Goal: Task Accomplishment & Management: Complete application form

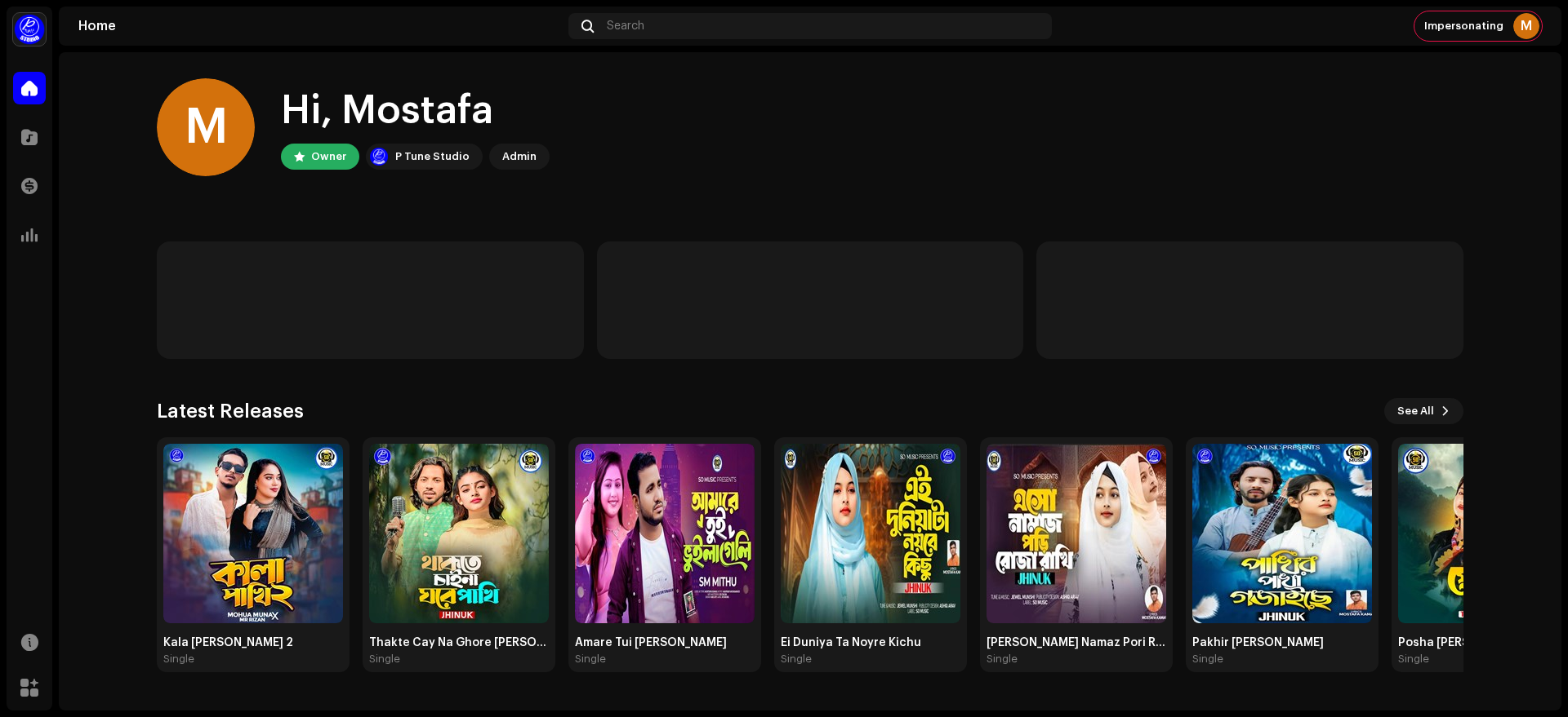
drag, startPoint x: 0, startPoint y: 0, endPoint x: 899, endPoint y: 112, distance: 905.9
click at [899, 112] on div "M Hi, Mostafa Owner P Tune Studio Admin" at bounding box center [810, 127] width 1306 height 98
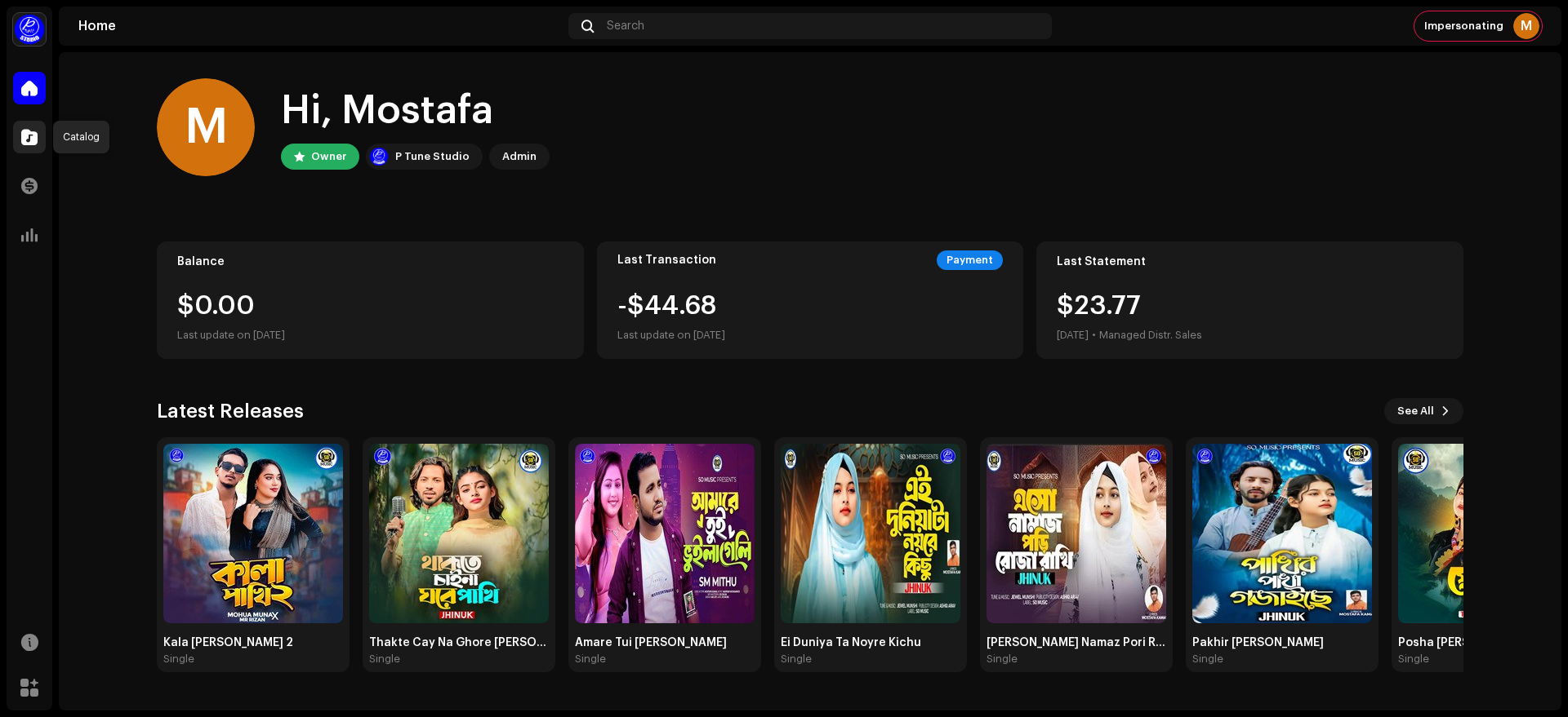
click at [26, 138] on span at bounding box center [29, 137] width 17 height 13
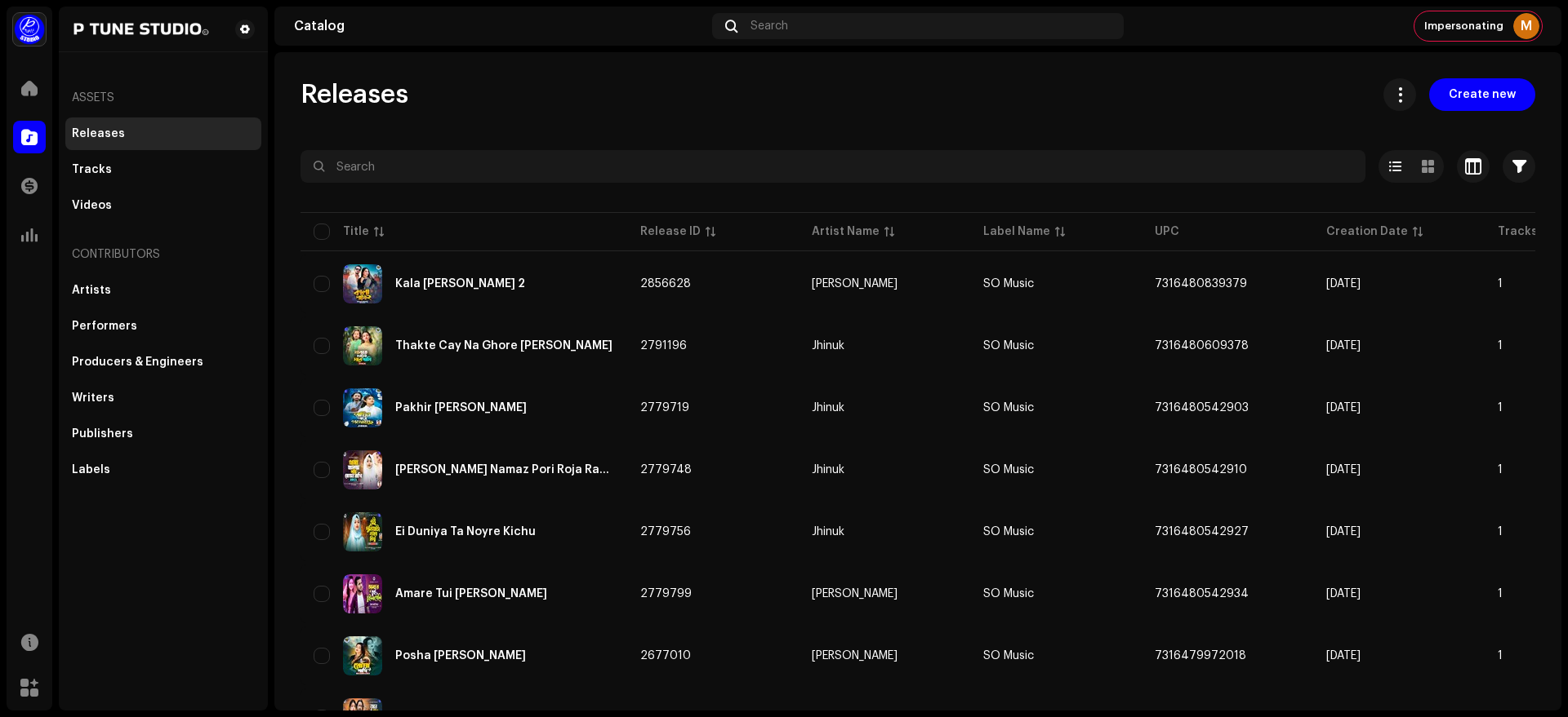
click at [1510, 91] on button "Create new" at bounding box center [1482, 95] width 107 height 33
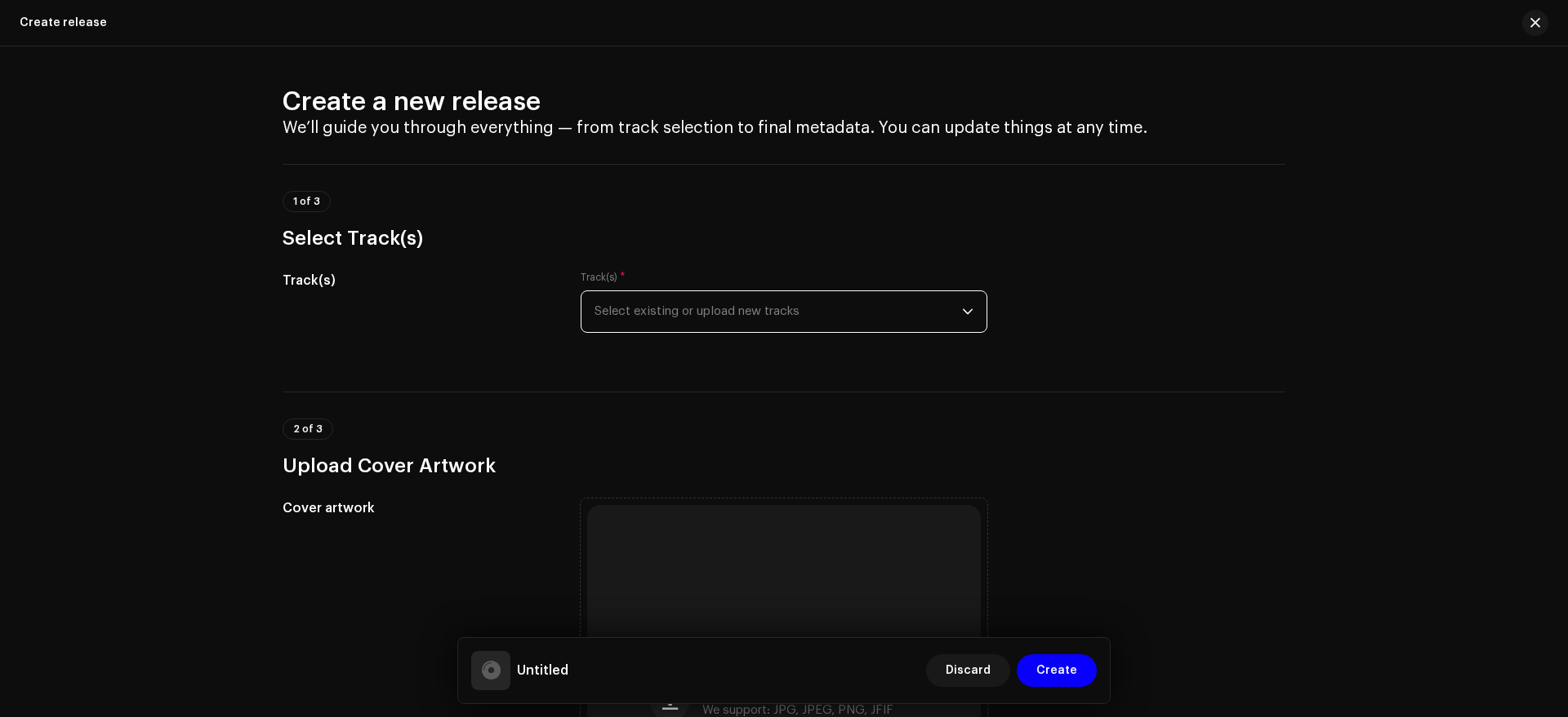
click at [706, 301] on span "Select existing or upload new tracks" at bounding box center [778, 311] width 367 height 40
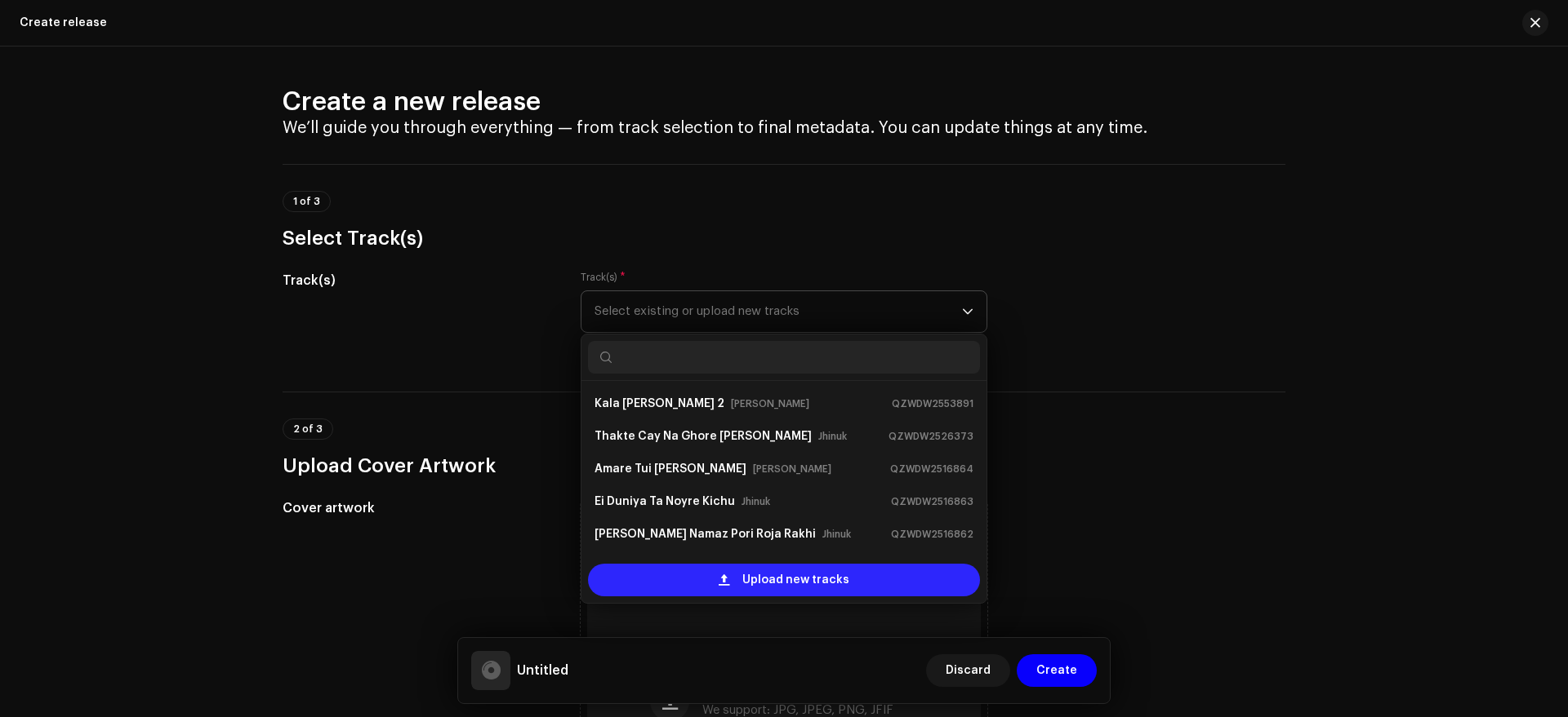
scroll to position [26, 0]
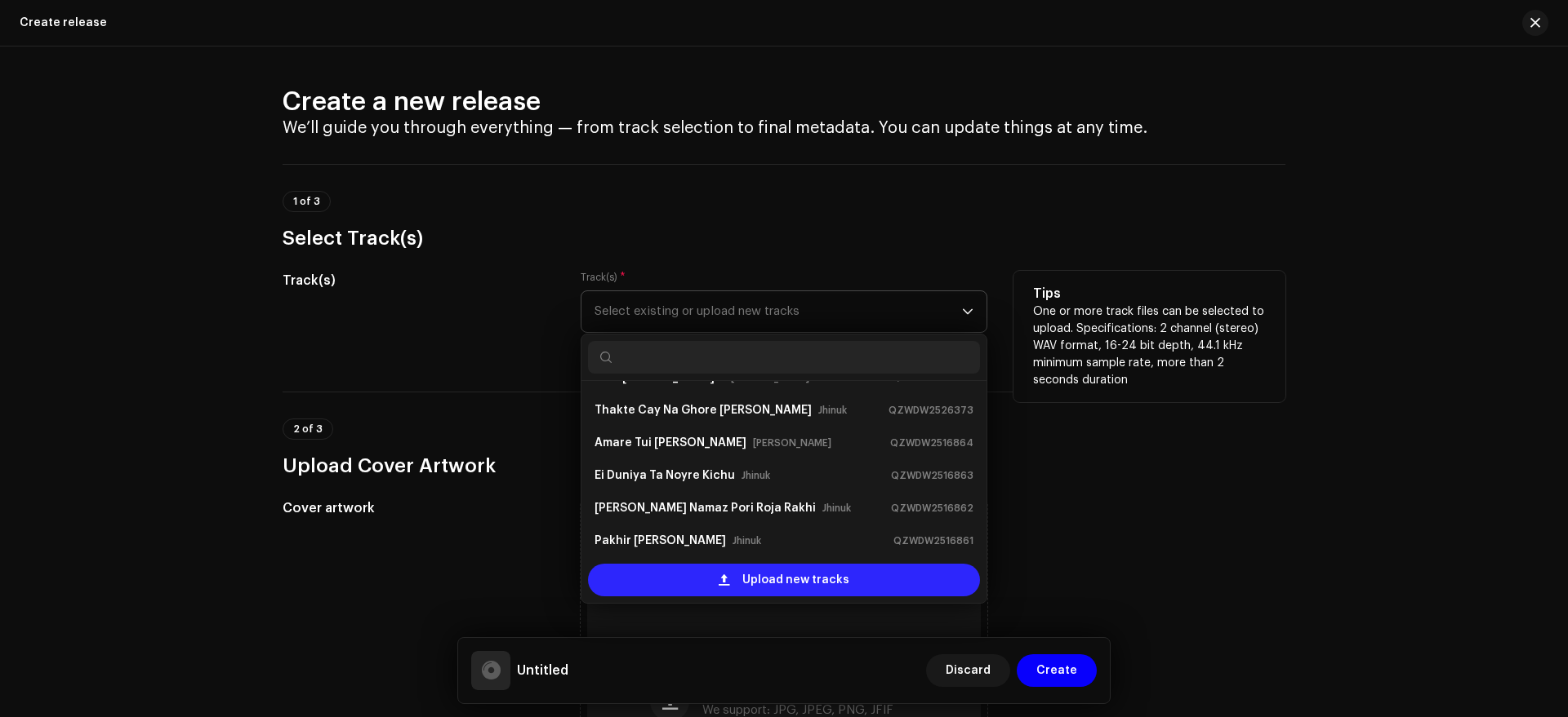
click at [790, 586] on span "Upload new tracks" at bounding box center [795, 580] width 107 height 33
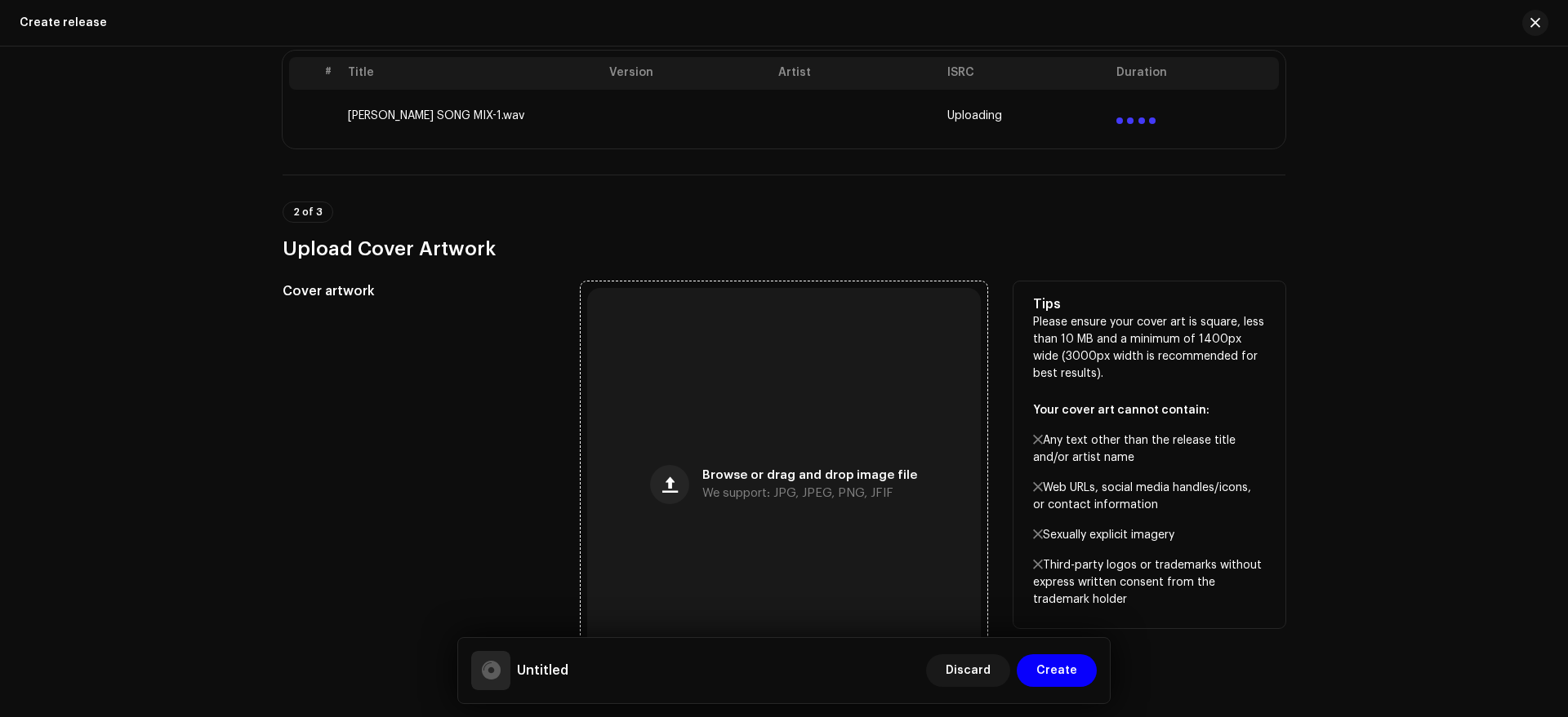
scroll to position [342, 0]
click at [750, 395] on div "Browse or drag and drop image file We support: JPG, JPEG, PNG, JFIF" at bounding box center [784, 484] width 393 height 393
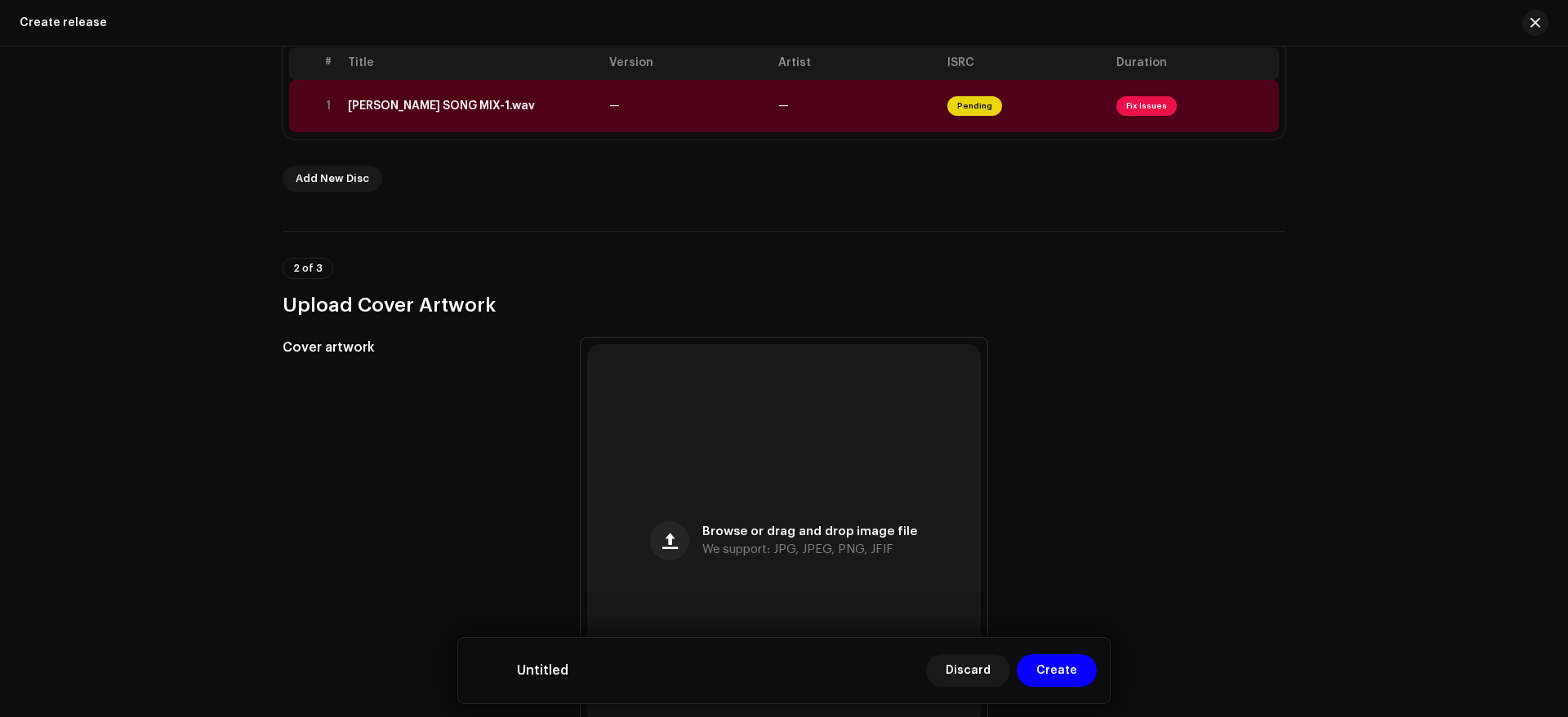
scroll to position [351, 0]
click at [1140, 99] on span "Fix Issues" at bounding box center [1146, 106] width 61 height 19
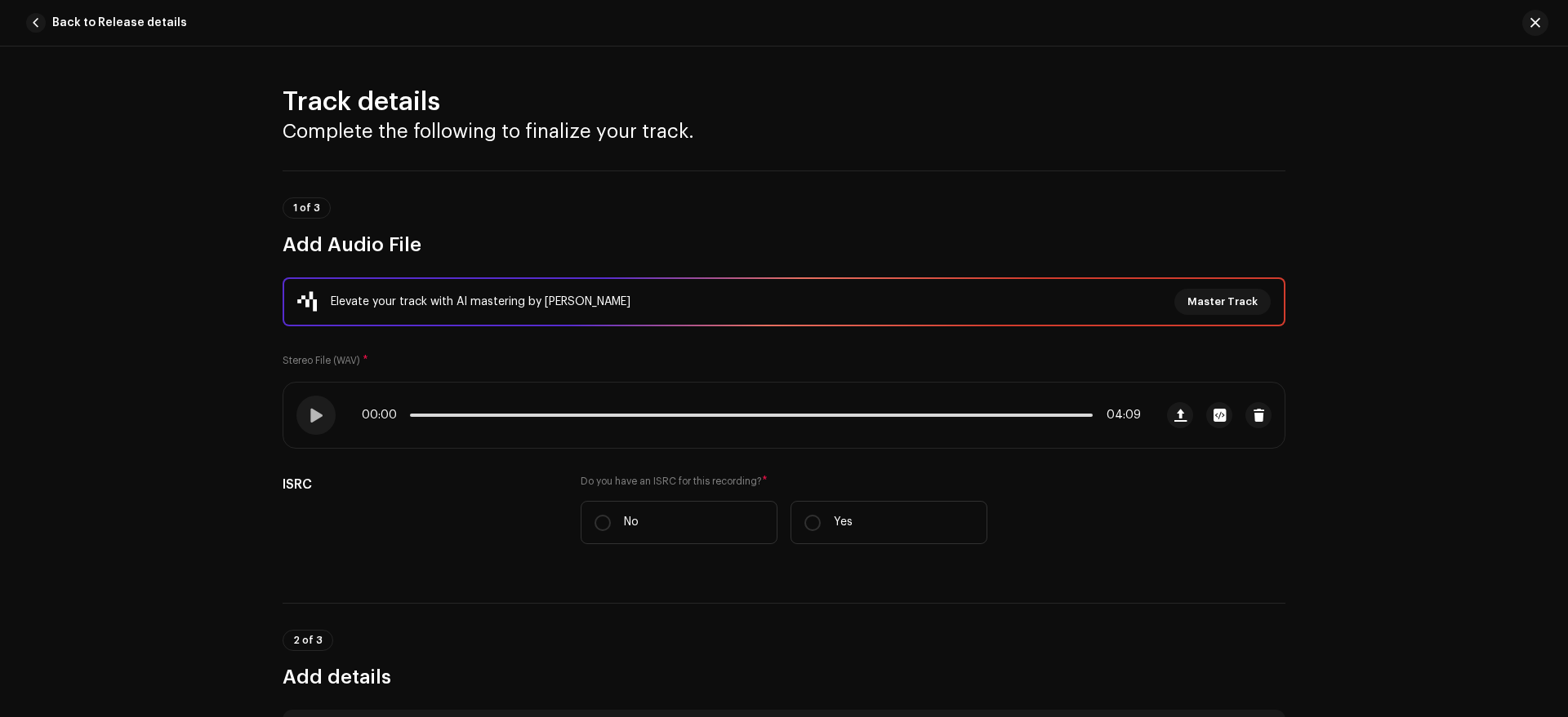
scroll to position [671, 0]
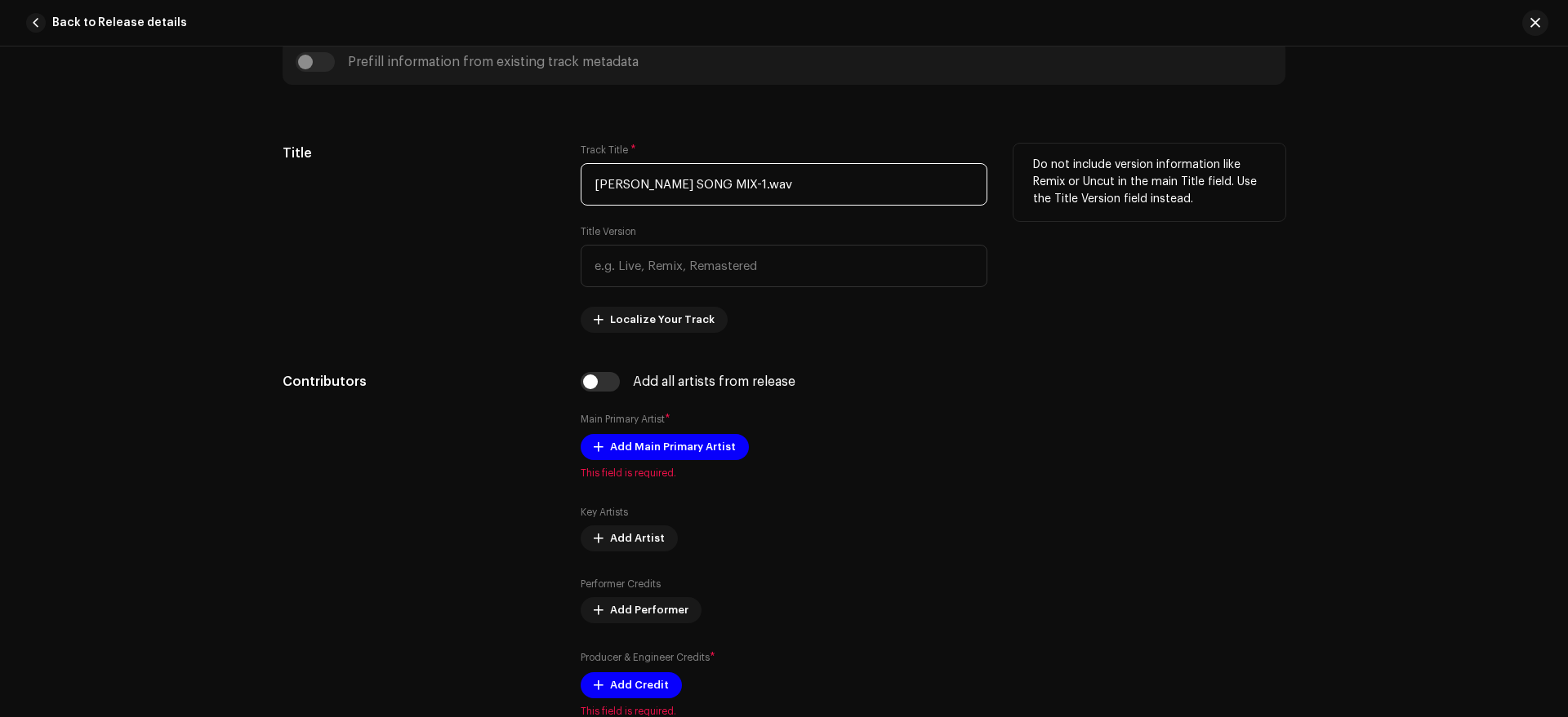
click at [838, 187] on input "[PERSON_NAME] SONG MIX-1.wav" at bounding box center [784, 185] width 407 height 42
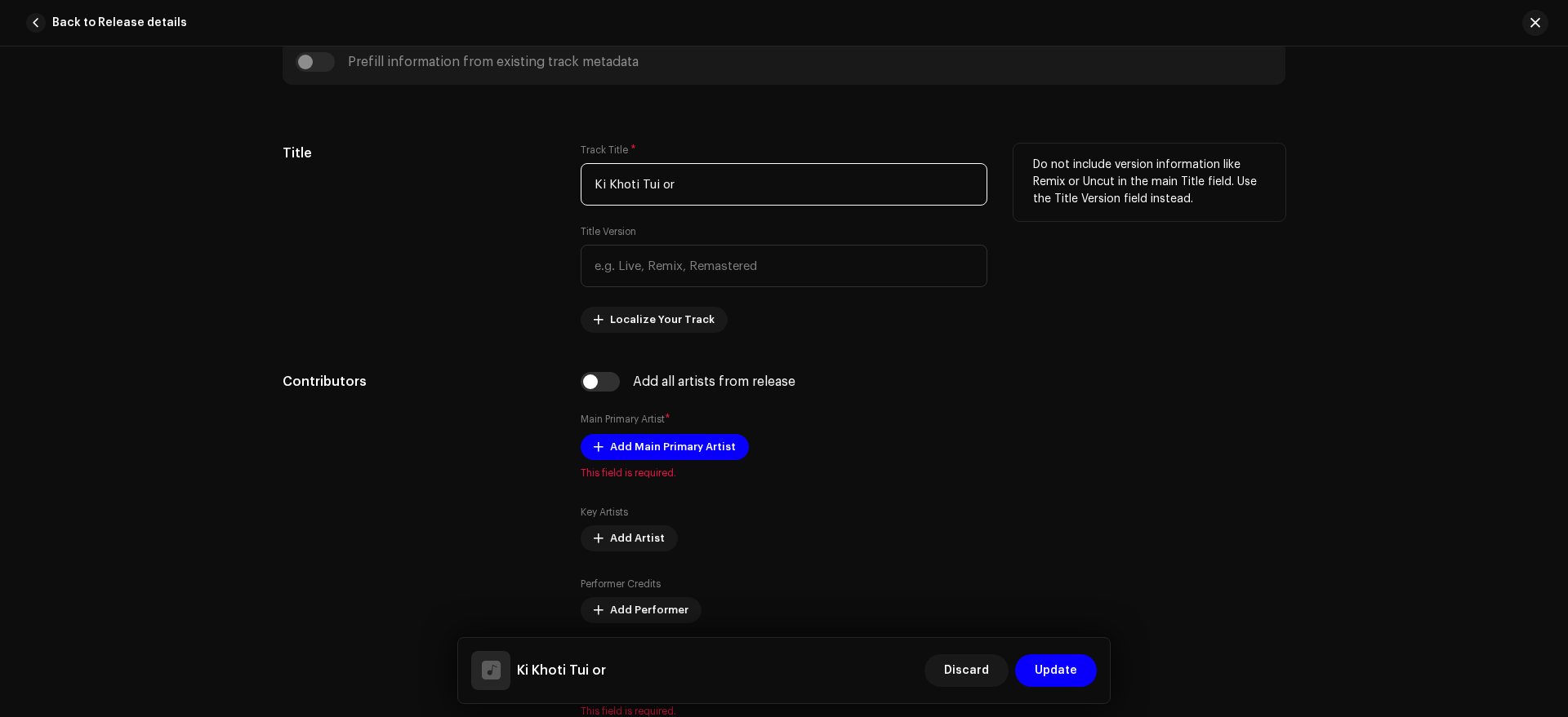
drag, startPoint x: 838, startPoint y: 187, endPoint x: 753, endPoint y: 174, distance: 86.0
click at [753, 174] on input "Ki Khoti Tui or" at bounding box center [784, 185] width 407 height 42
type input "[PERSON_NAME] SONG MIX-1.wav"
click at [806, 190] on input "[PERSON_NAME] SONG MIX-1.wav" at bounding box center [784, 185] width 407 height 42
drag, startPoint x: 819, startPoint y: 192, endPoint x: 432, endPoint y: 209, distance: 387.4
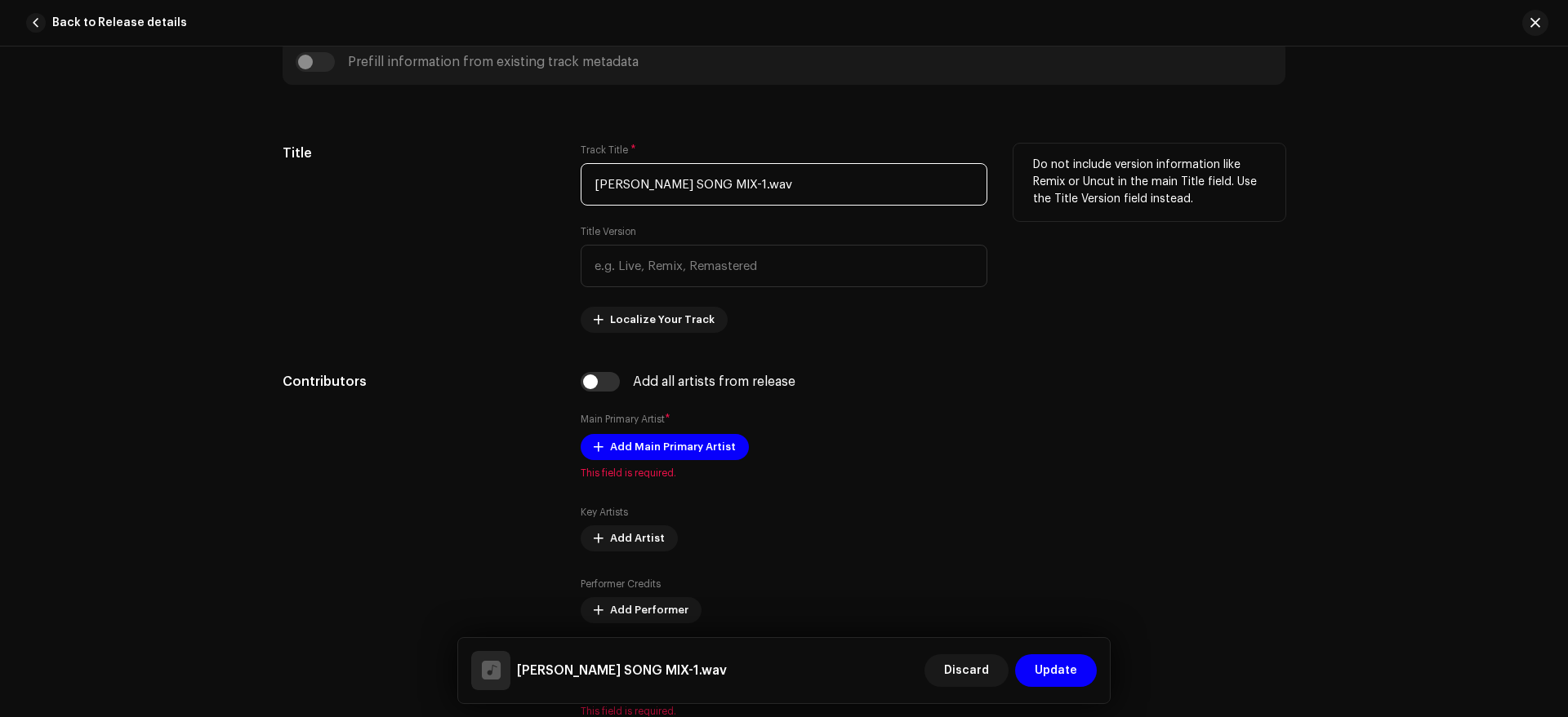
click at [432, 209] on div "Title Track Title * KACHA HOLUD SONG MIX-1.wav Title Version Localize Your Trac…" at bounding box center [784, 238] width 1002 height 189
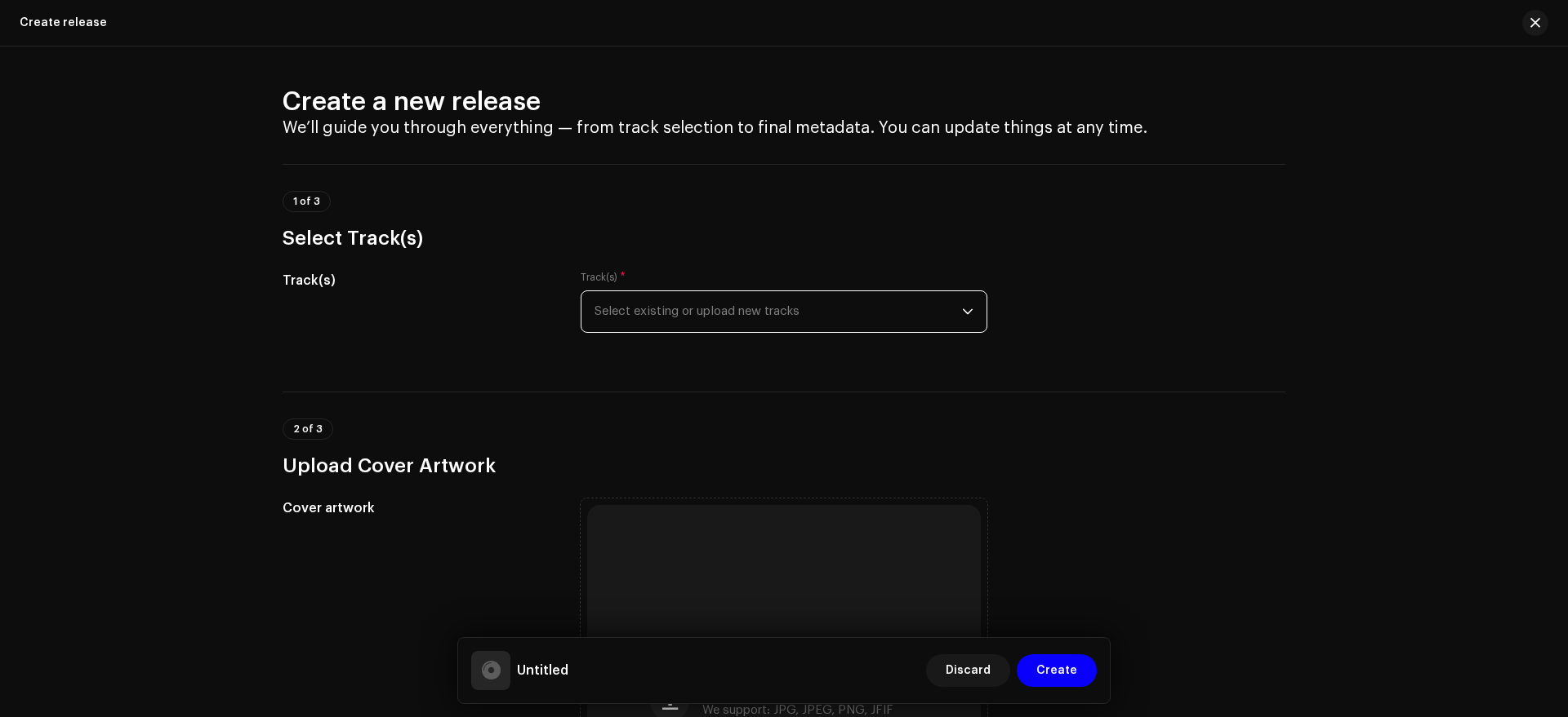
click at [768, 305] on span "Select existing or upload new tracks" at bounding box center [778, 311] width 367 height 40
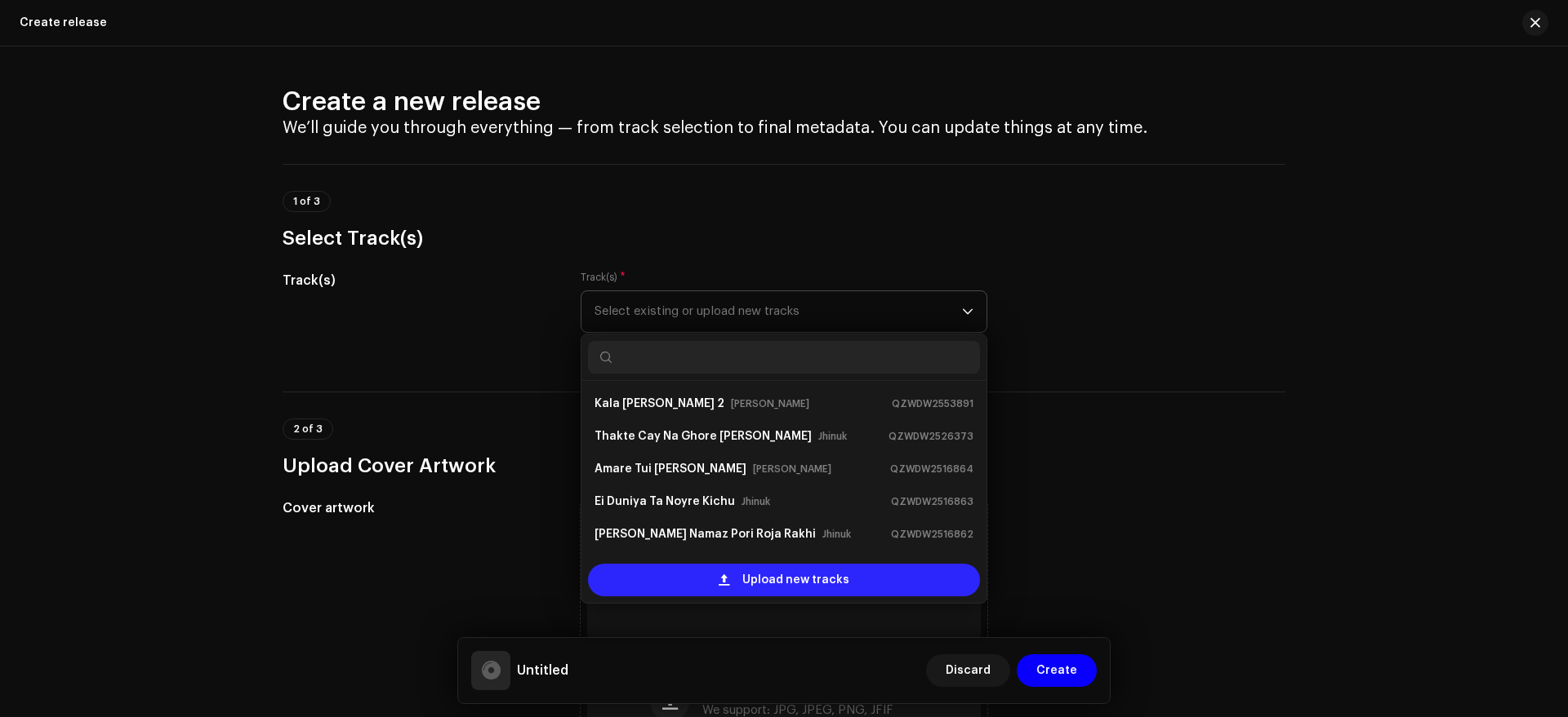
scroll to position [26, 0]
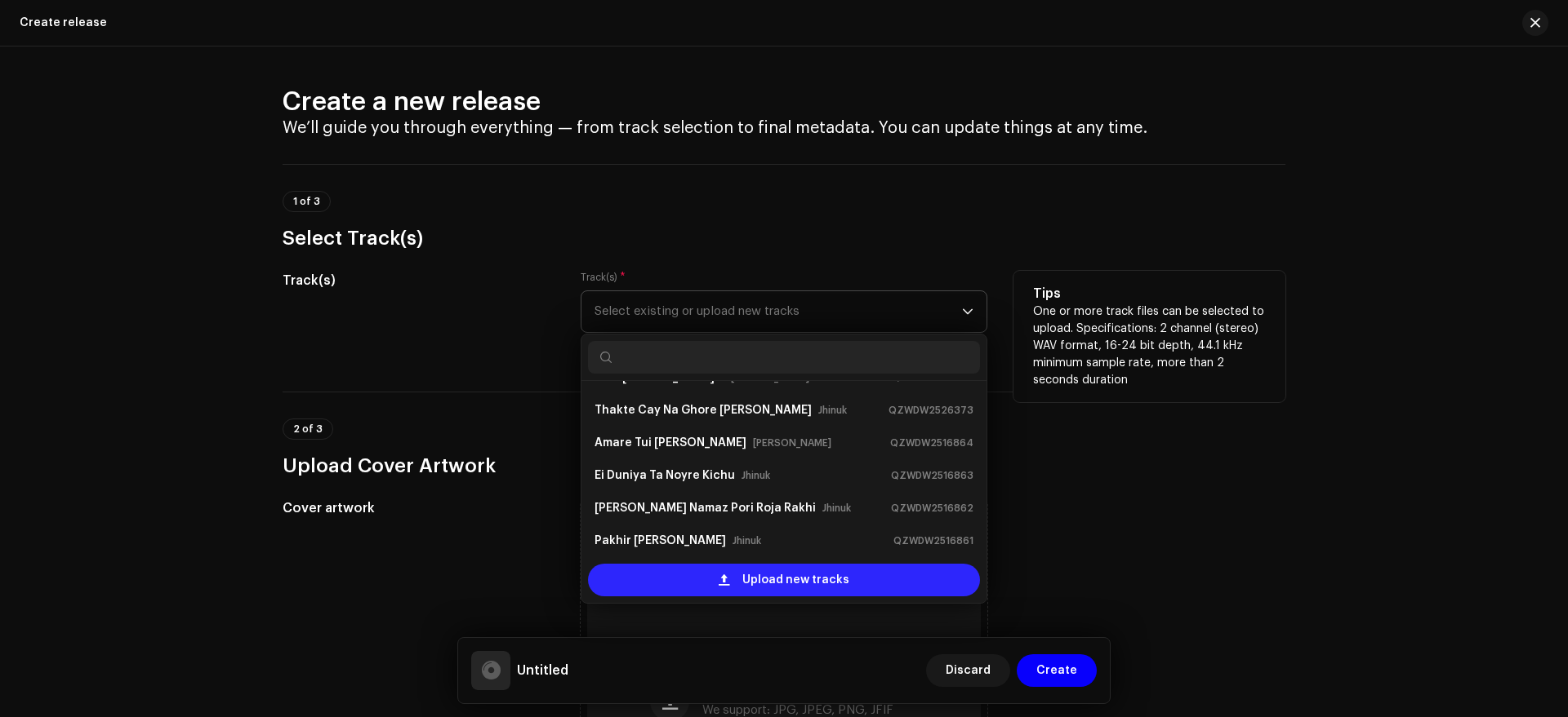
click at [788, 581] on span "Upload new tracks" at bounding box center [795, 580] width 107 height 33
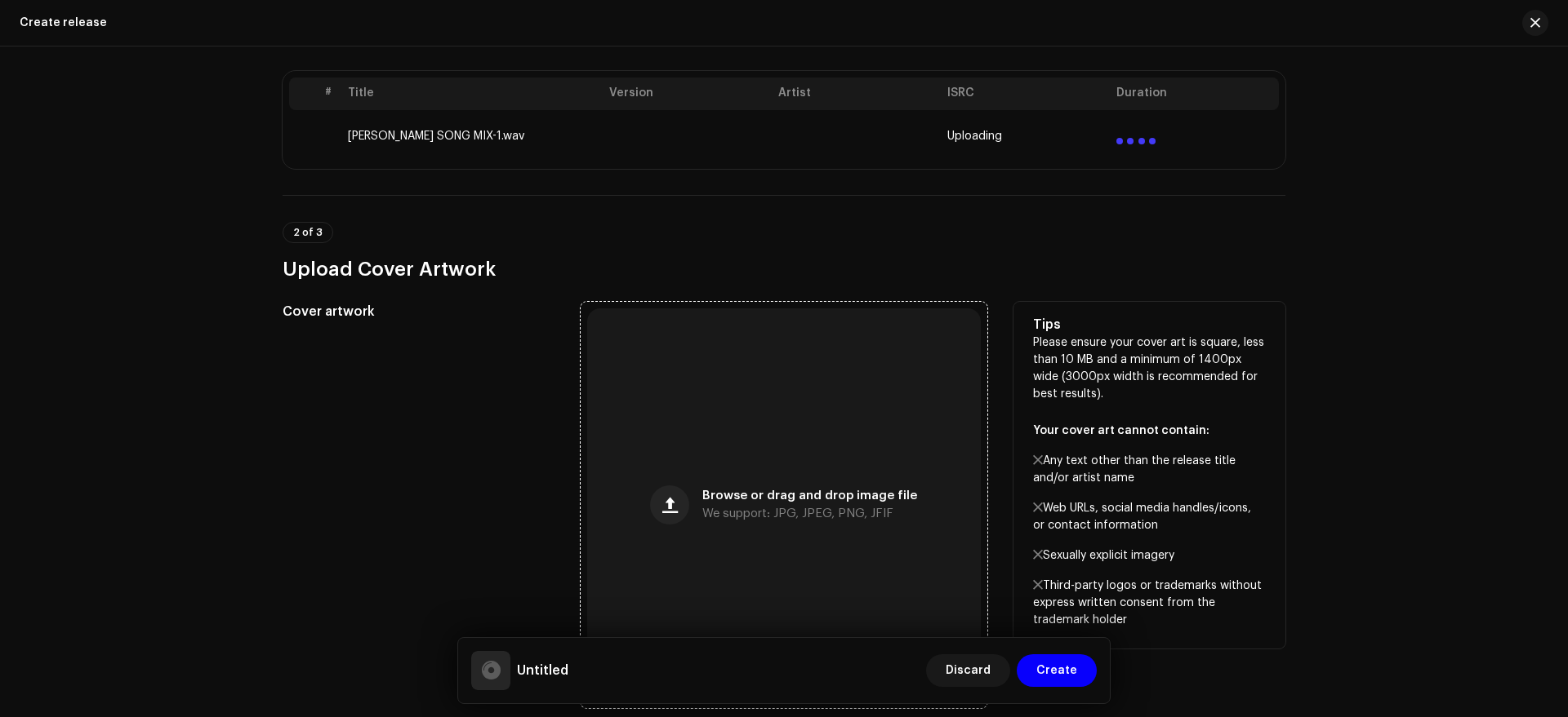
scroll to position [321, 0]
click at [812, 426] on div "Browse or drag and drop image file We support: JPG, JPEG, PNG, JFIF" at bounding box center [784, 504] width 393 height 393
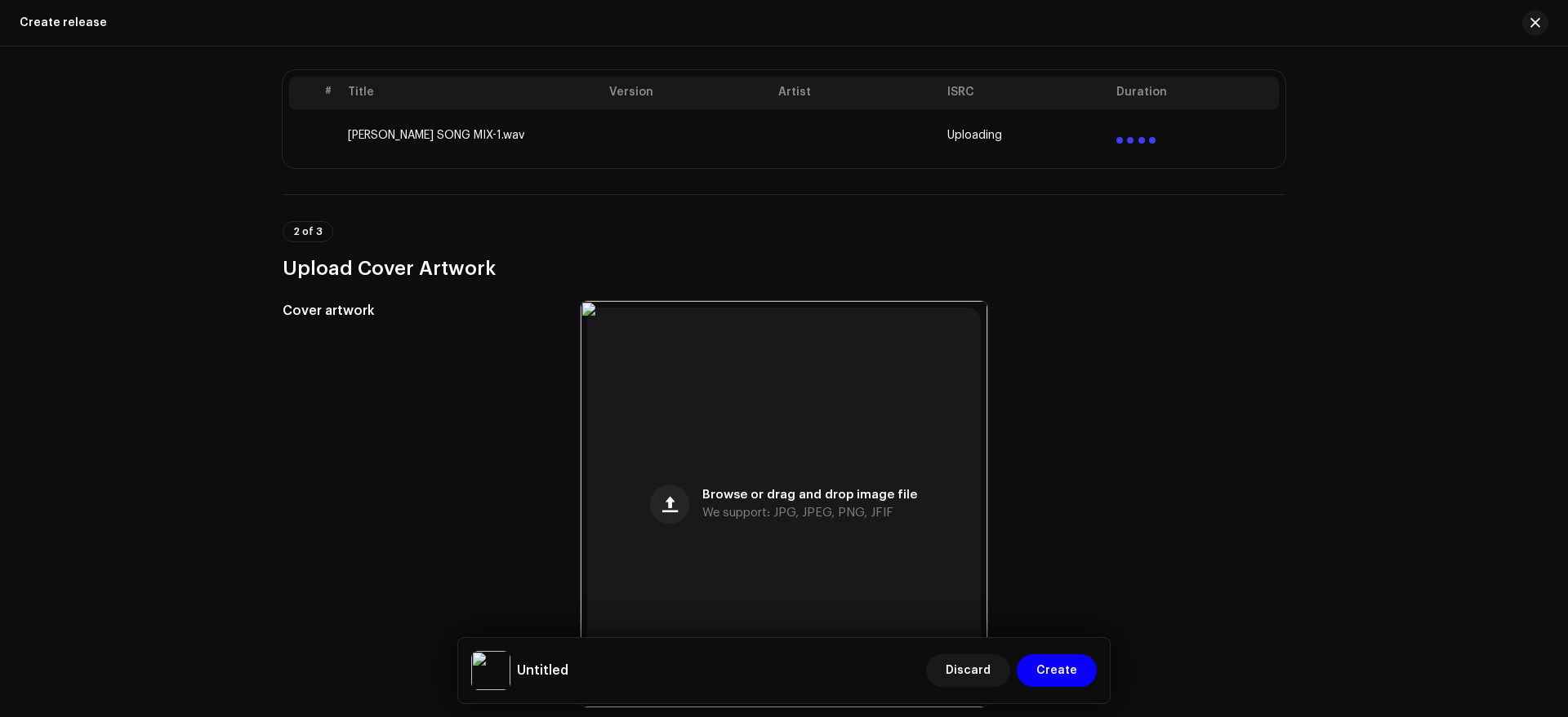
scroll to position [252, 0]
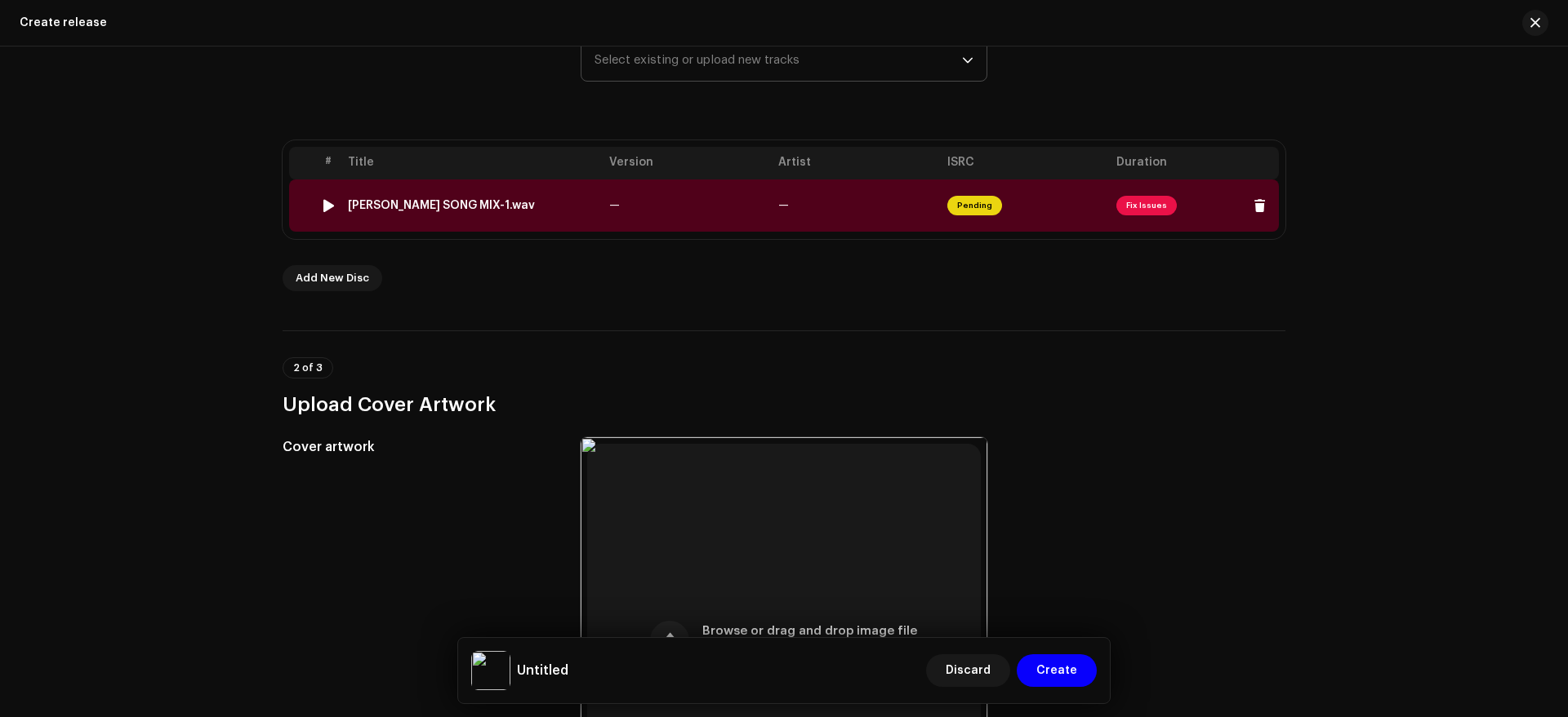
click at [1153, 211] on span "Fix Issues" at bounding box center [1146, 205] width 61 height 19
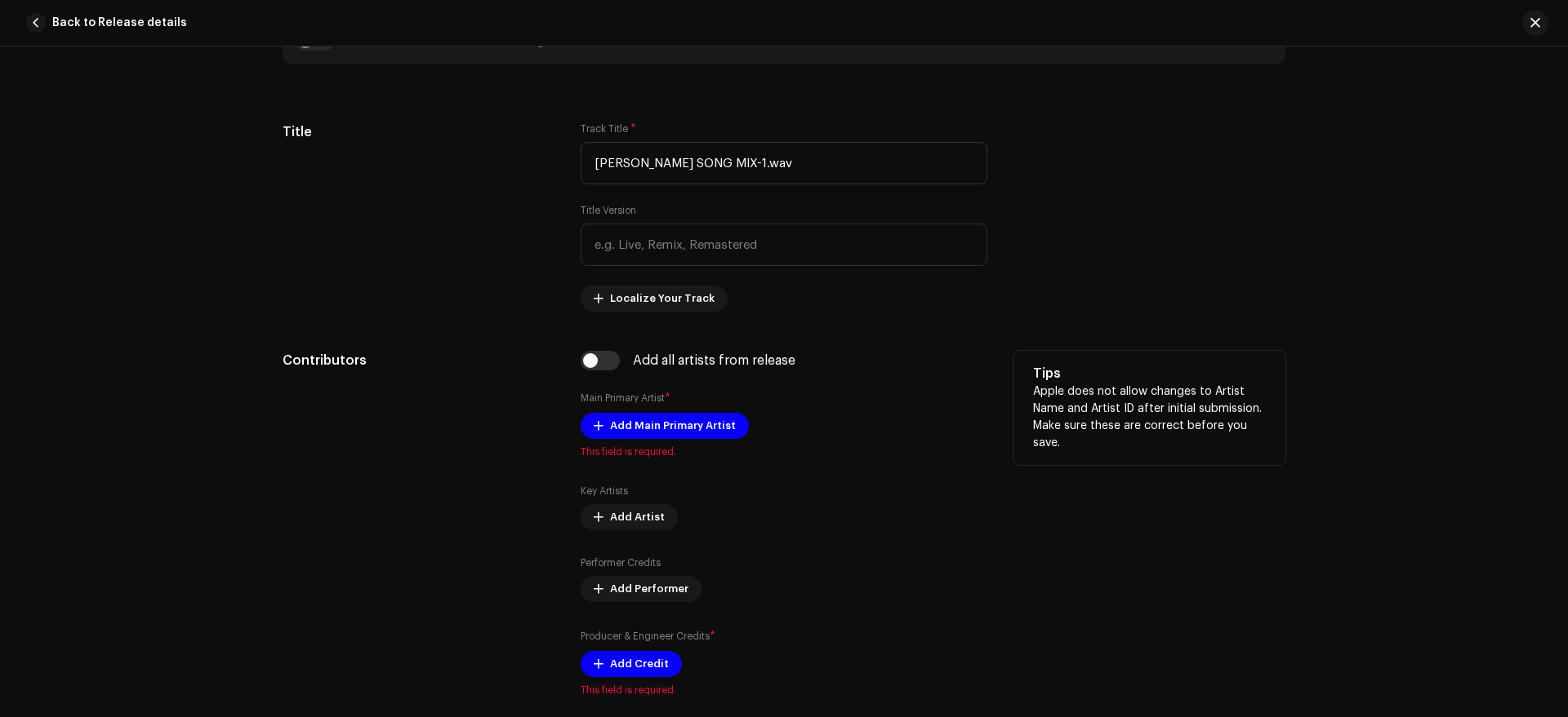
scroll to position [694, 0]
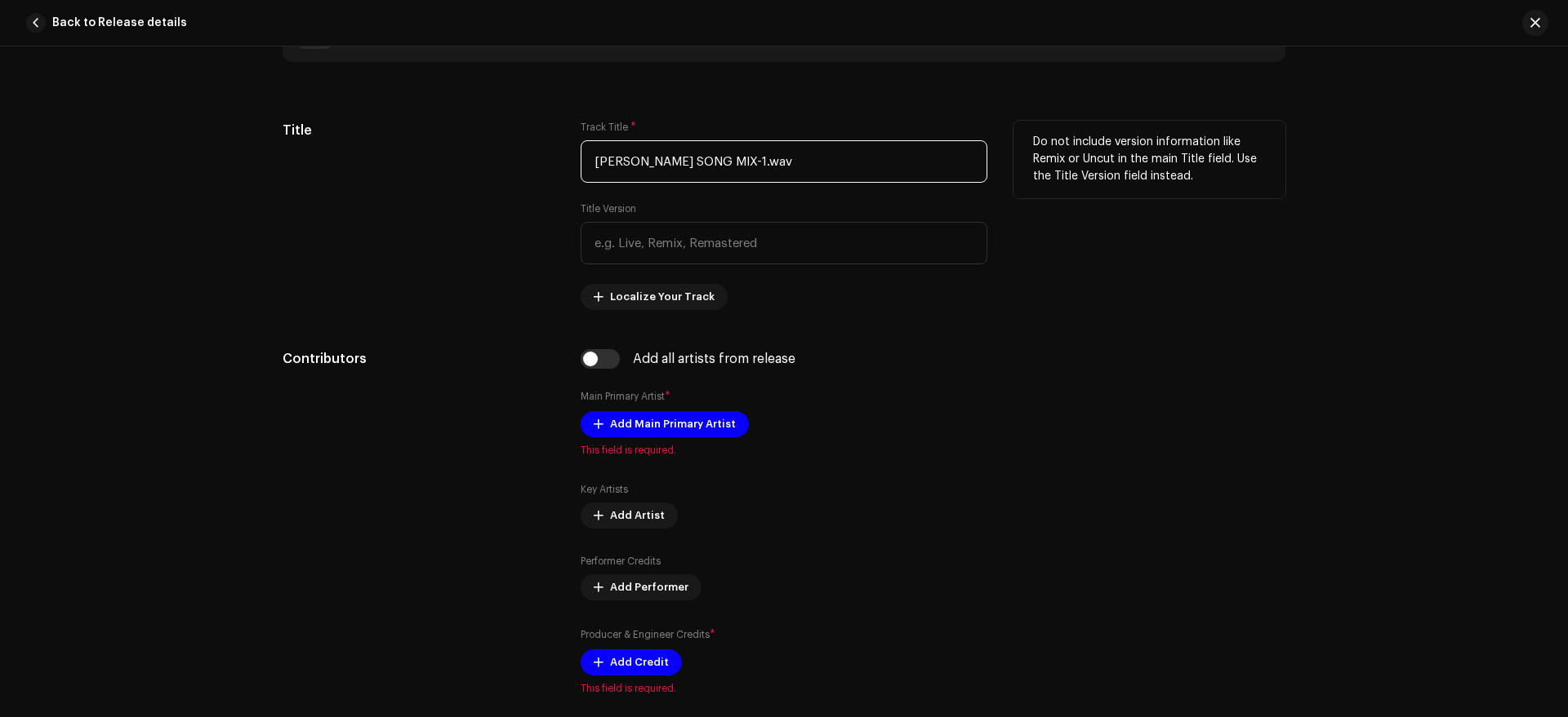
click at [886, 181] on input "[PERSON_NAME] SONG MIX-1.wav" at bounding box center [784, 162] width 407 height 42
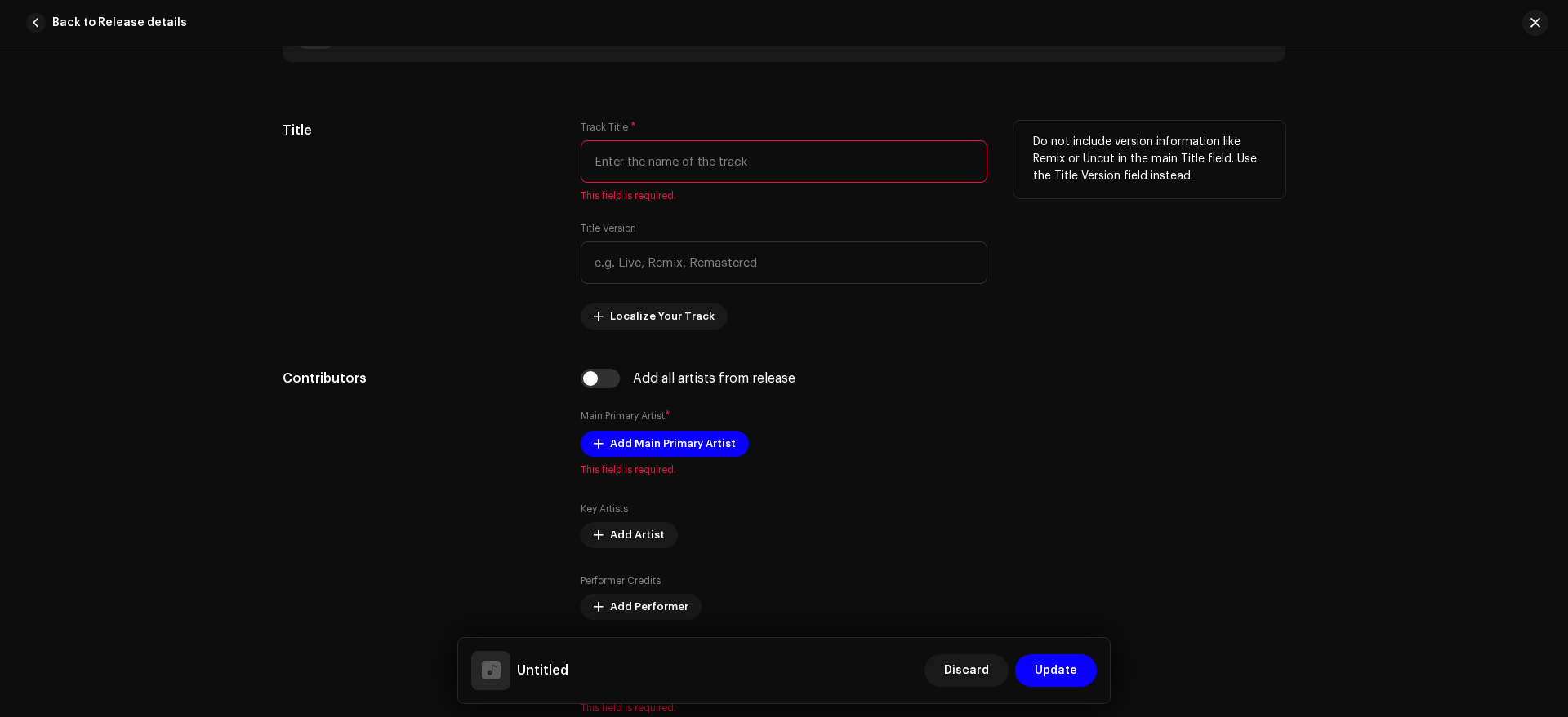
click at [720, 171] on input "text" at bounding box center [784, 162] width 407 height 42
click at [724, 151] on input "text" at bounding box center [784, 162] width 407 height 42
click at [726, 157] on input "text" at bounding box center [784, 162] width 407 height 42
click at [728, 161] on input "text" at bounding box center [784, 162] width 407 height 42
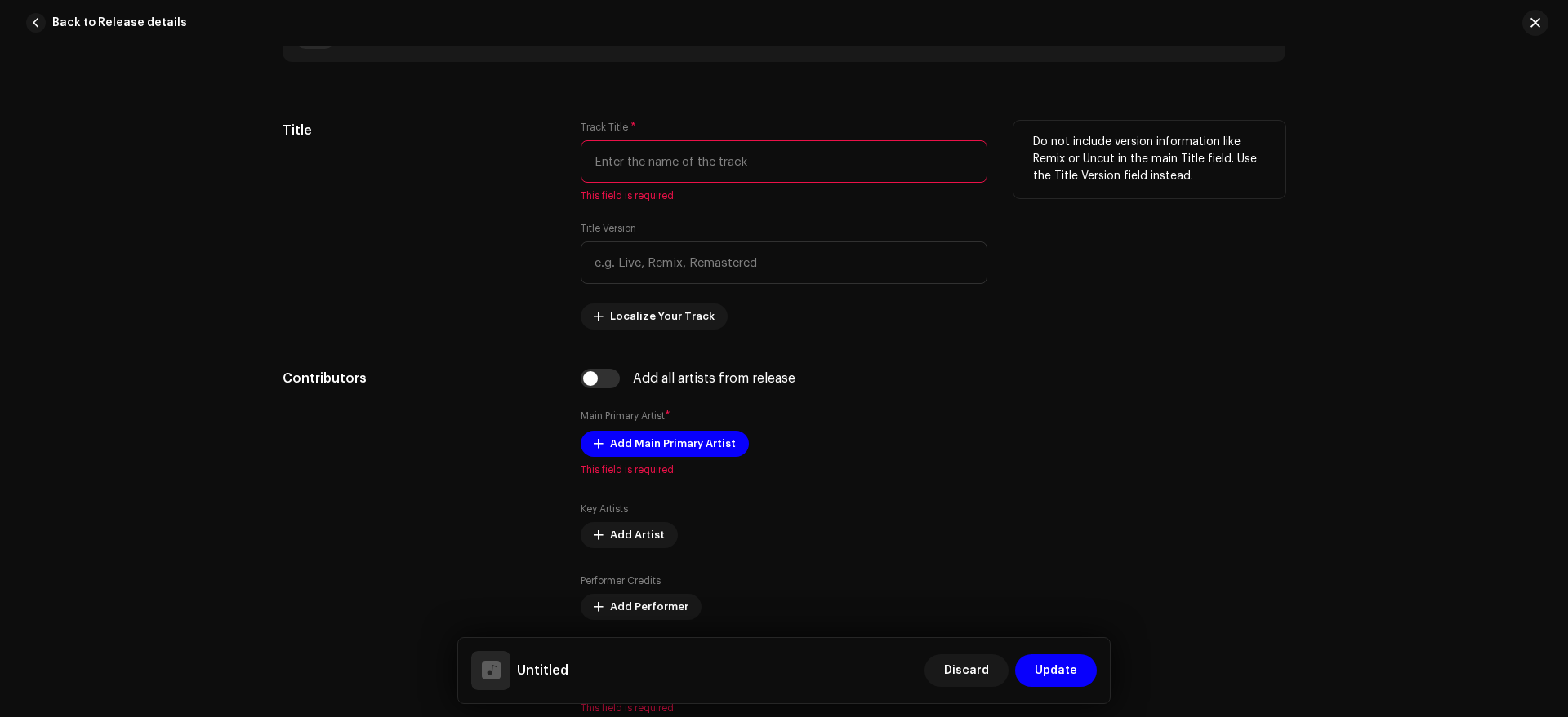
drag, startPoint x: 728, startPoint y: 161, endPoint x: 699, endPoint y: 161, distance: 29.0
click at [699, 161] on input "text" at bounding box center [784, 162] width 407 height 42
click at [672, 143] on input "text" at bounding box center [784, 162] width 407 height 42
paste input "Ki Khoti Tui Korli Amar"
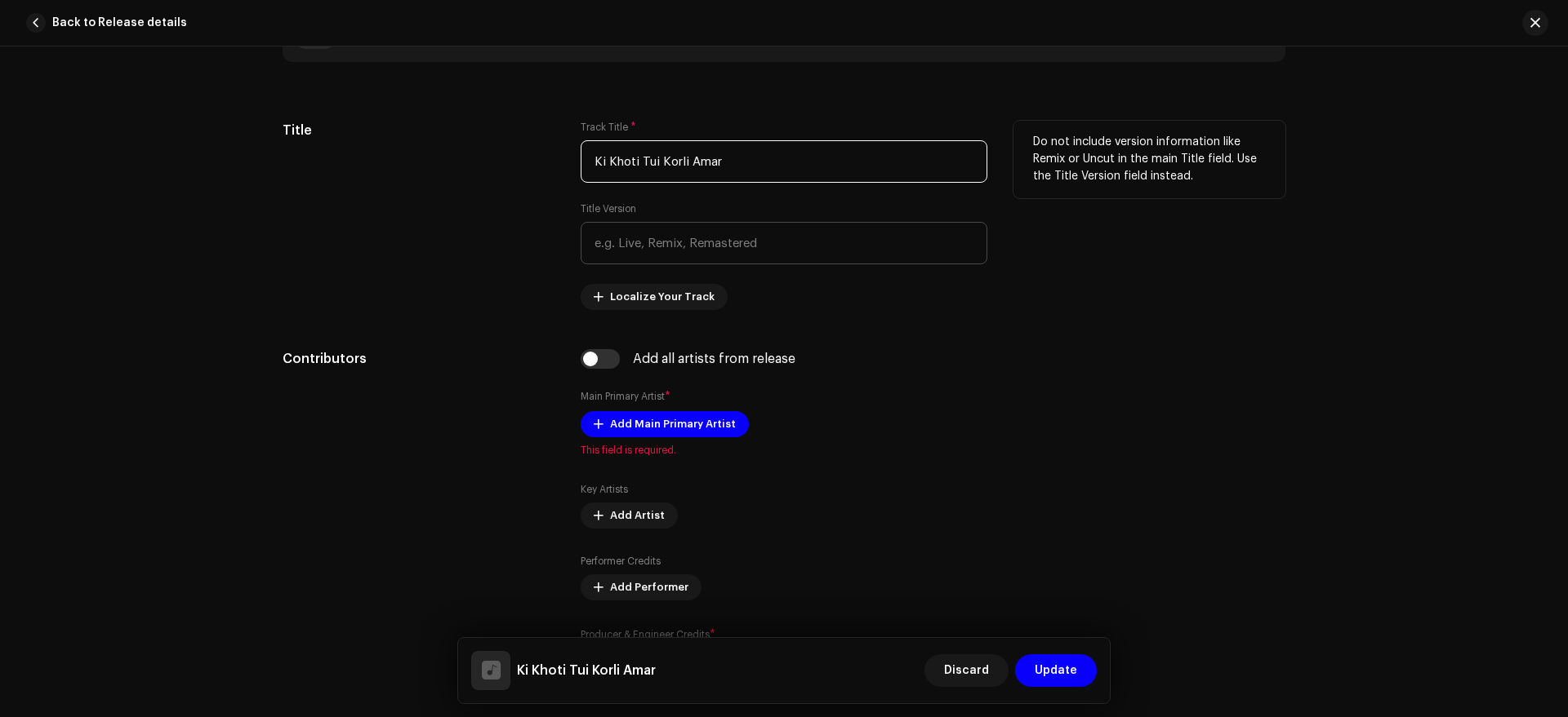
scroll to position [769, 0]
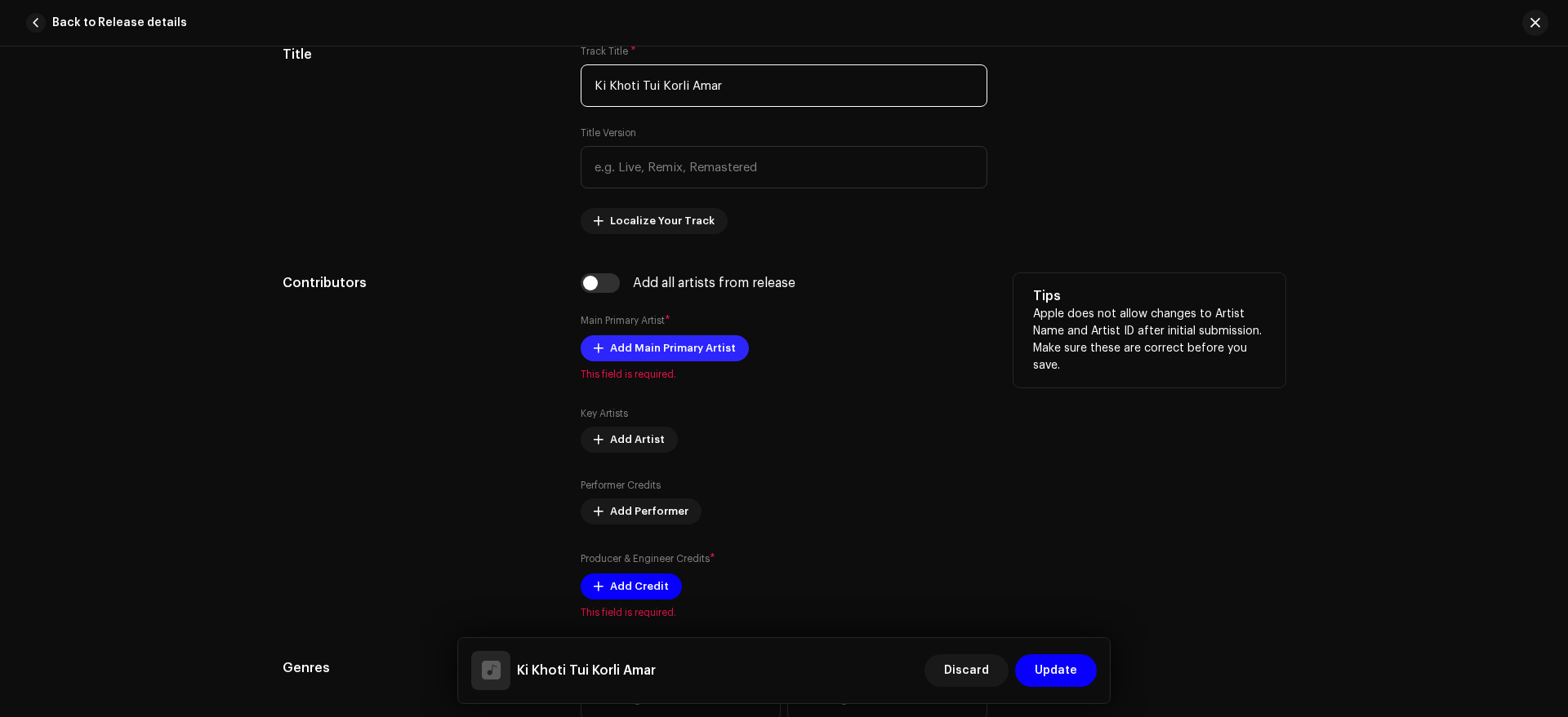
type input "Ki Khoti Tui Korli Amar"
click at [686, 344] on span "Add Main Primary Artist" at bounding box center [672, 349] width 126 height 33
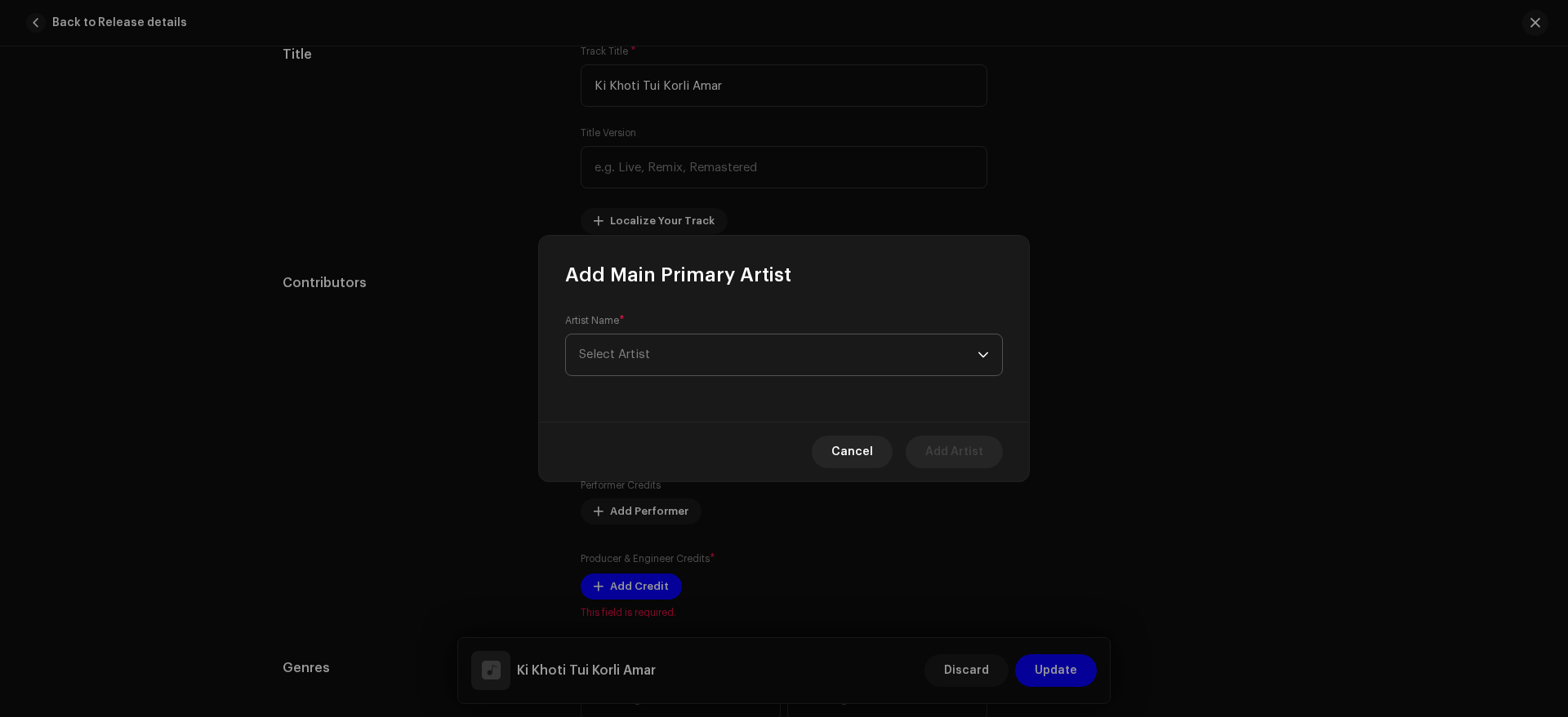
click at [680, 351] on span "Select Artist" at bounding box center [778, 354] width 399 height 40
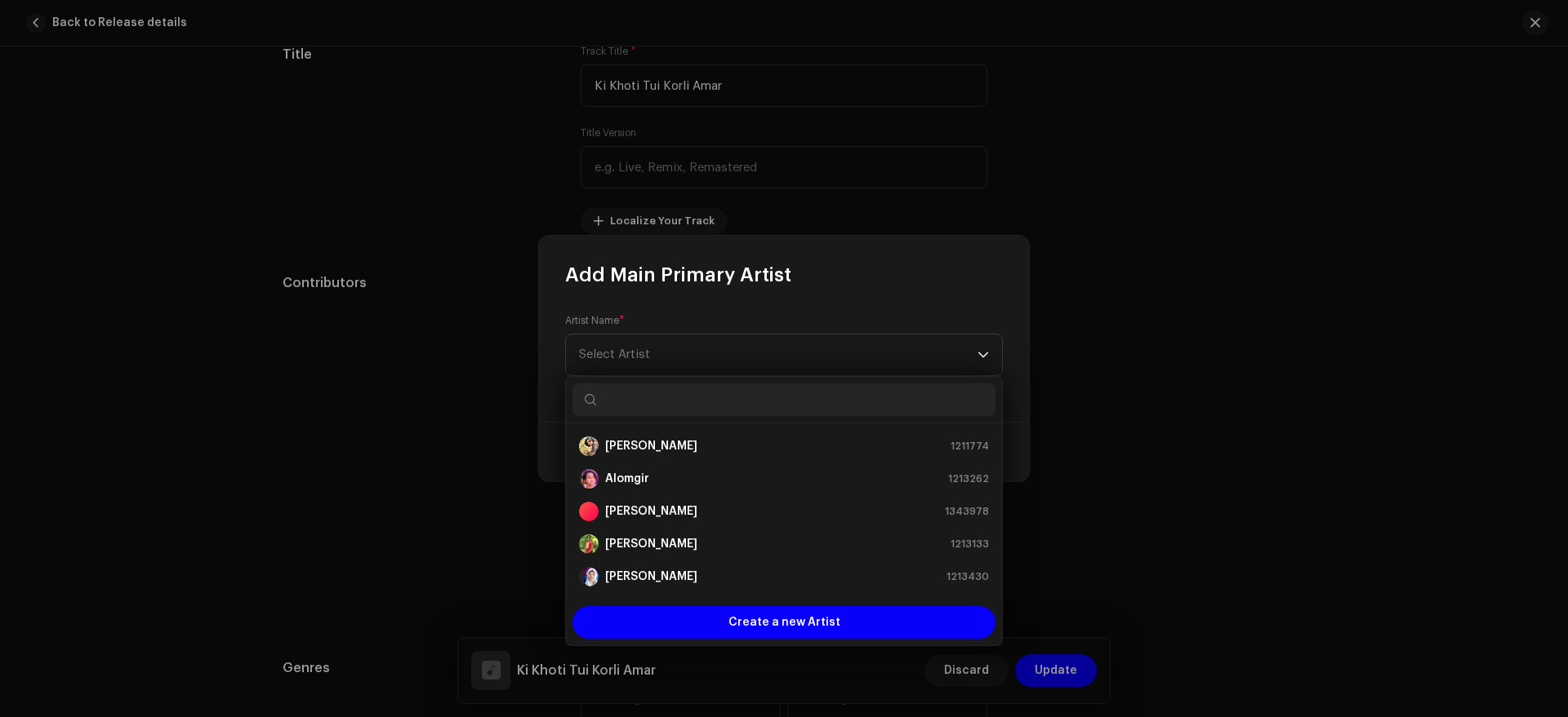
scroll to position [26, 0]
click at [710, 402] on input "text" at bounding box center [784, 400] width 423 height 33
paste input "[PERSON_NAME]"
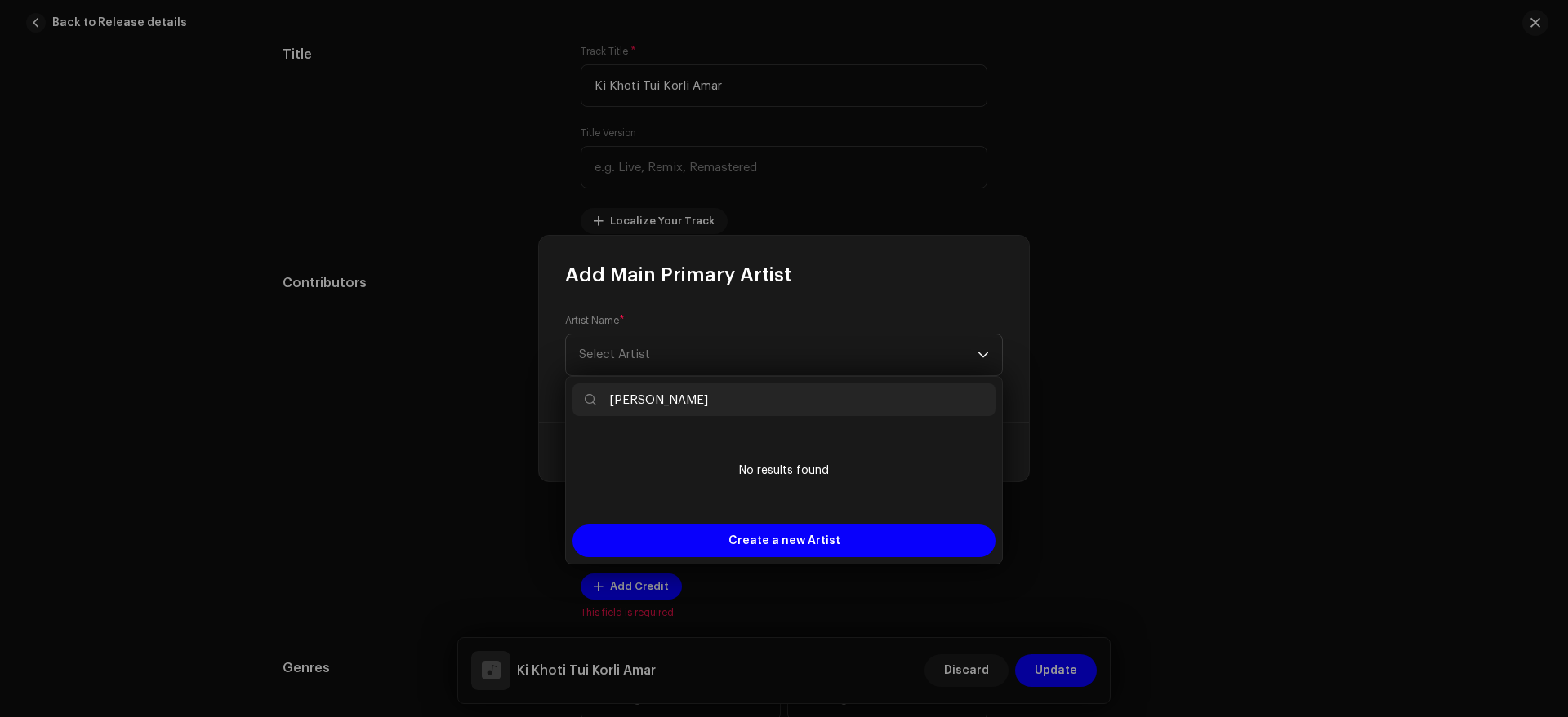
scroll to position [0, 0]
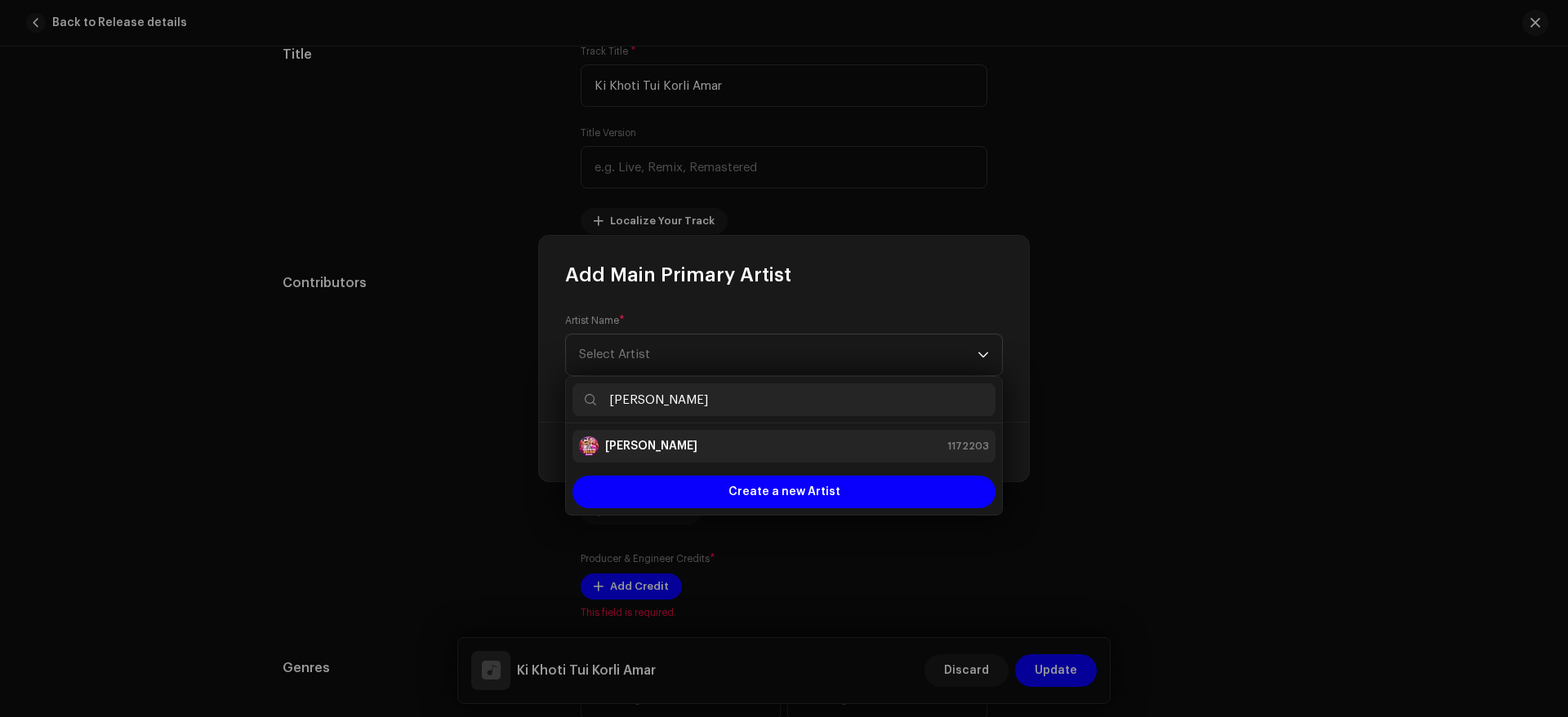
type input "[PERSON_NAME]"
click at [652, 443] on strong "[PERSON_NAME]" at bounding box center [651, 446] width 92 height 17
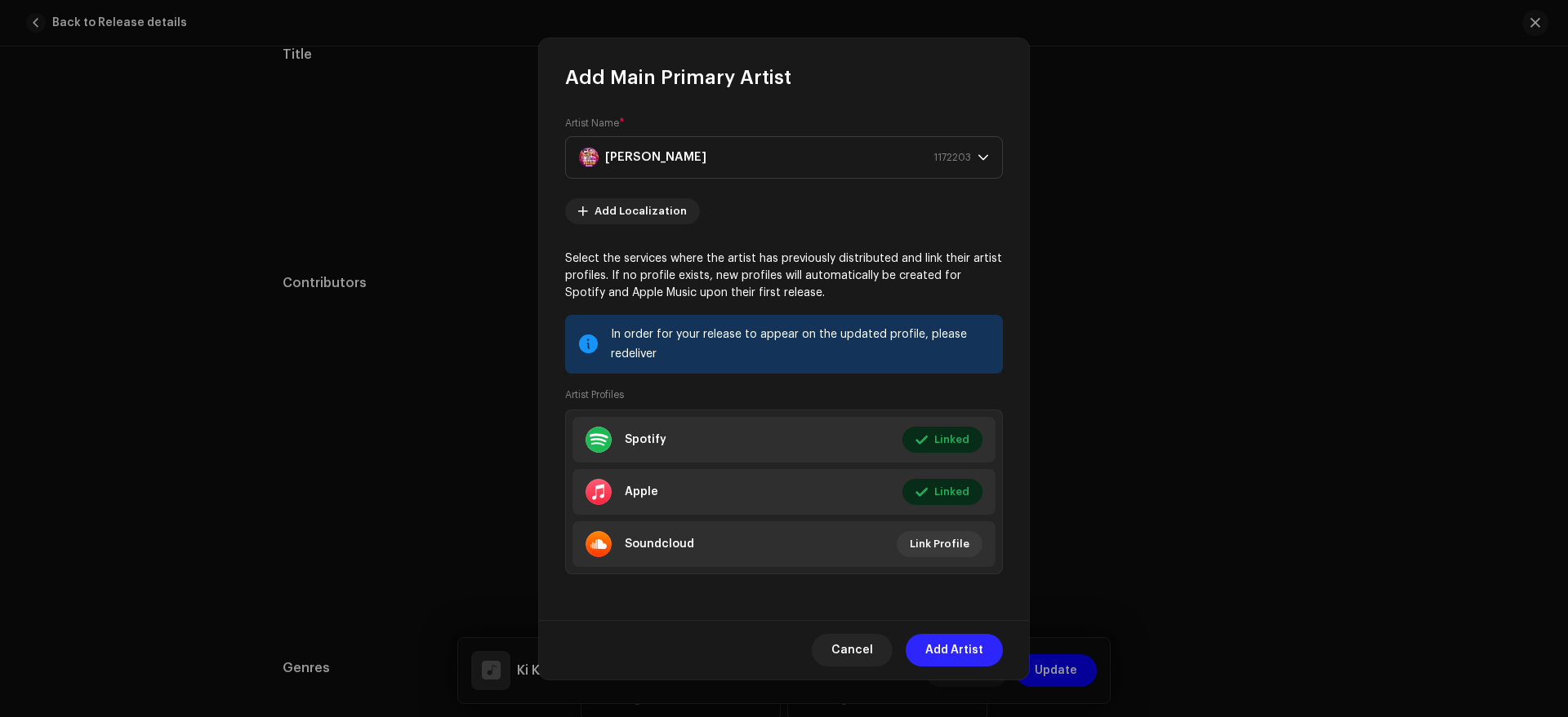
click at [958, 651] on span "Add Artist" at bounding box center [953, 651] width 58 height 33
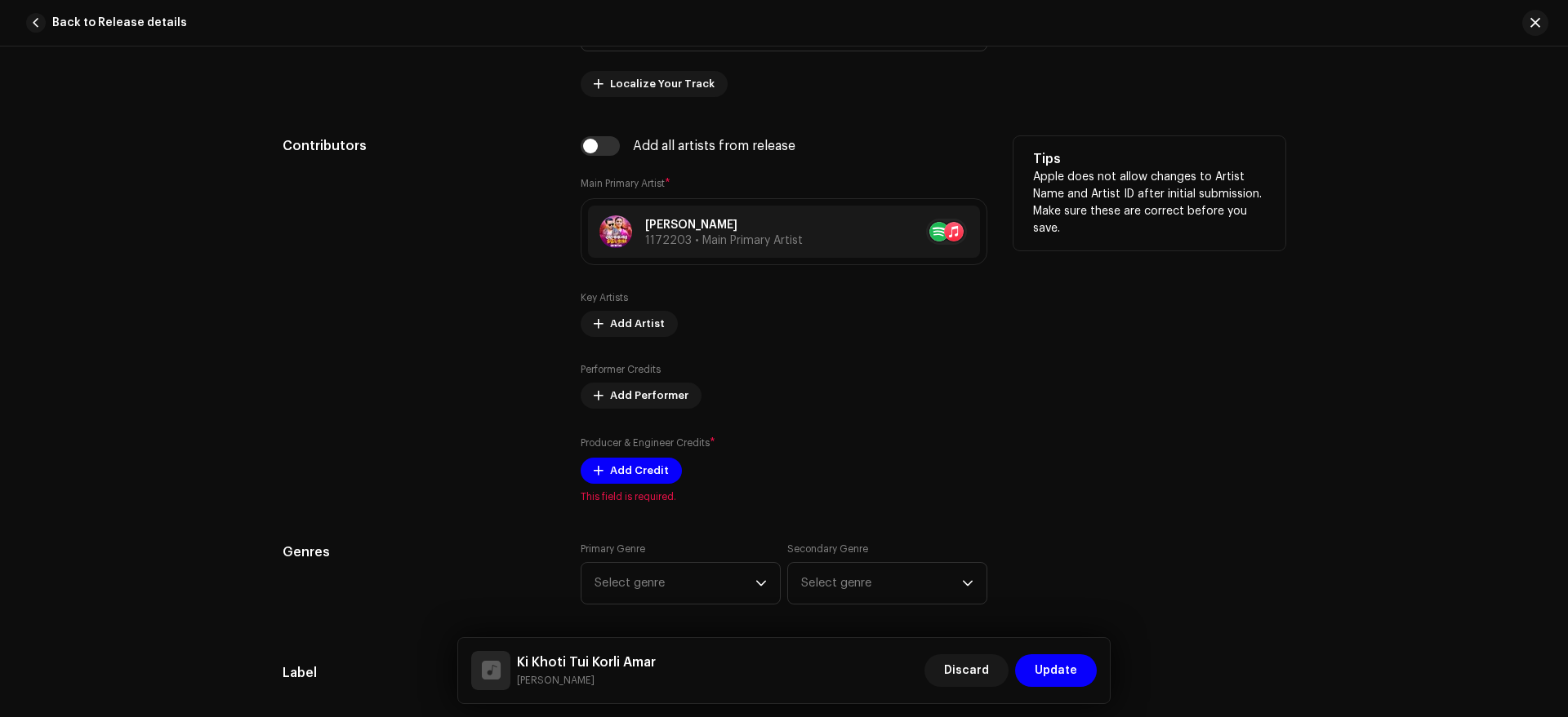
scroll to position [908, 0]
click at [647, 476] on span "Add Credit" at bounding box center [639, 469] width 59 height 33
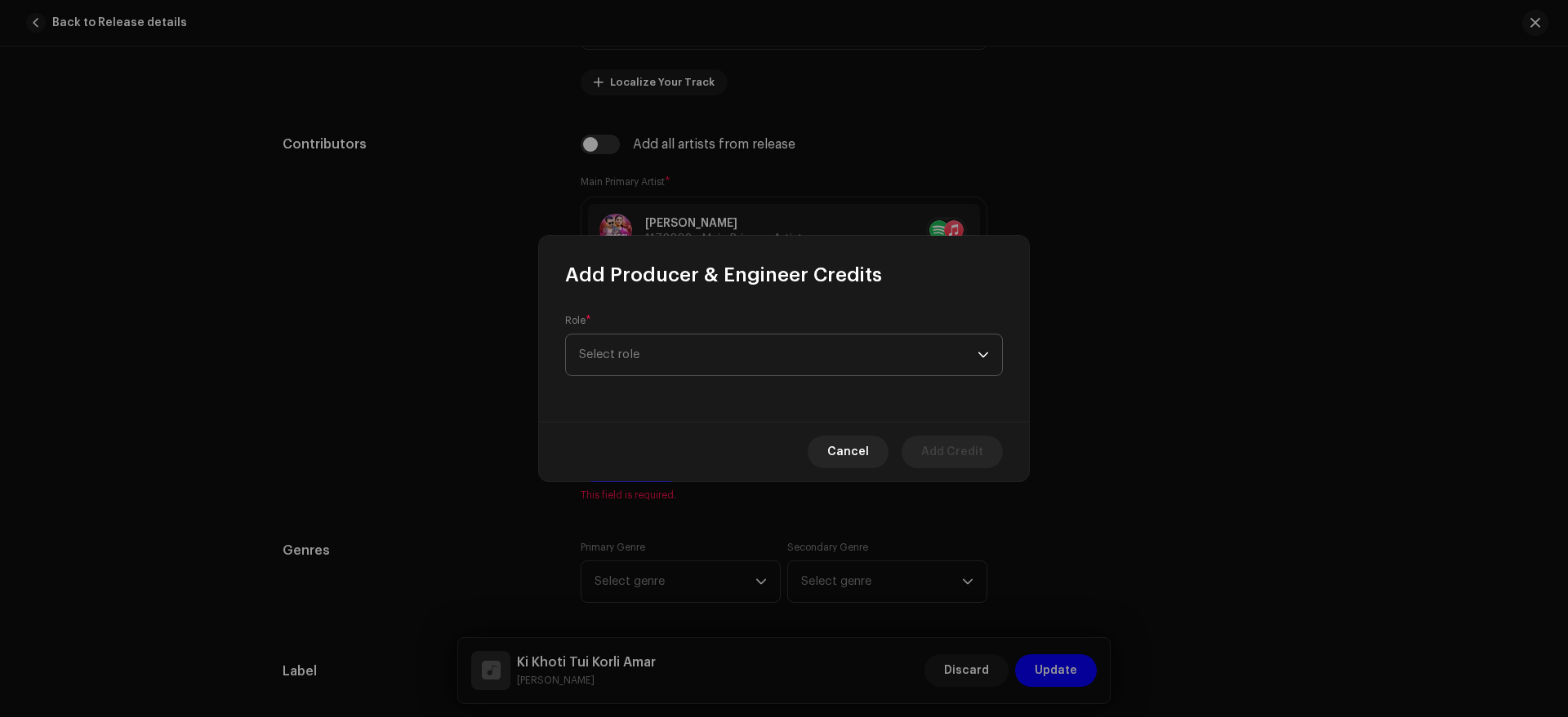
click at [715, 352] on span "Select role" at bounding box center [778, 354] width 399 height 40
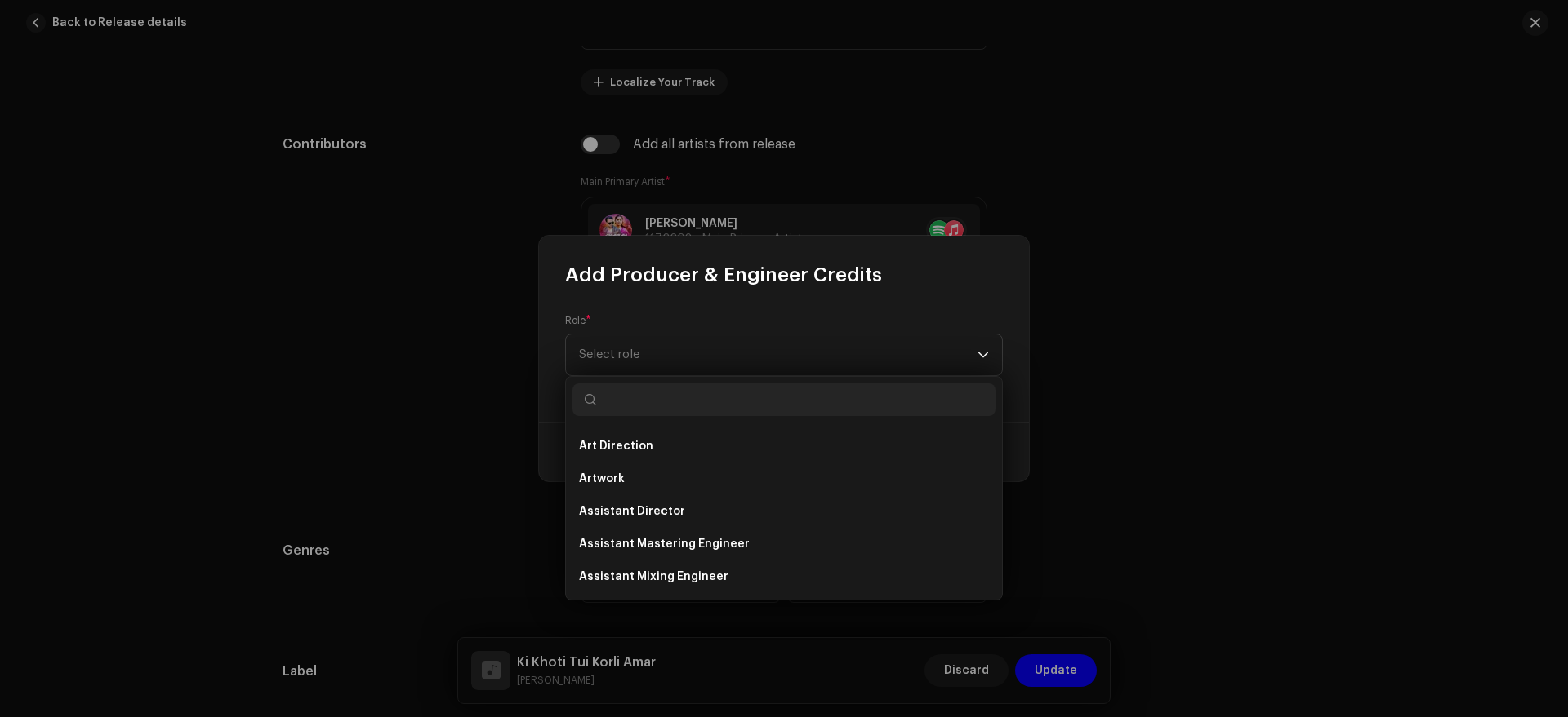
click at [714, 405] on input "text" at bounding box center [784, 400] width 423 height 33
click at [635, 403] on input "text" at bounding box center [784, 400] width 423 height 33
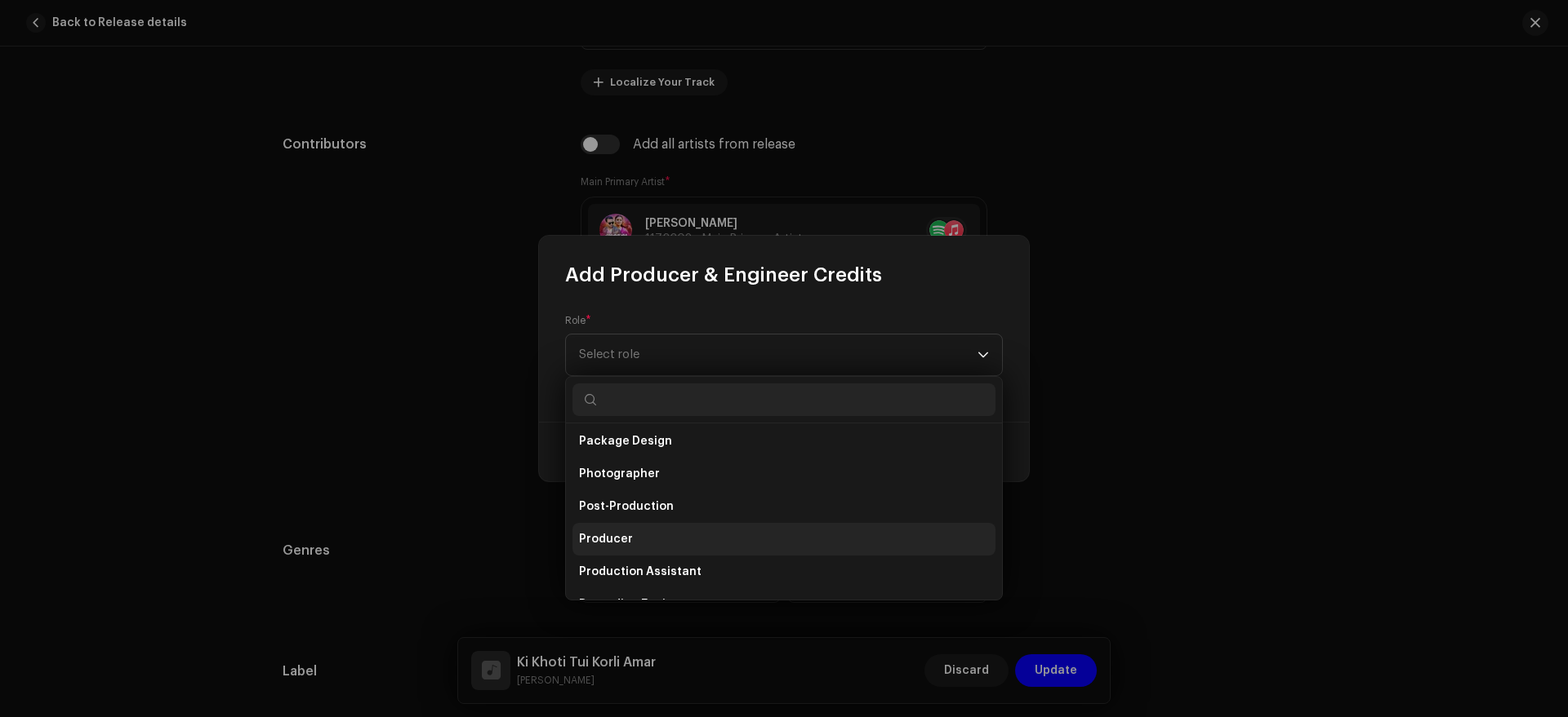
click at [683, 537] on li "Producer" at bounding box center [784, 540] width 423 height 33
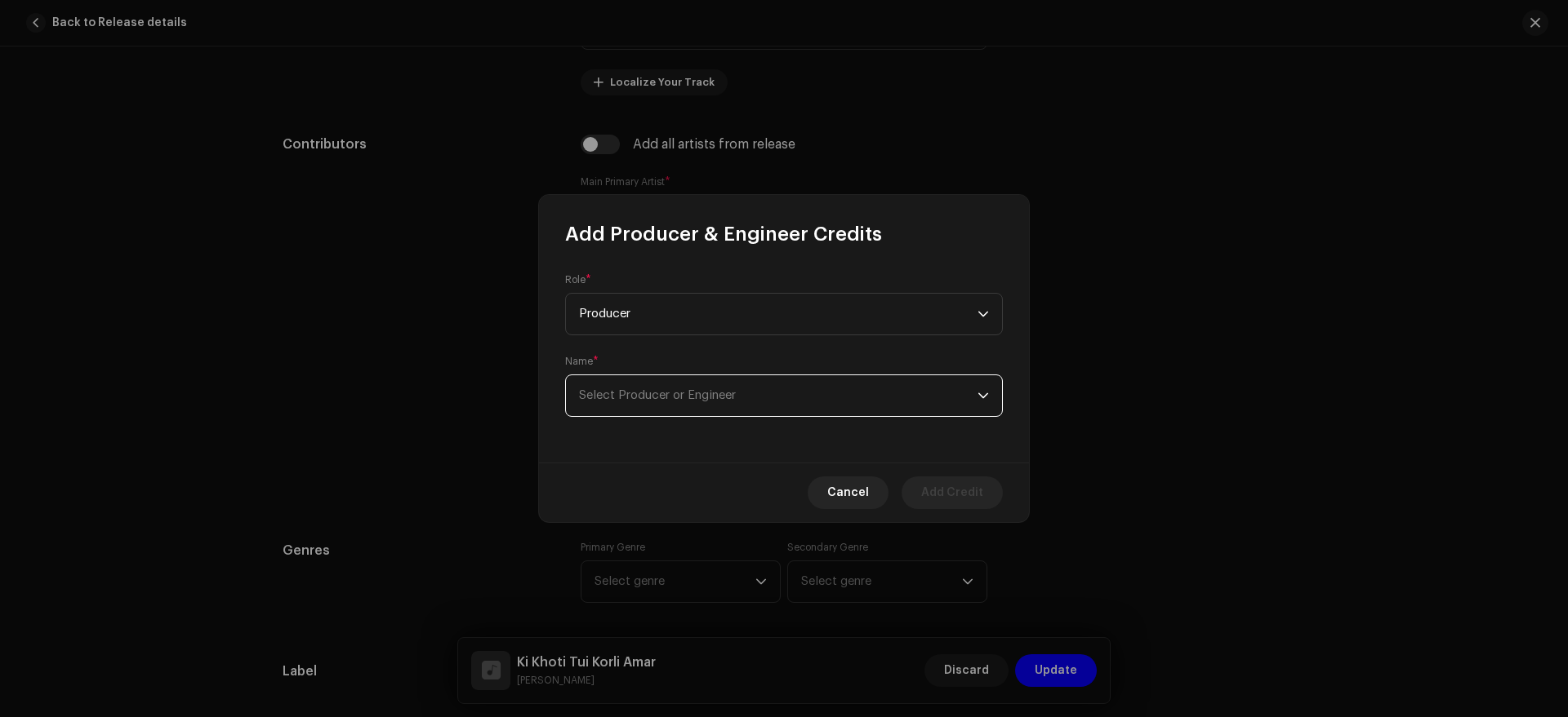
click at [667, 399] on span "Select Producer or Engineer" at bounding box center [657, 395] width 157 height 12
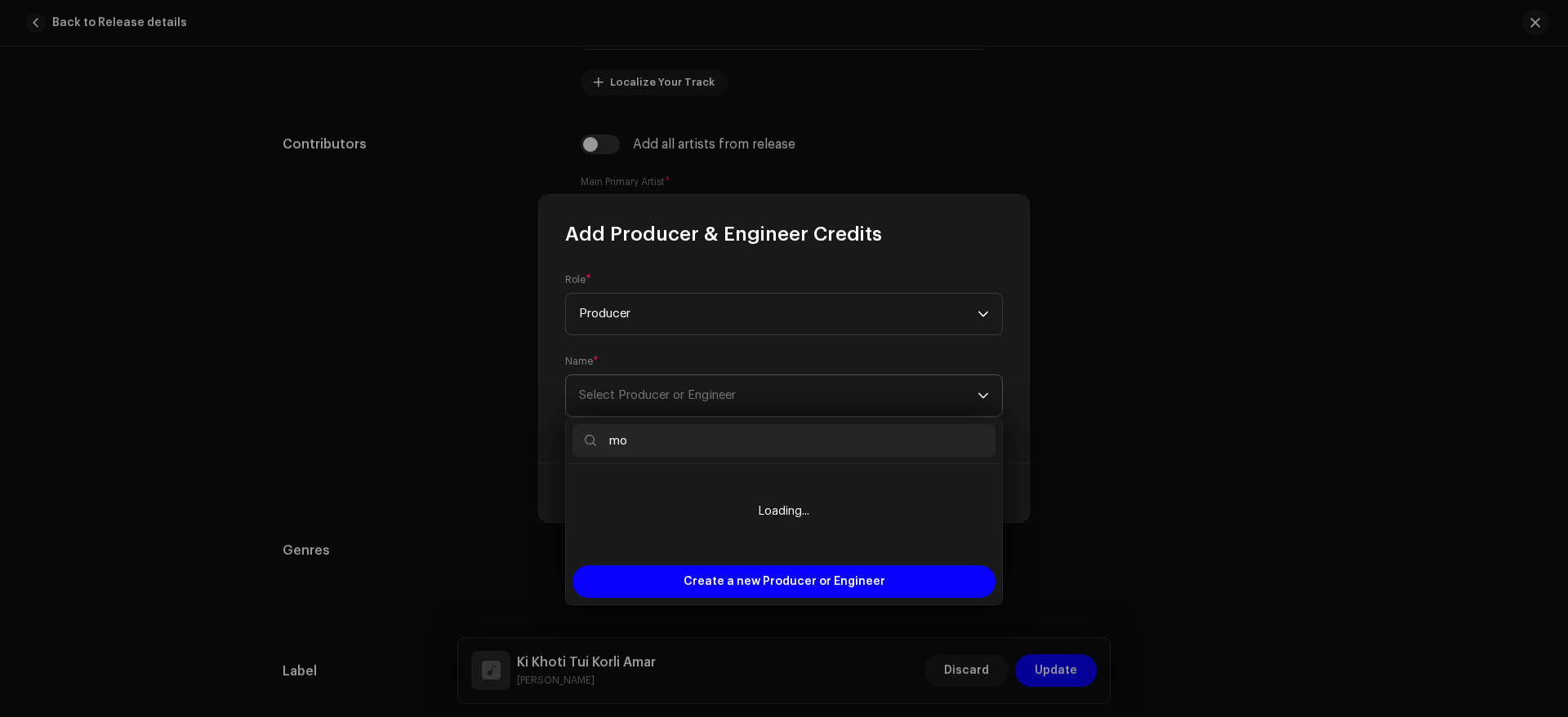
type input "m"
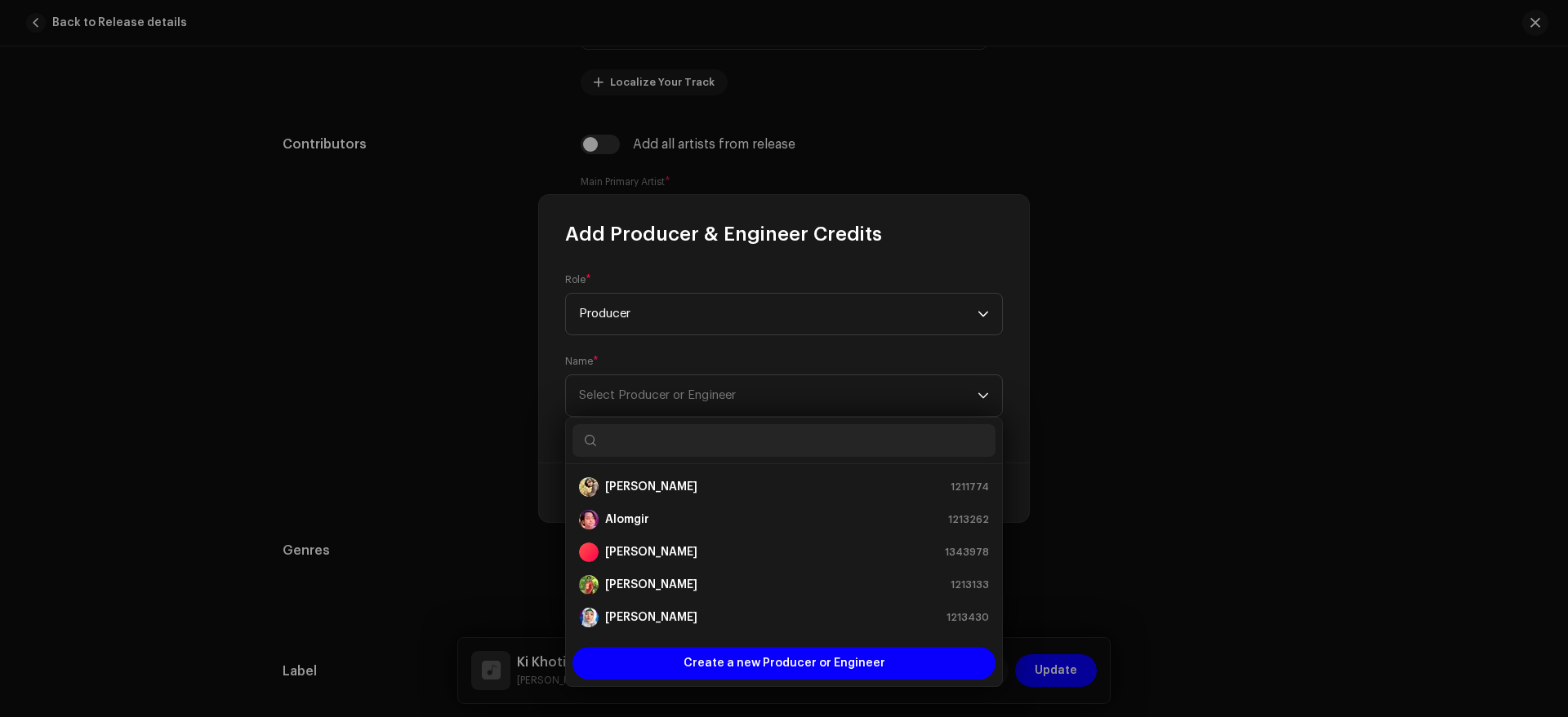
click at [680, 437] on input "text" at bounding box center [784, 441] width 423 height 33
paste input "[PERSON_NAME],"
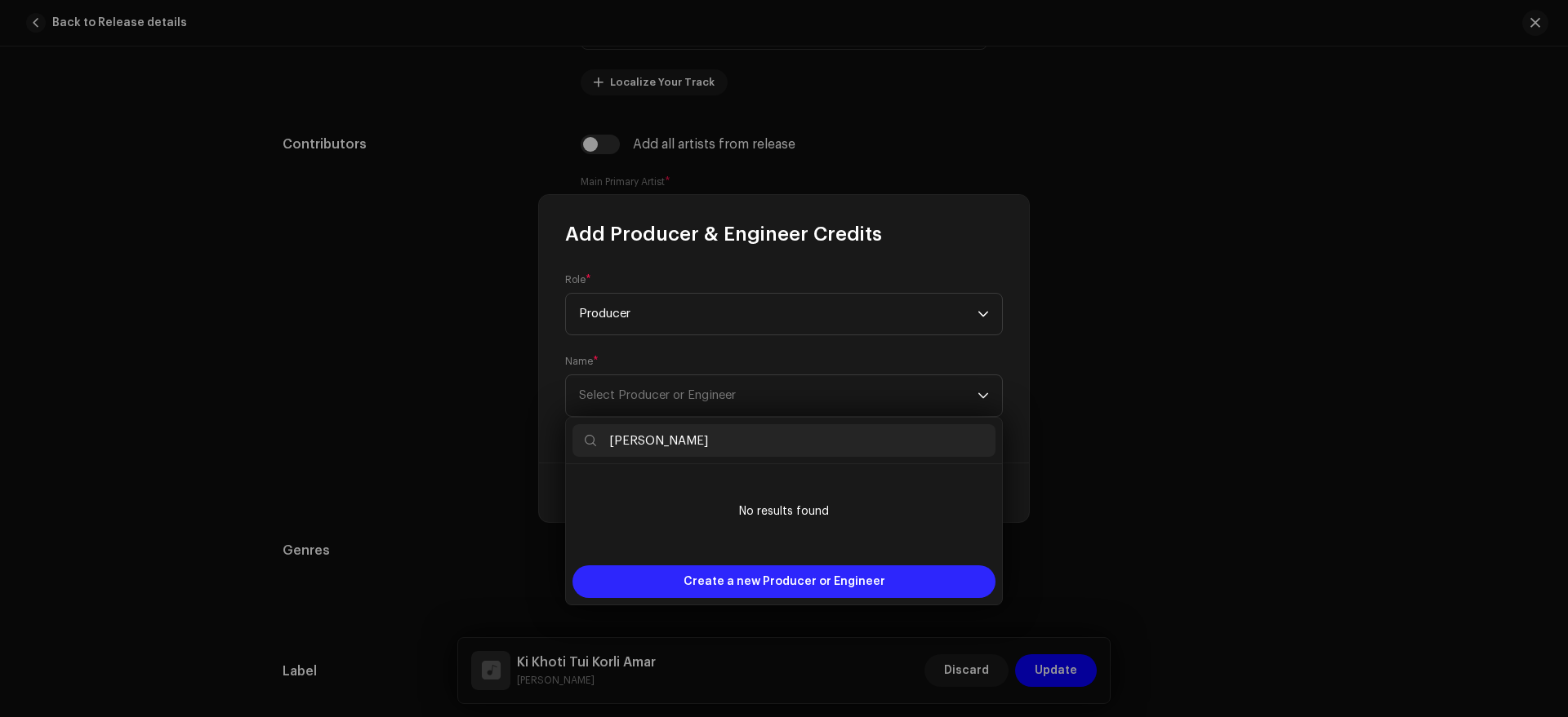
type input "[PERSON_NAME]"
click at [778, 577] on span "Create a new Producer or Engineer" at bounding box center [784, 582] width 202 height 33
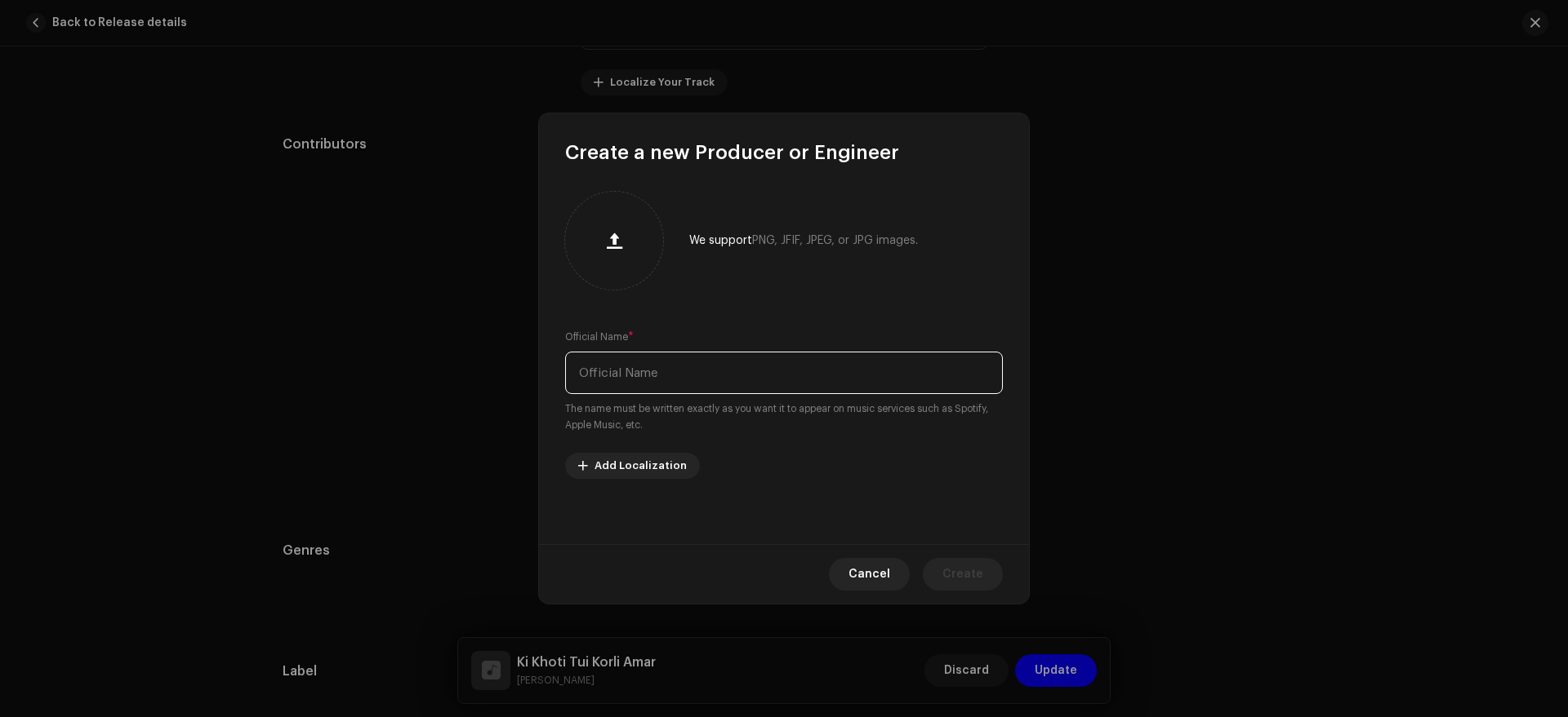
click at [712, 378] on input "text" at bounding box center [784, 373] width 437 height 42
paste input "[PERSON_NAME],"
type input "[PERSON_NAME]"
click at [965, 574] on span "Create" at bounding box center [963, 575] width 40 height 33
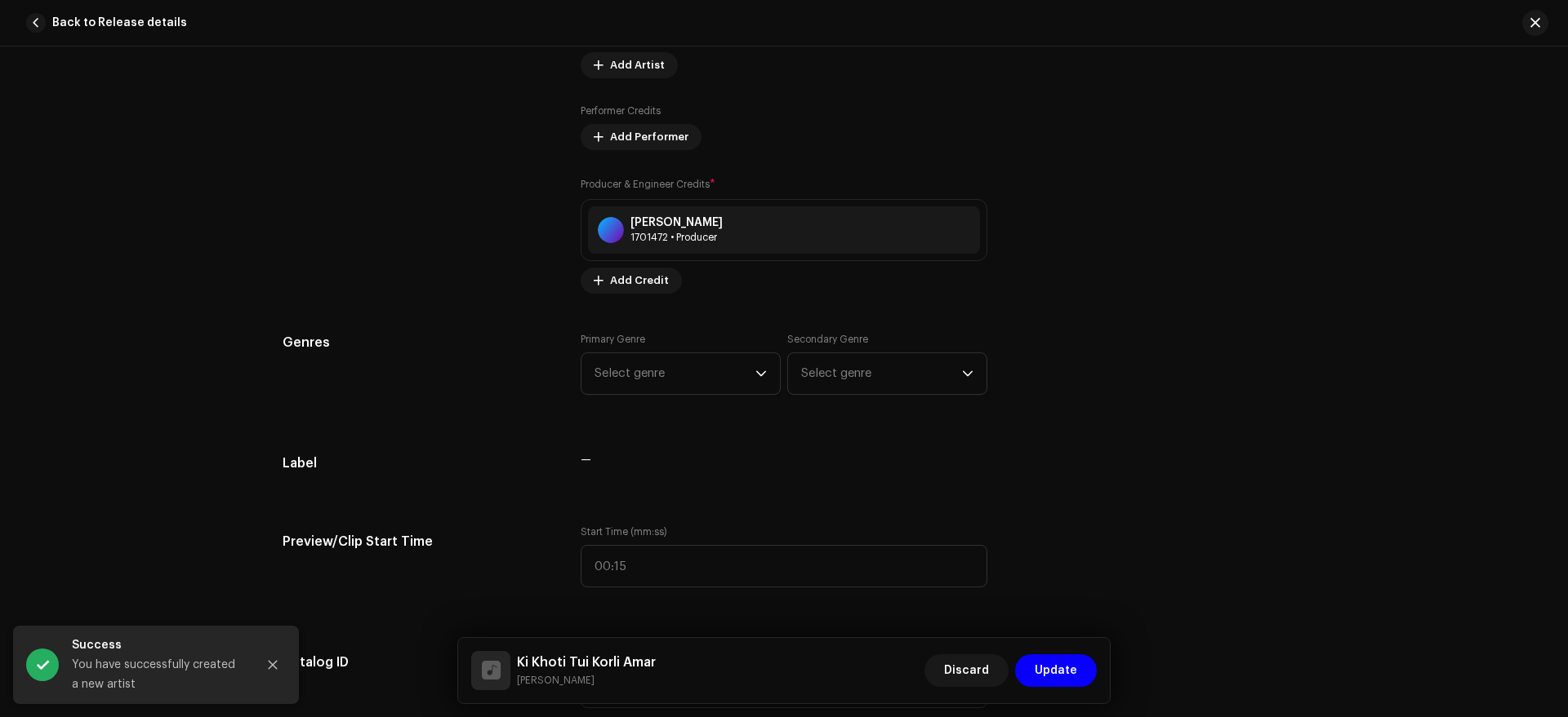
scroll to position [1261, 0]
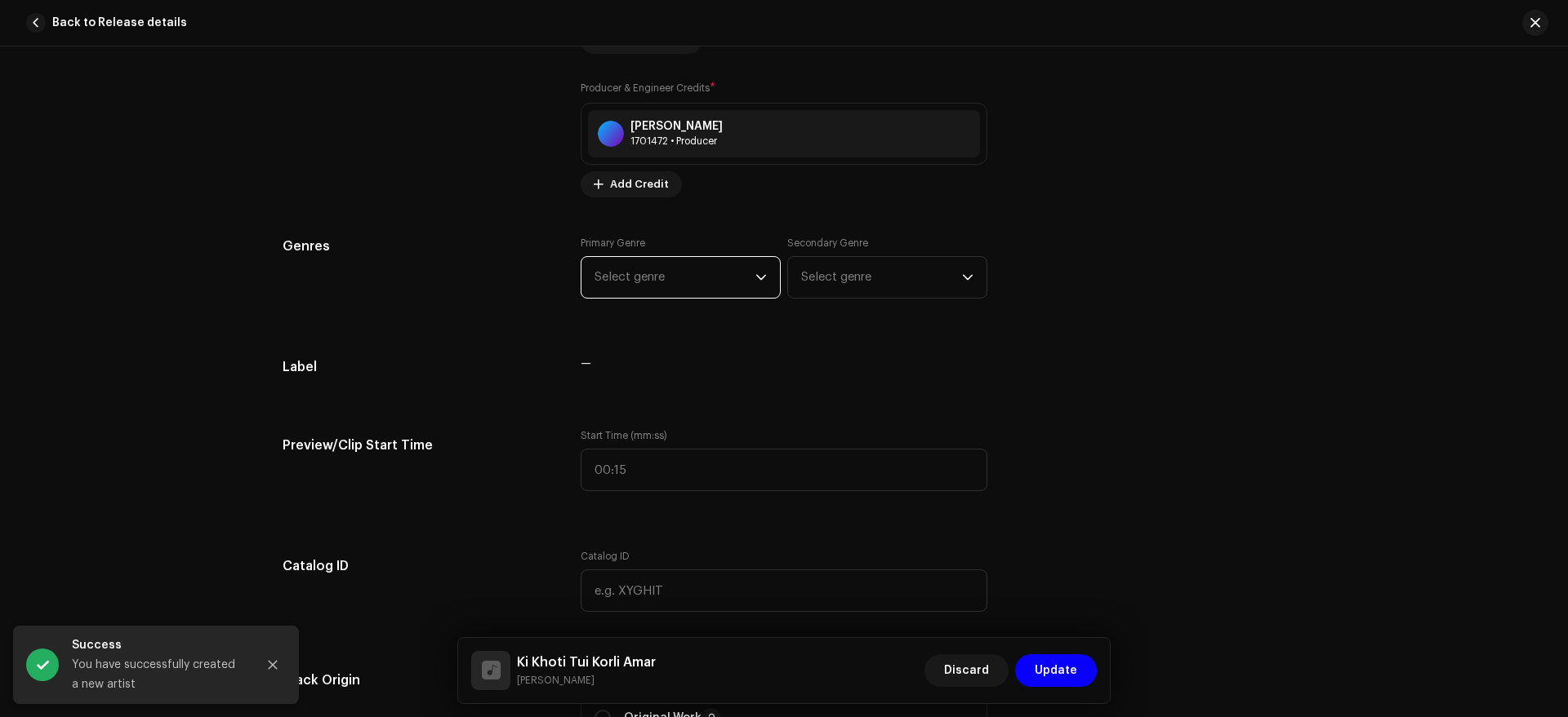
click at [651, 283] on span "Select genre" at bounding box center [674, 277] width 161 height 40
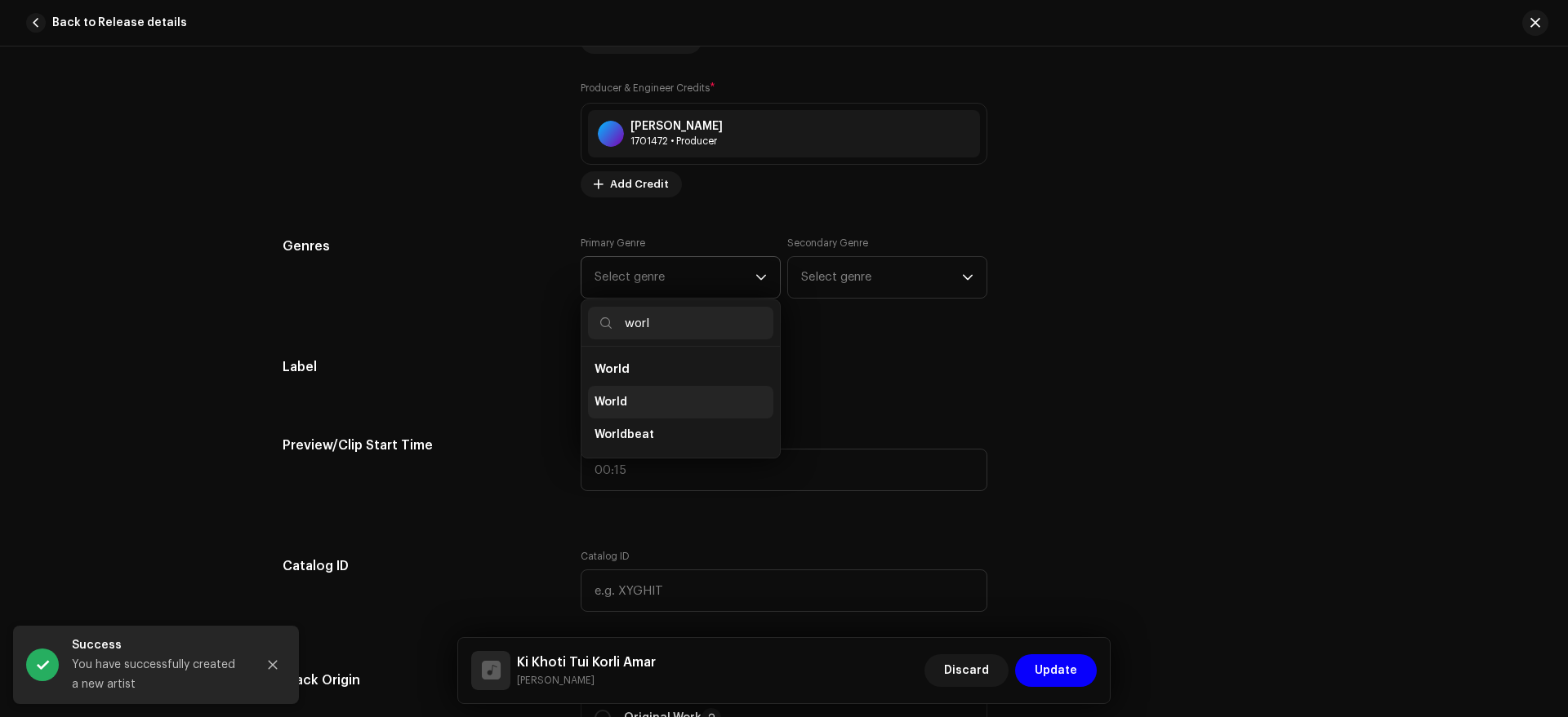
type input "worl"
click at [668, 403] on li "World" at bounding box center [681, 402] width 186 height 33
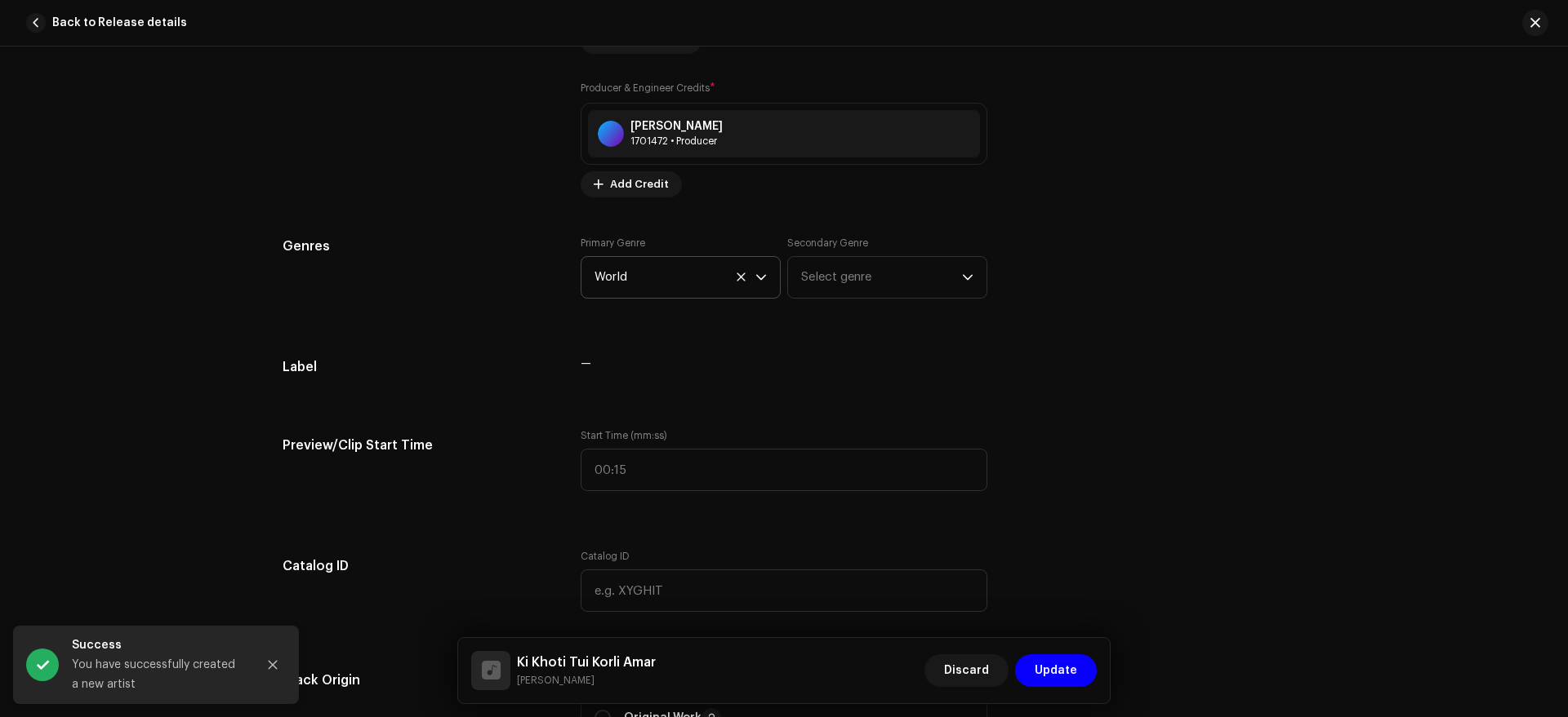
click at [503, 272] on div "Genres" at bounding box center [419, 277] width 272 height 82
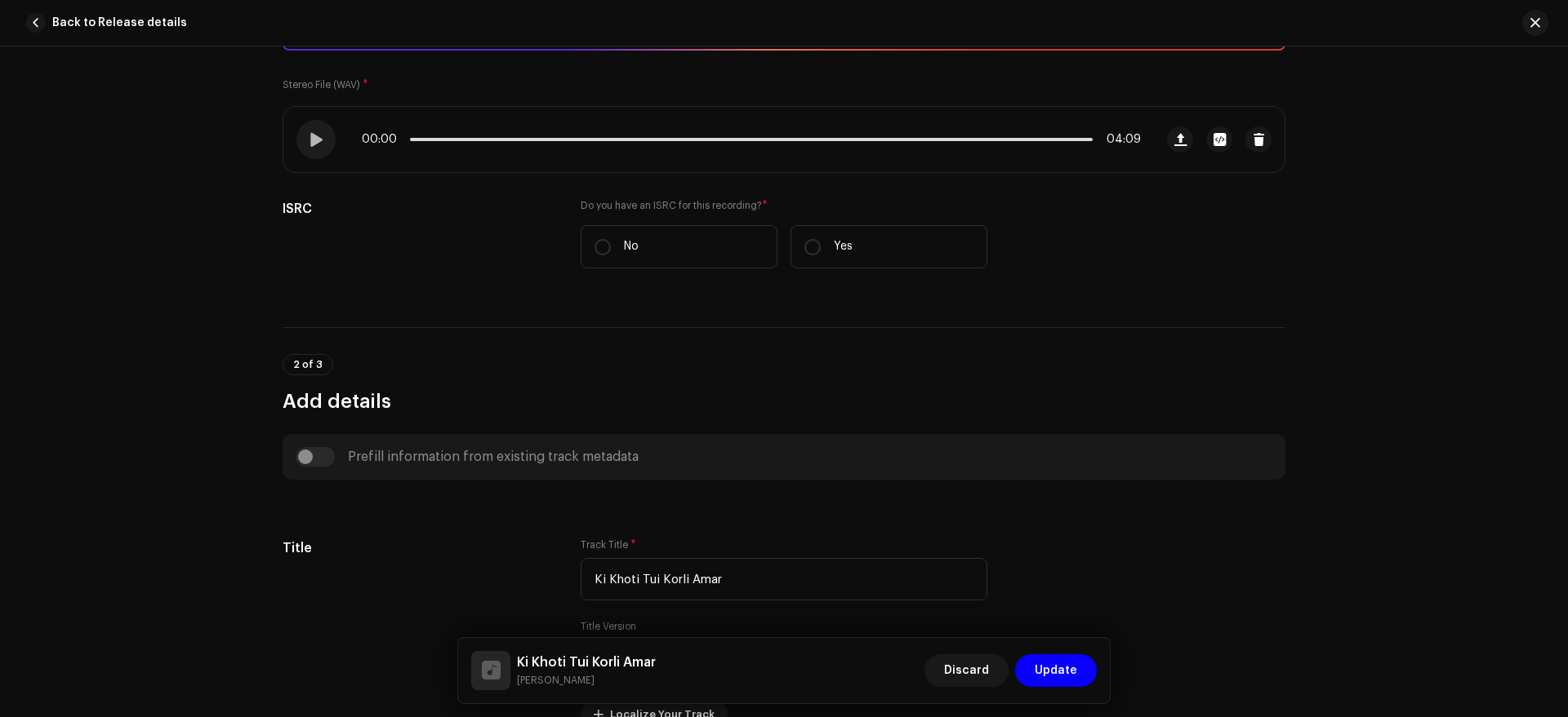
scroll to position [0, 0]
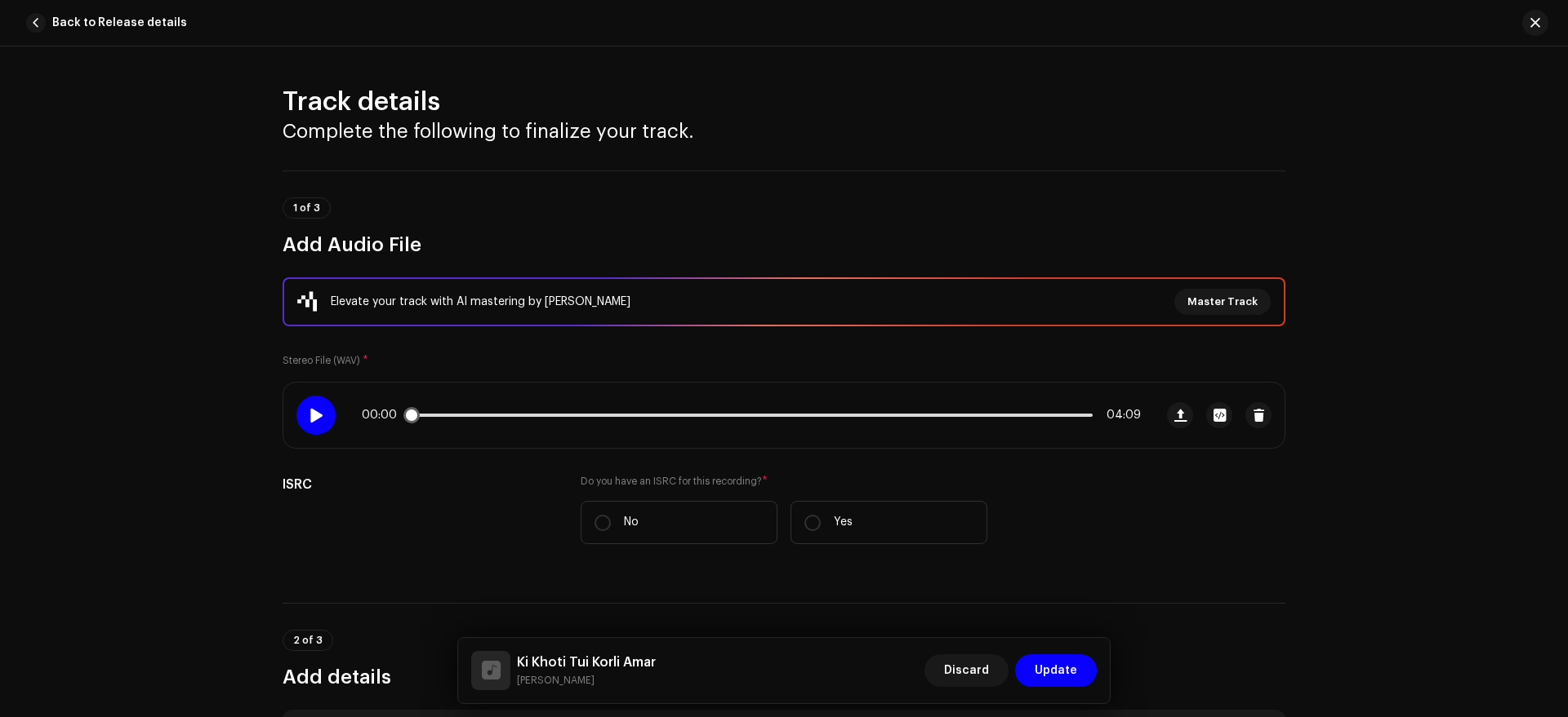
click at [313, 426] on div at bounding box center [316, 415] width 39 height 39
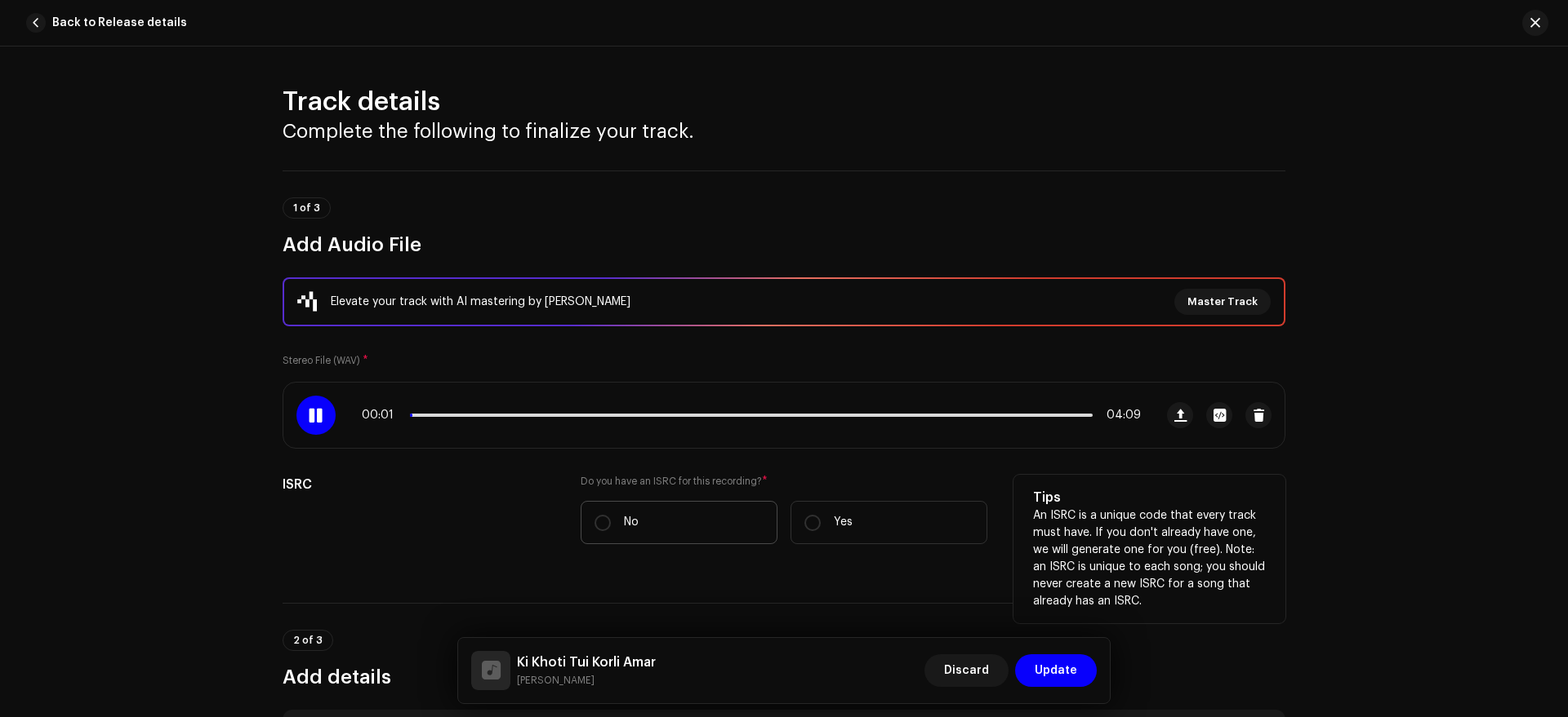
click at [662, 528] on label "No" at bounding box center [679, 522] width 197 height 43
click at [611, 528] on input "No" at bounding box center [603, 523] width 17 height 17
radio input "true"
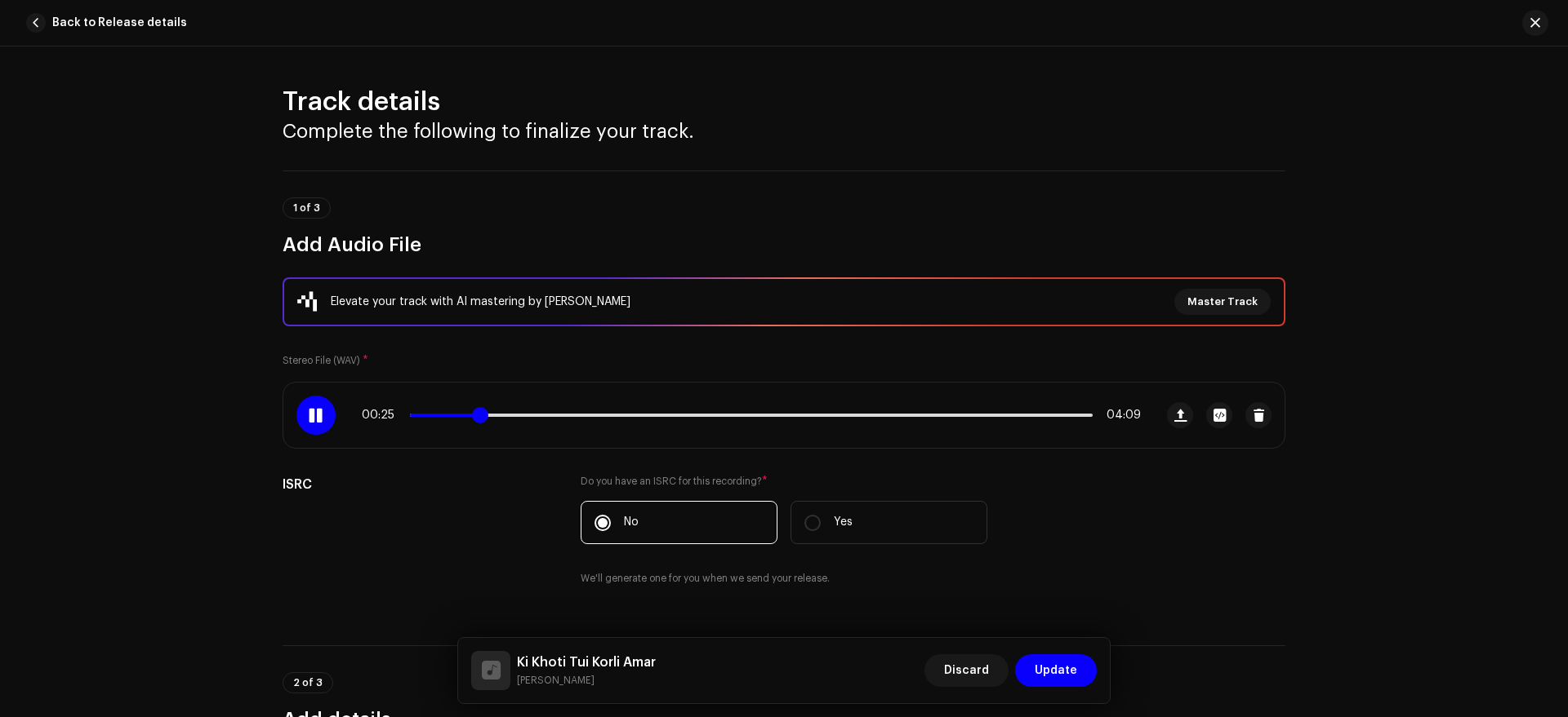
drag, startPoint x: 418, startPoint y: 416, endPoint x: 478, endPoint y: 420, distance: 60.1
click at [478, 420] on span at bounding box center [480, 416] width 17 height 17
click at [318, 415] on span at bounding box center [315, 415] width 14 height 13
drag, startPoint x: 489, startPoint y: 413, endPoint x: 476, endPoint y: 417, distance: 13.6
click at [478, 417] on span at bounding box center [486, 416] width 17 height 17
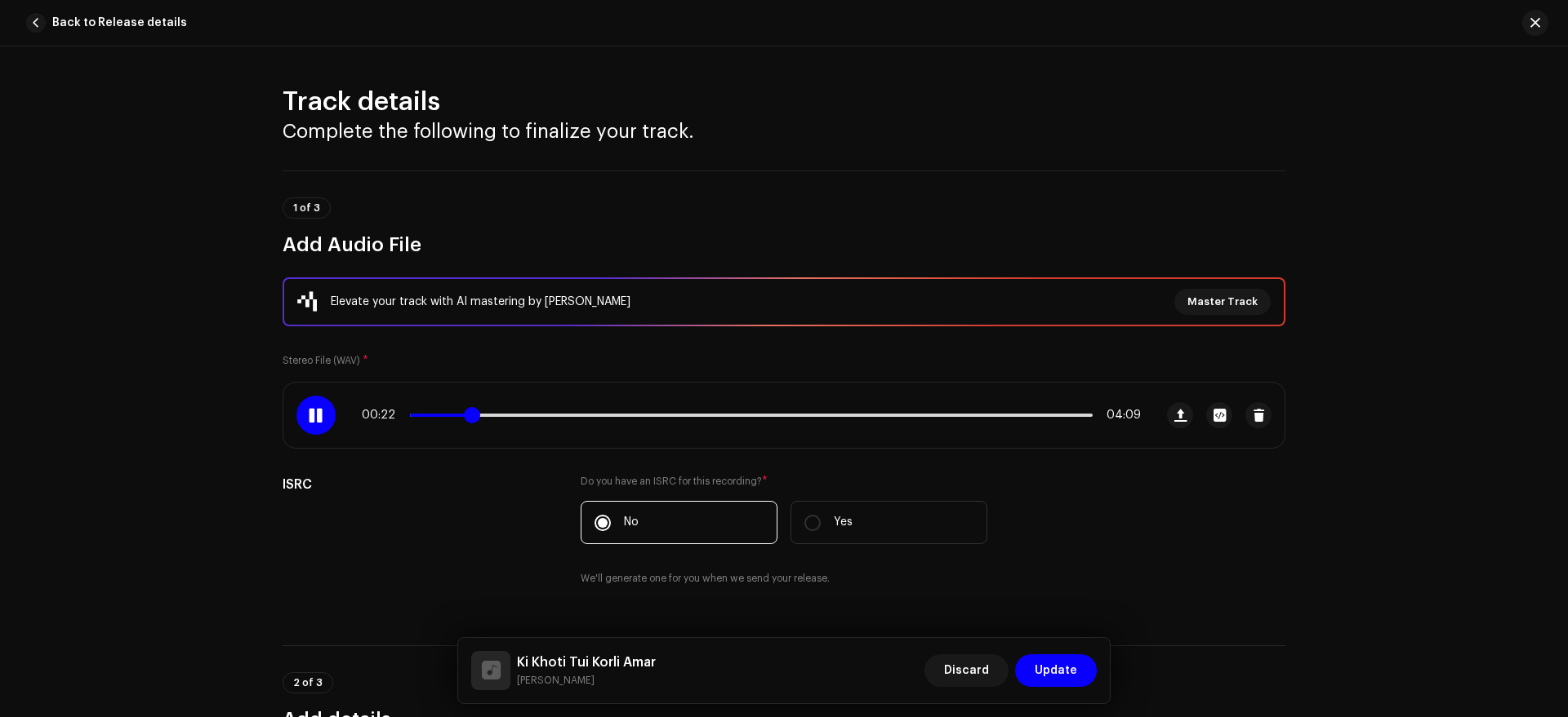
drag, startPoint x: 476, startPoint y: 417, endPoint x: 468, endPoint y: 419, distance: 8.2
click at [468, 419] on span at bounding box center [472, 416] width 17 height 17
drag, startPoint x: 506, startPoint y: 417, endPoint x: 515, endPoint y: 416, distance: 9.1
click at [515, 416] on span at bounding box center [519, 416] width 17 height 17
click at [509, 416] on span at bounding box center [516, 416] width 17 height 17
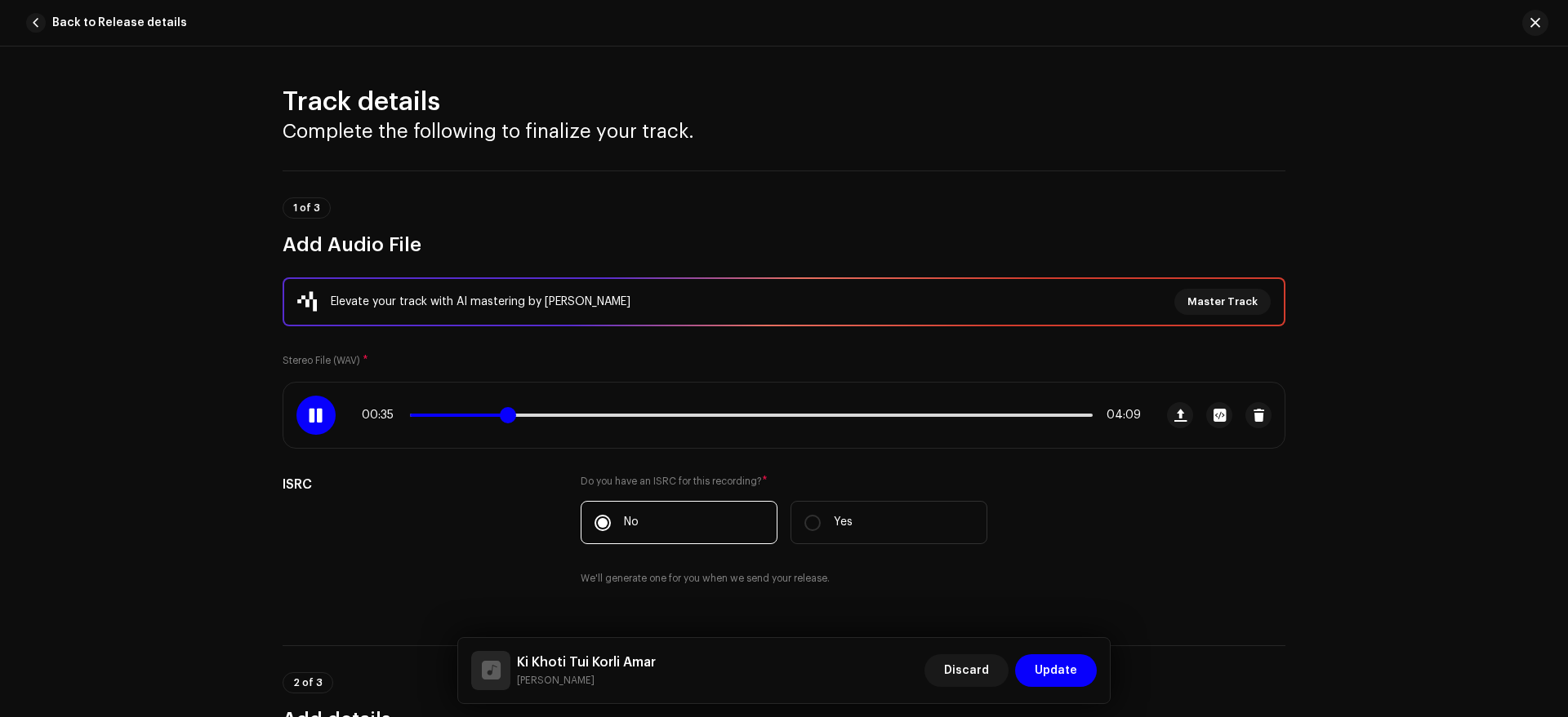
click at [503, 416] on span at bounding box center [508, 416] width 17 height 17
click at [330, 424] on div "00:38 04:09" at bounding box center [717, 415] width 870 height 65
click at [311, 414] on span at bounding box center [315, 415] width 14 height 13
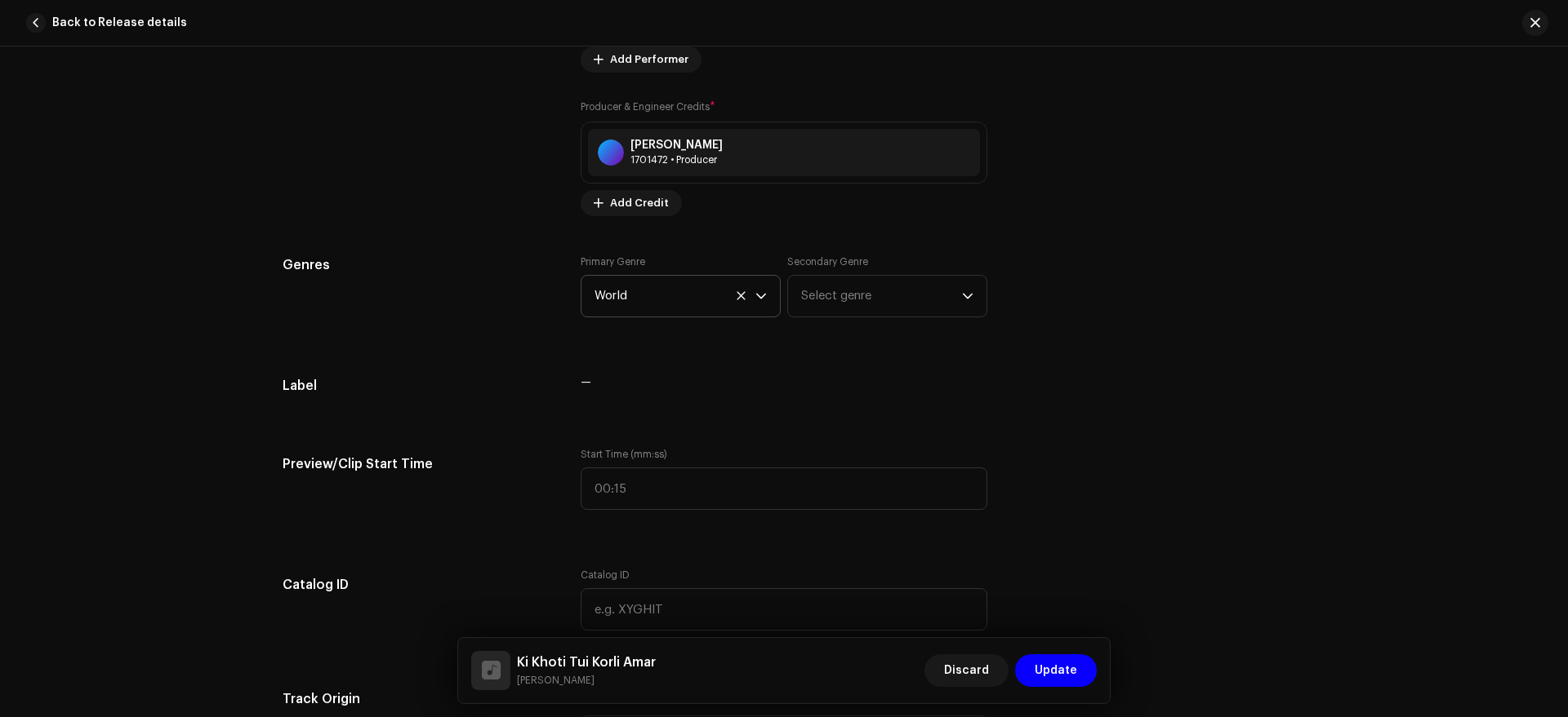
scroll to position [1539, 0]
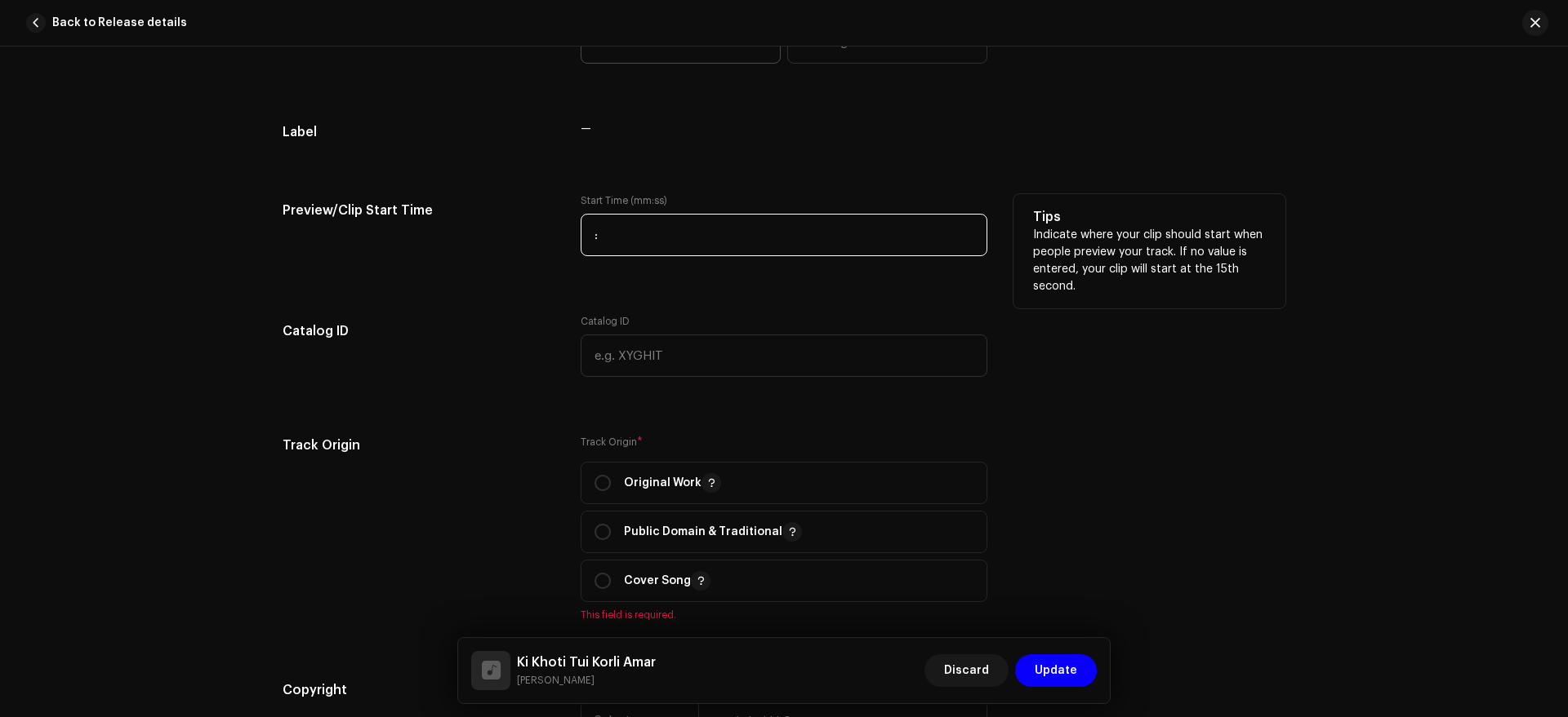
click at [661, 240] on input ":" at bounding box center [784, 235] width 407 height 42
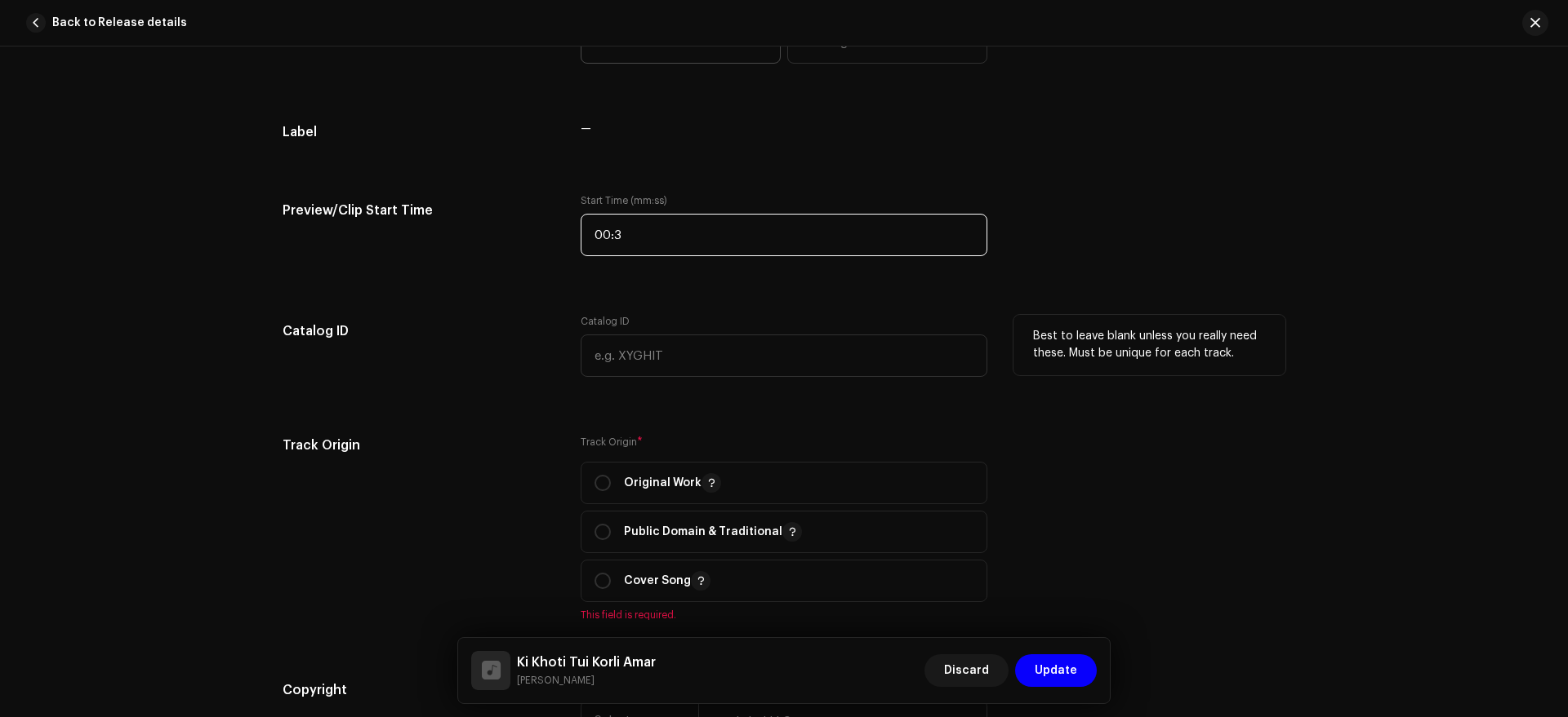
type input "00:37"
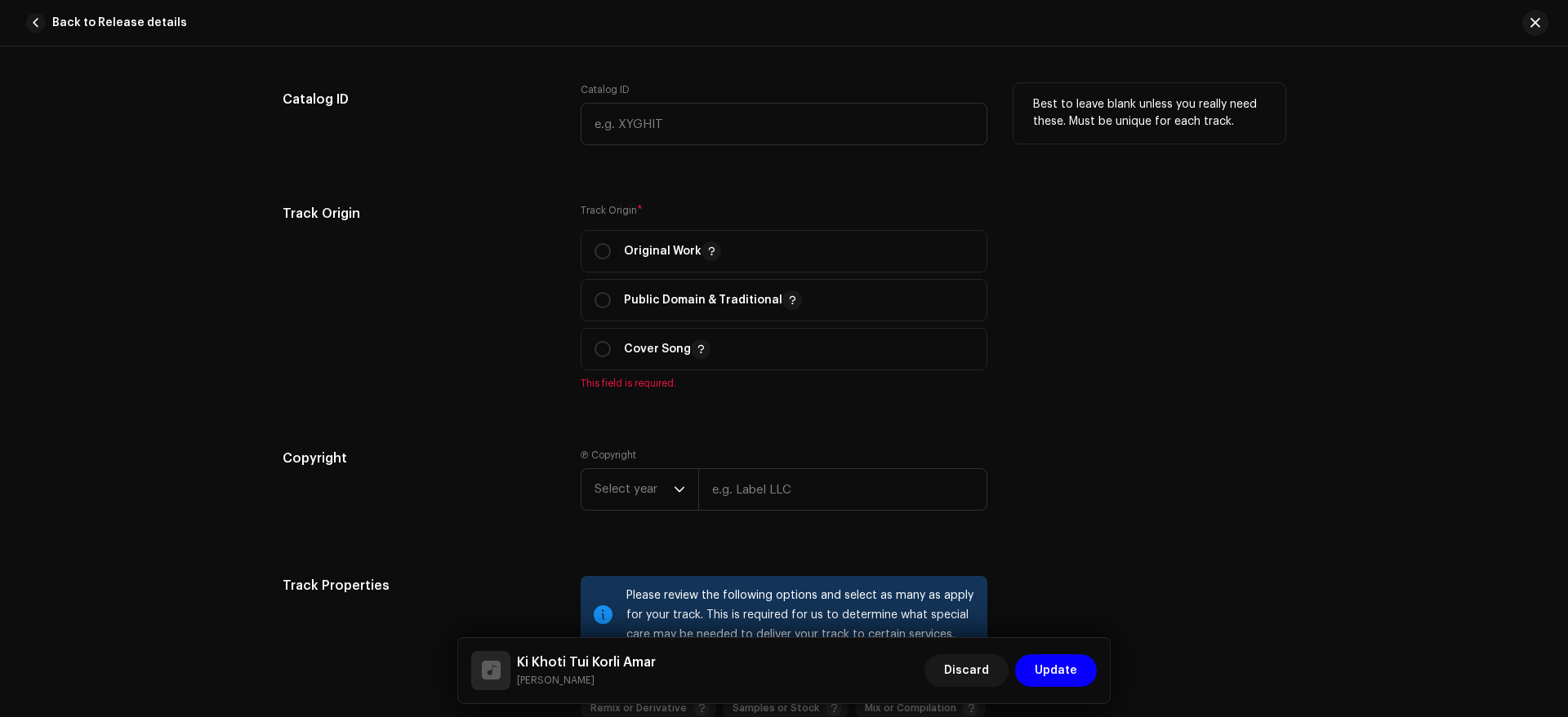
scroll to position [1774, 0]
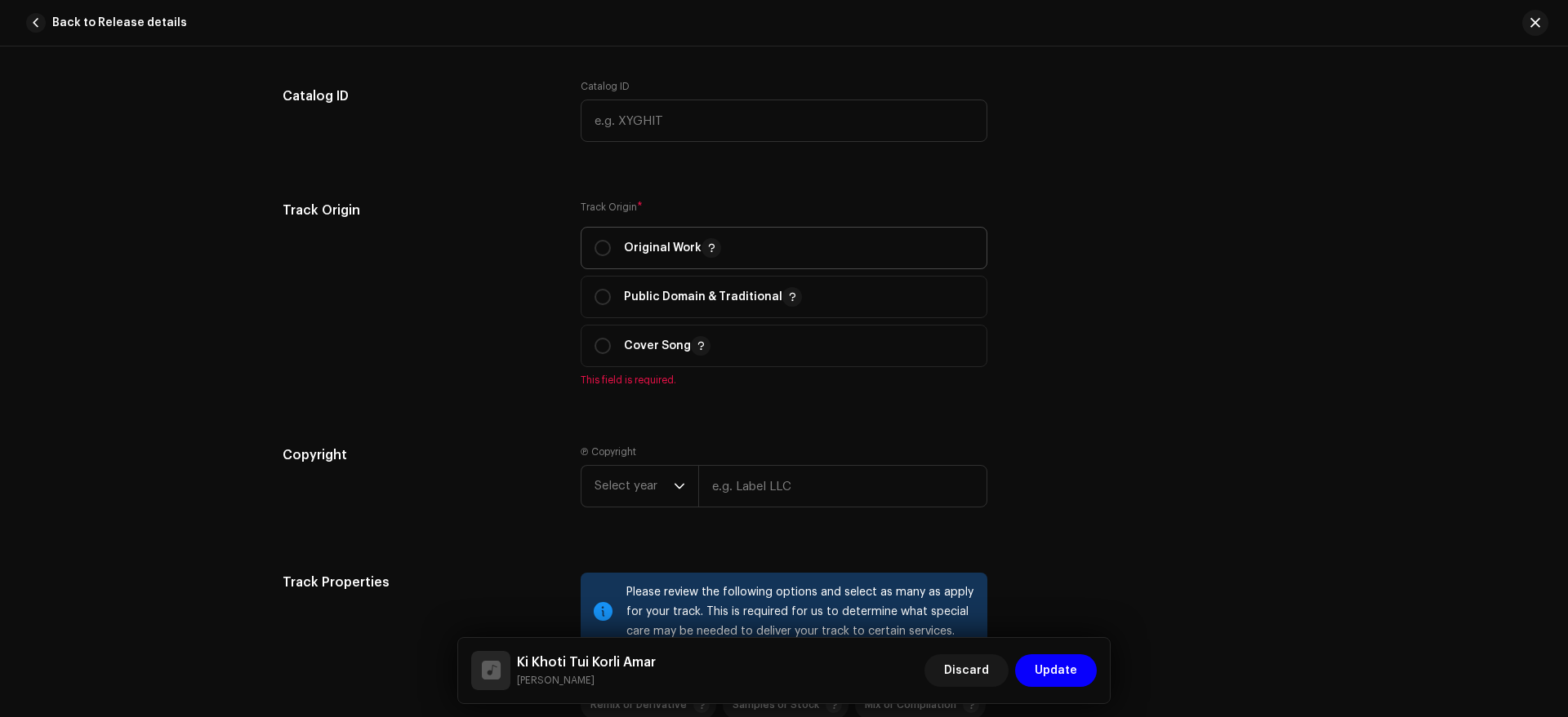
click at [674, 249] on p "Original Work" at bounding box center [672, 248] width 97 height 19
radio input "true"
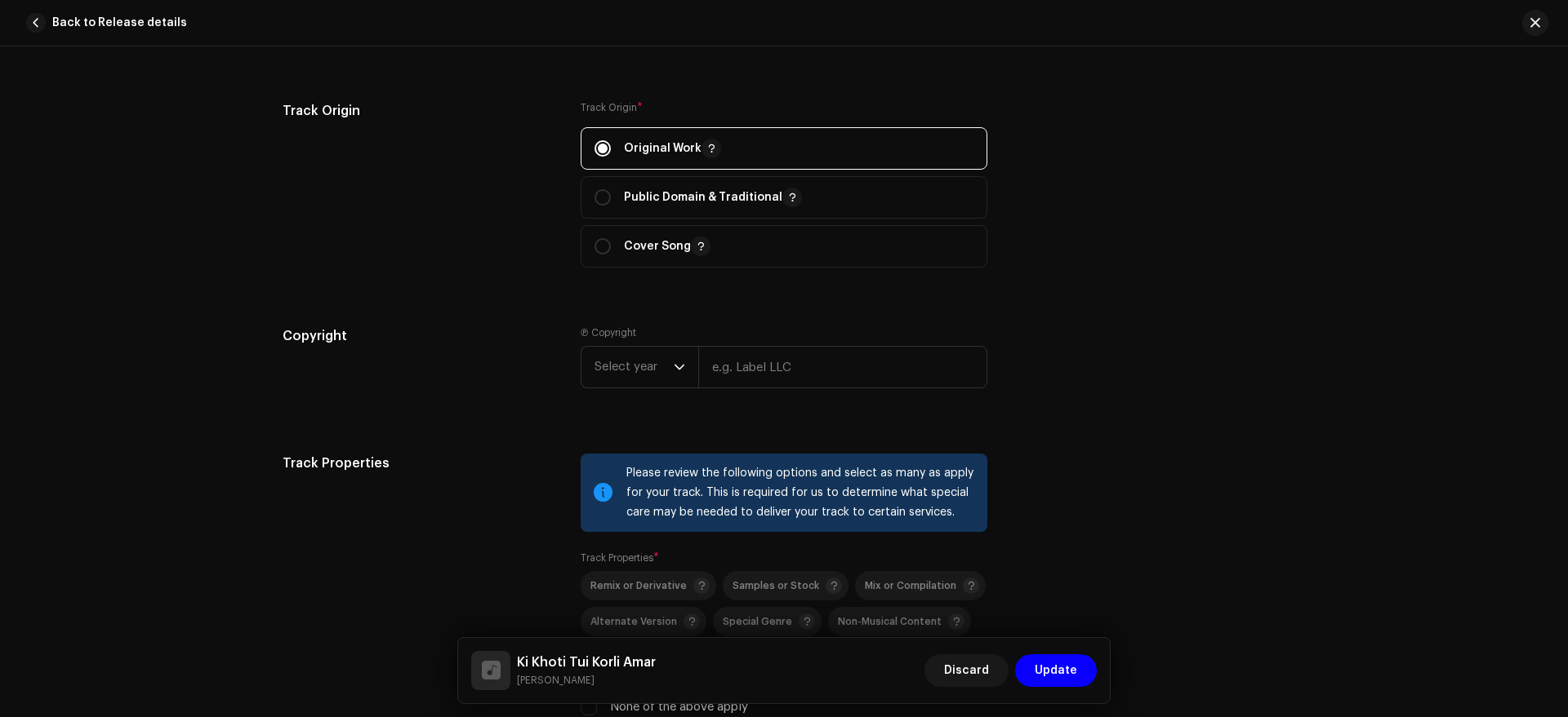
scroll to position [1876, 0]
click at [630, 368] on span "Select year" at bounding box center [634, 364] width 79 height 40
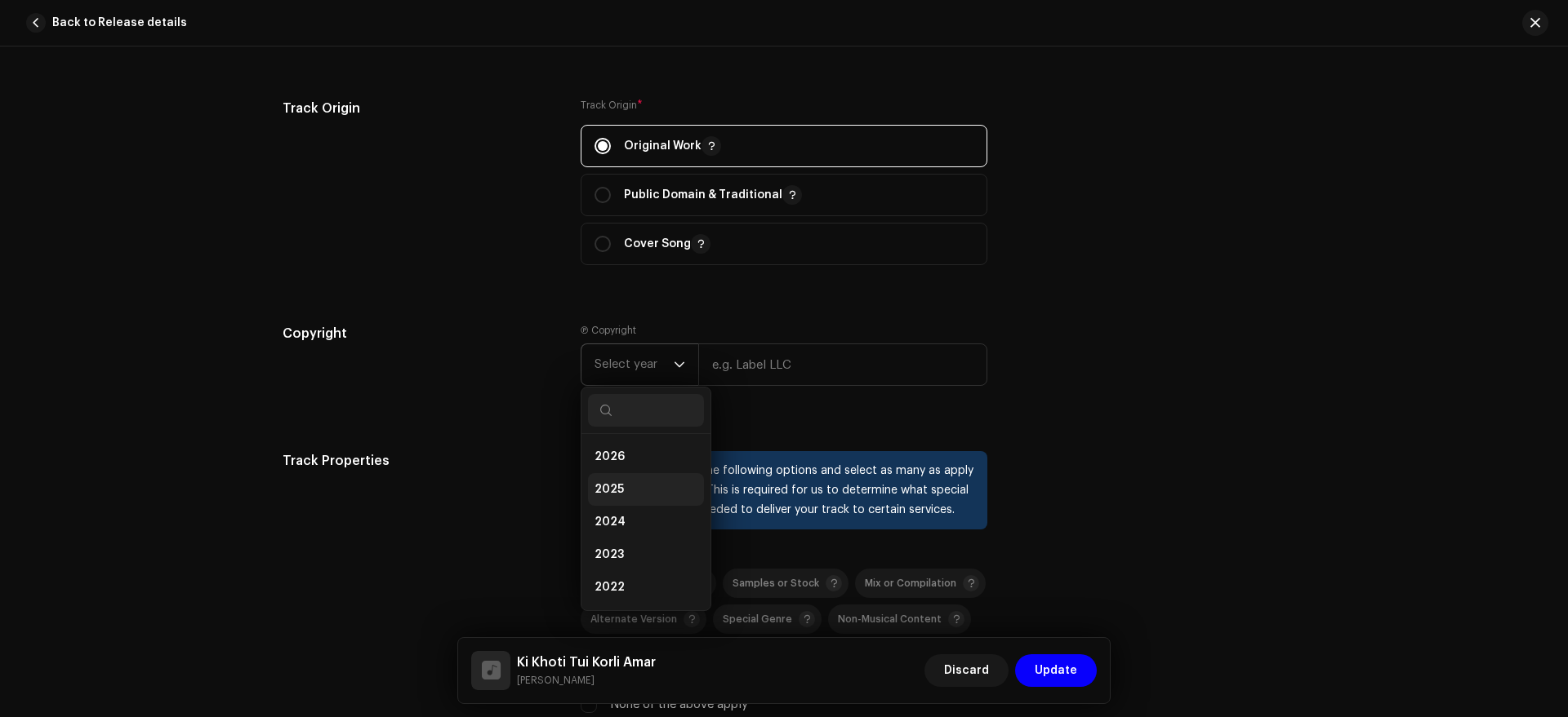
click at [640, 489] on li "2025" at bounding box center [646, 490] width 116 height 33
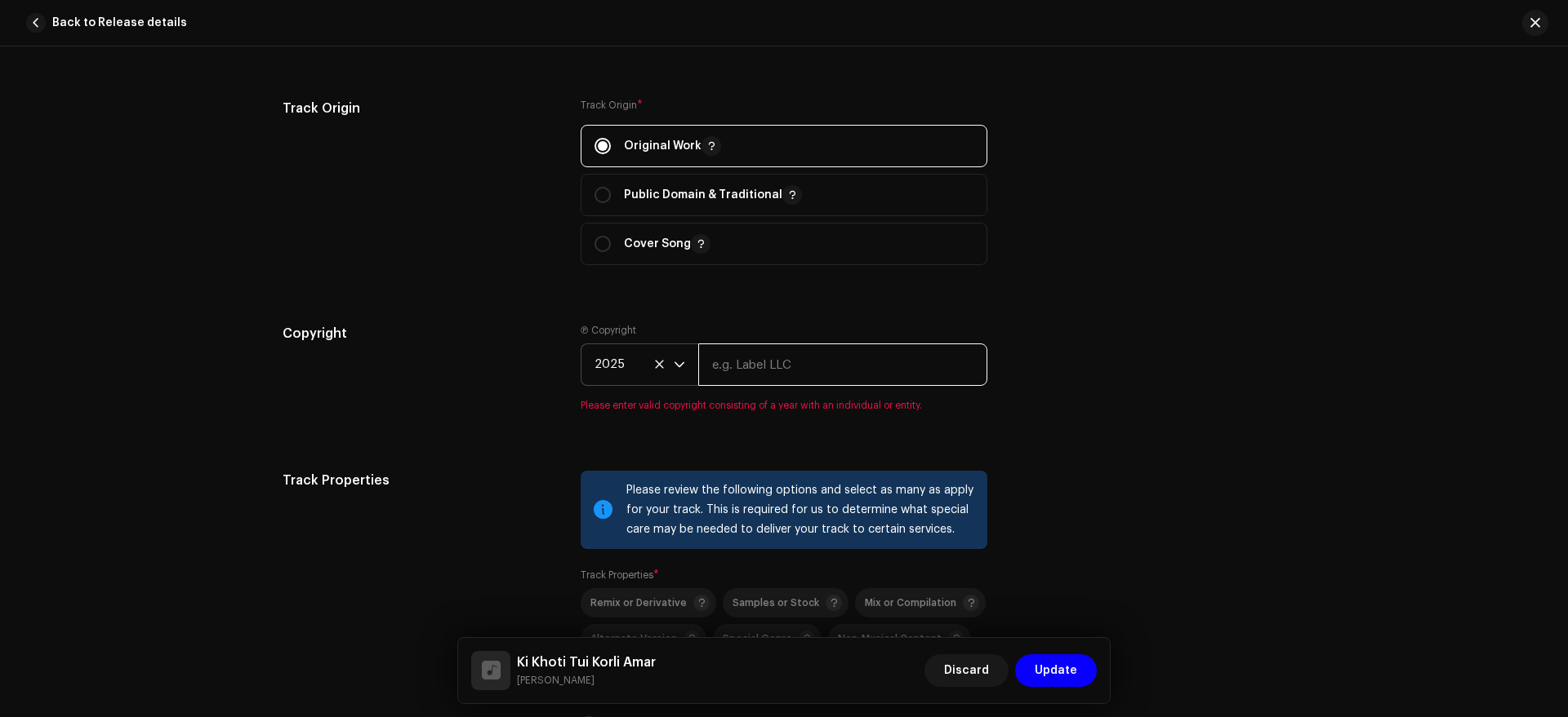
click at [762, 365] on input "text" at bounding box center [842, 364] width 289 height 42
type input "SO Music"
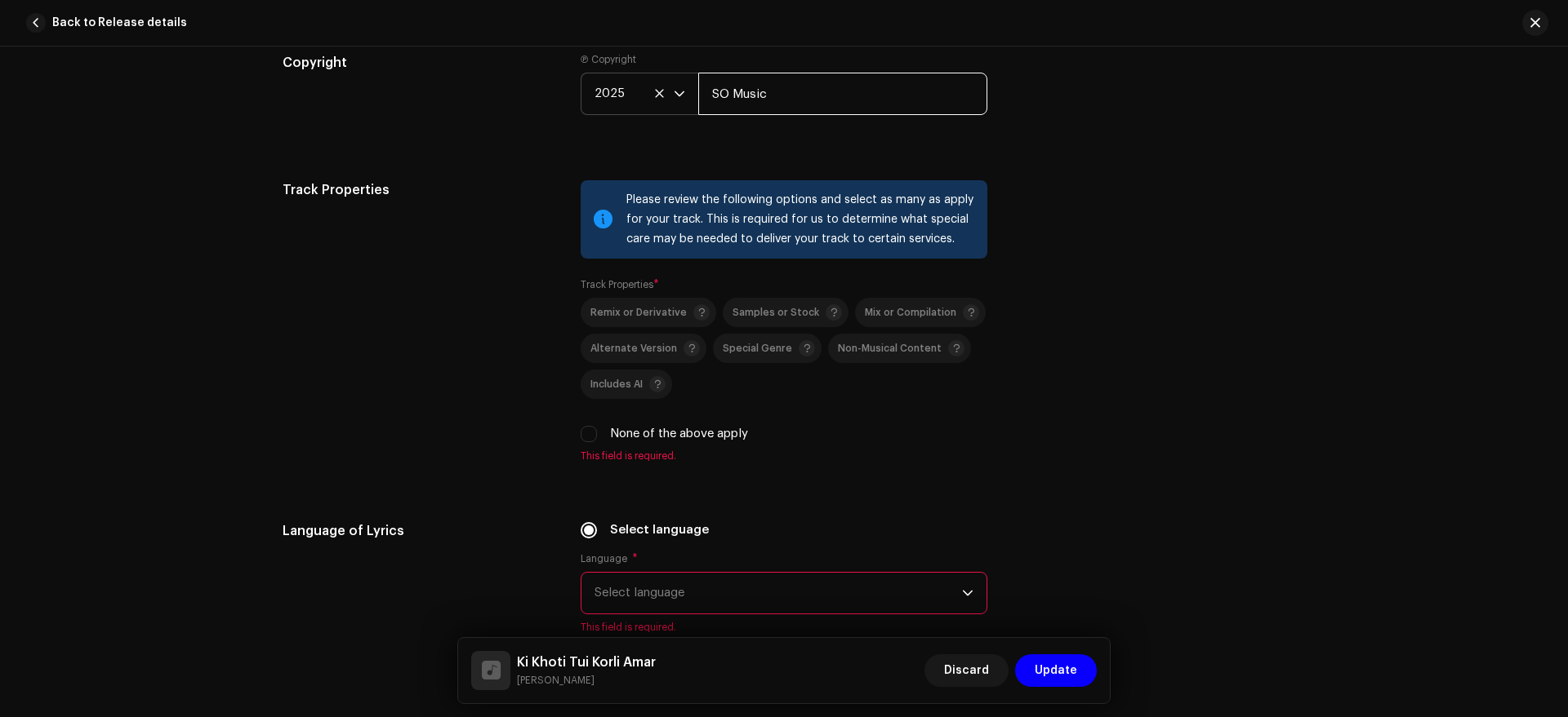
scroll to position [2149, 0]
click at [701, 433] on label "None of the above apply" at bounding box center [679, 431] width 138 height 18
click at [597, 433] on input "None of the above apply" at bounding box center [589, 431] width 17 height 17
checkbox input "true"
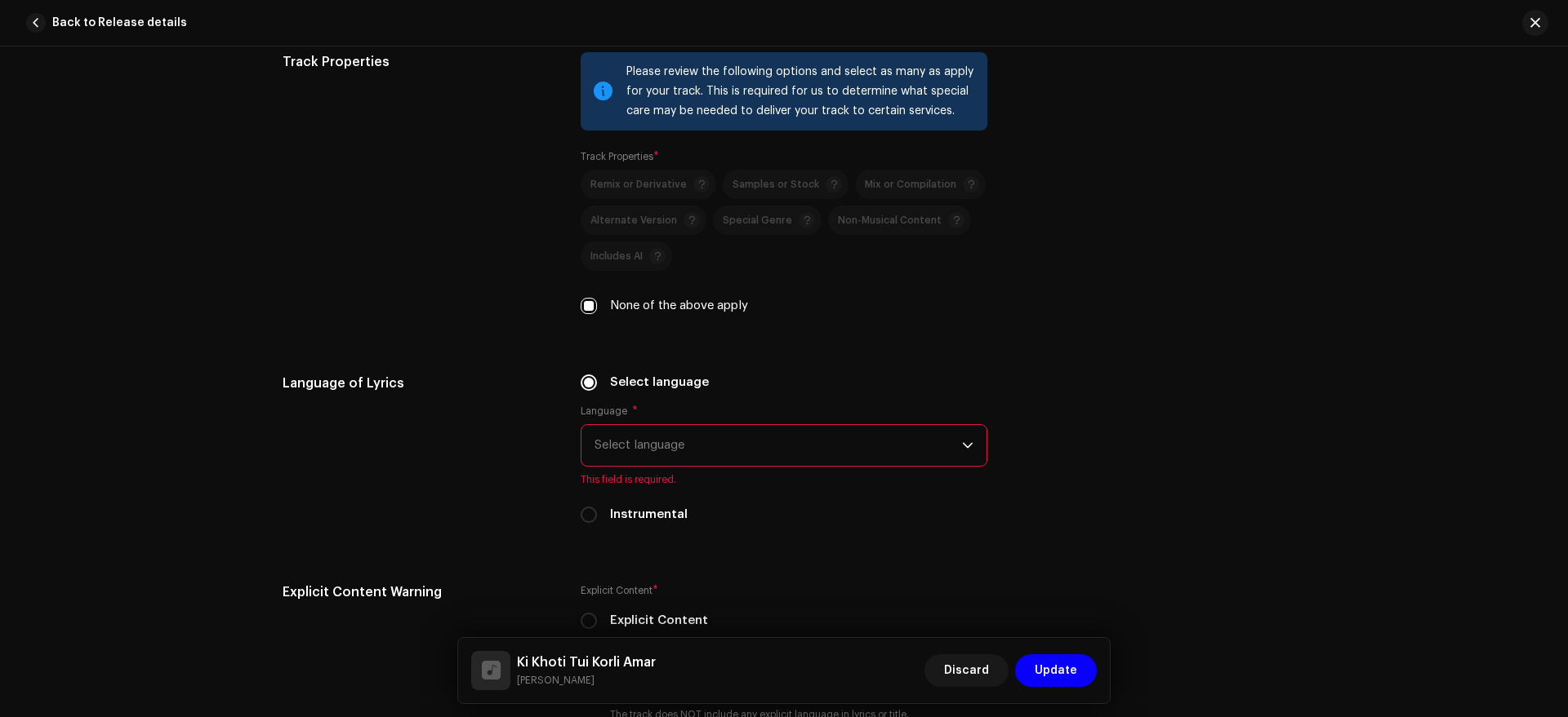
scroll to position [2276, 0]
click at [828, 441] on span "Select language" at bounding box center [778, 444] width 367 height 40
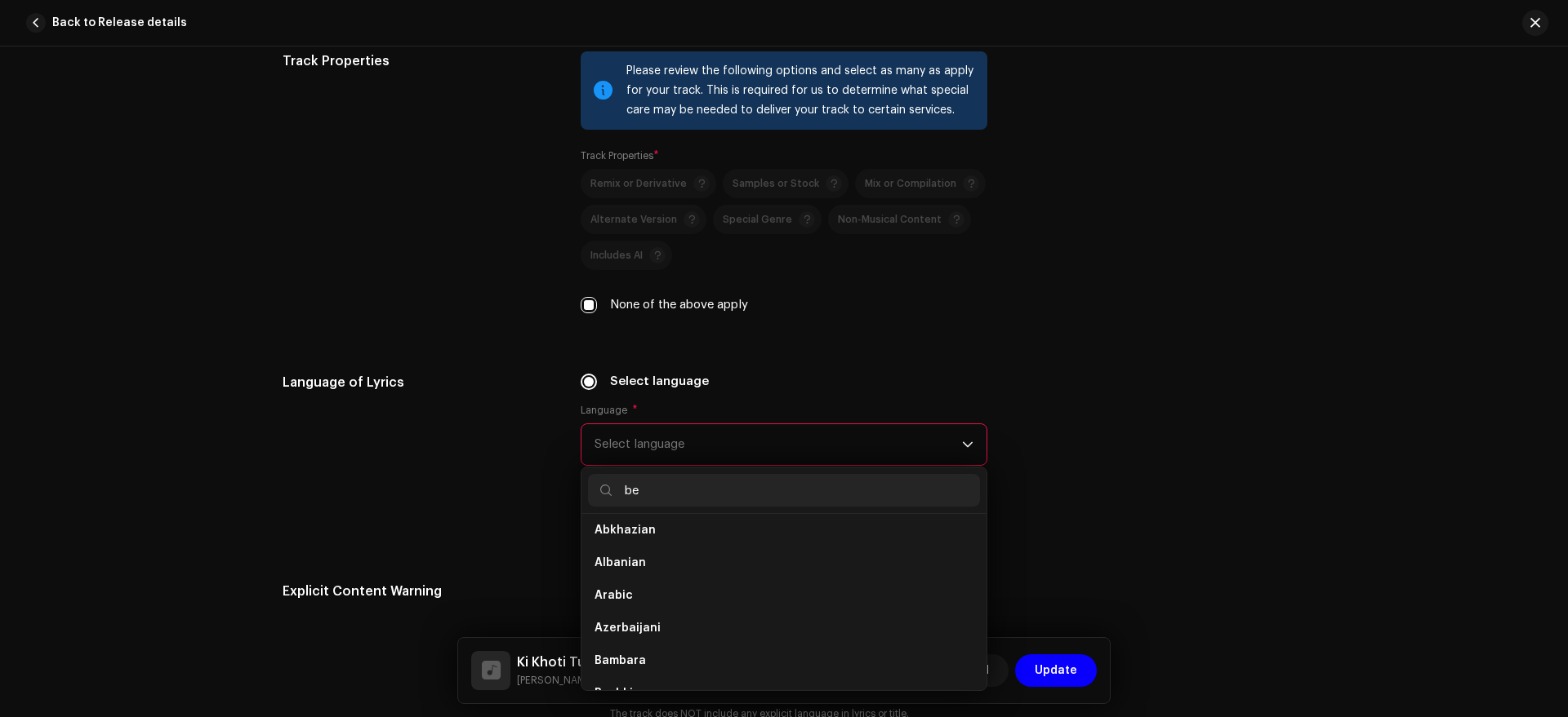
scroll to position [0, 0]
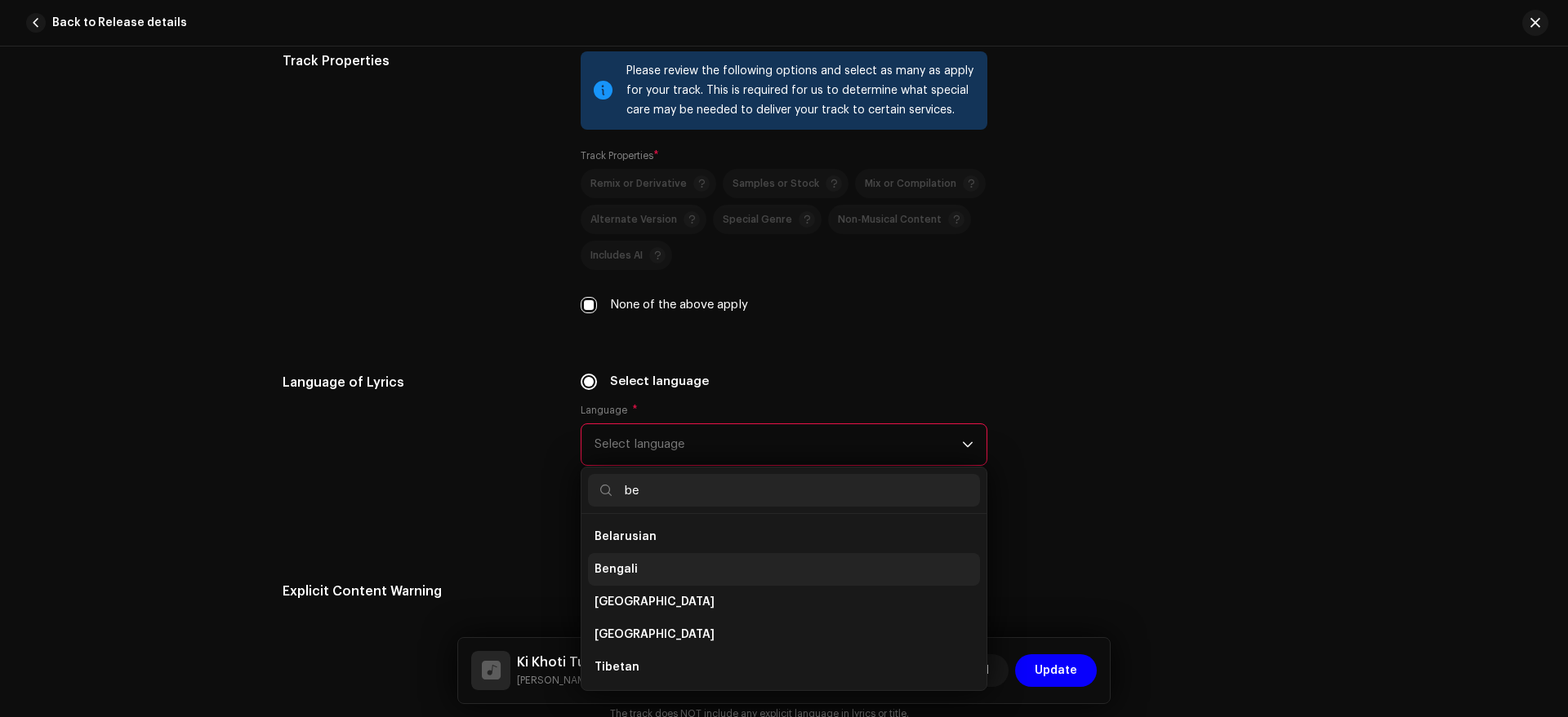
type input "be"
click at [727, 577] on li "Bengali" at bounding box center [784, 570] width 392 height 33
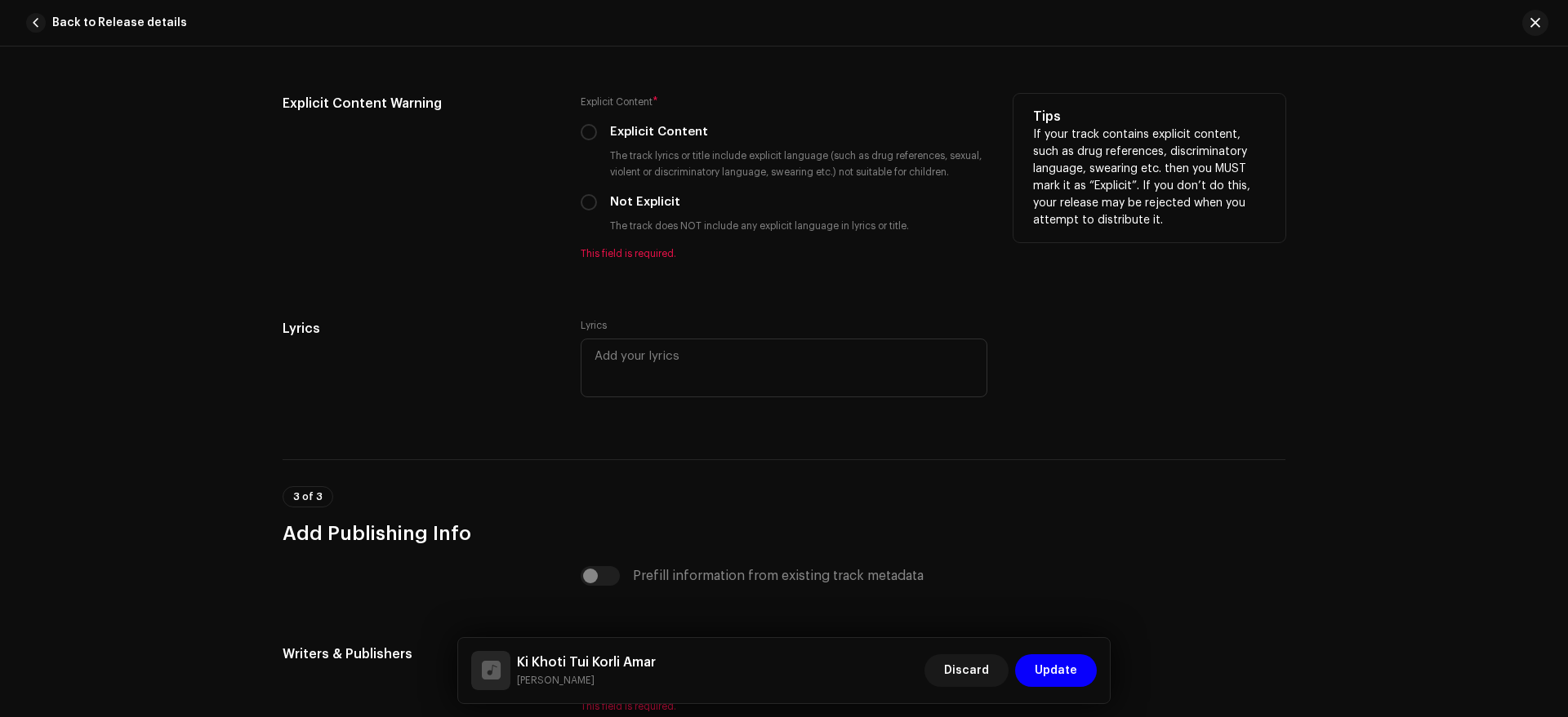
scroll to position [2745, 0]
click at [581, 204] on input "Not Explicit" at bounding box center [589, 202] width 17 height 17
radio input "true"
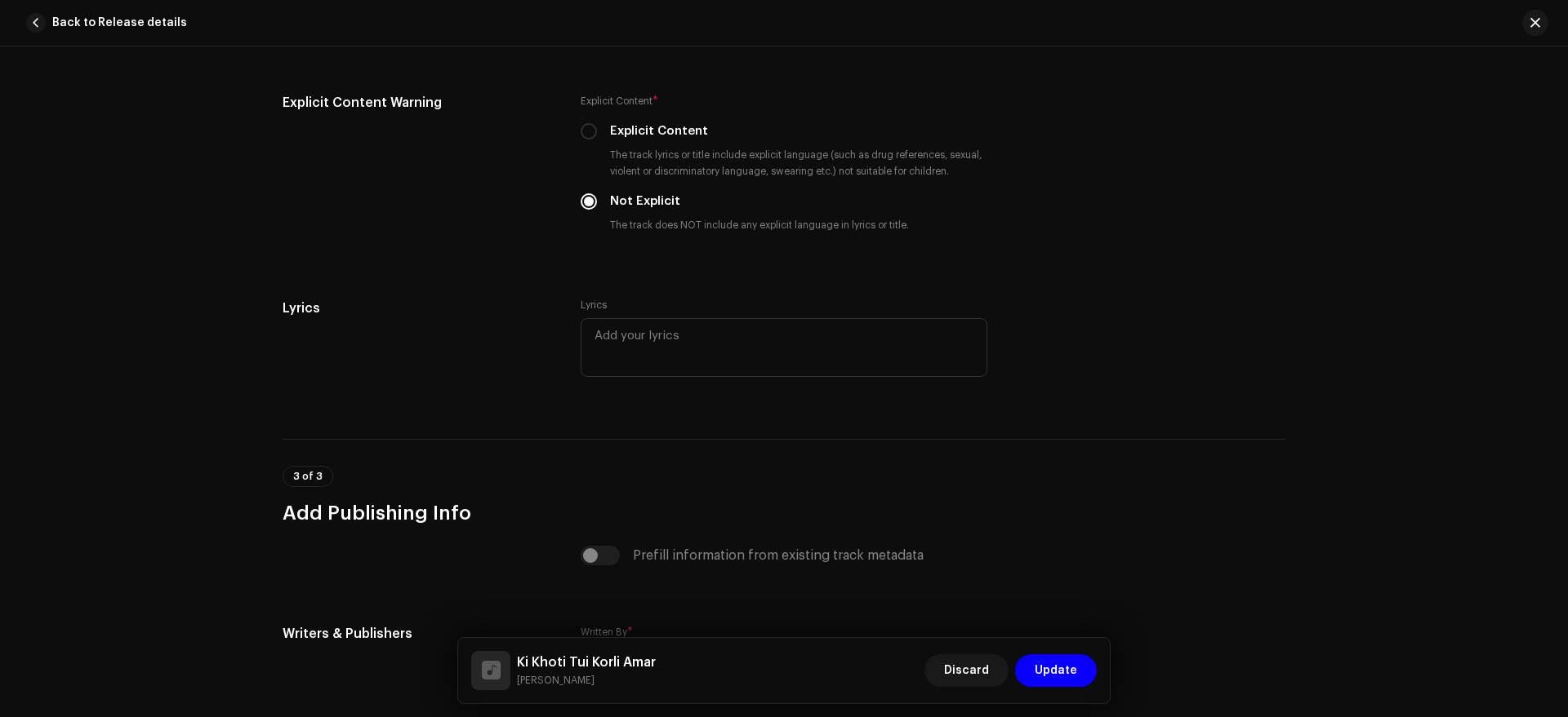
scroll to position [2988, 0]
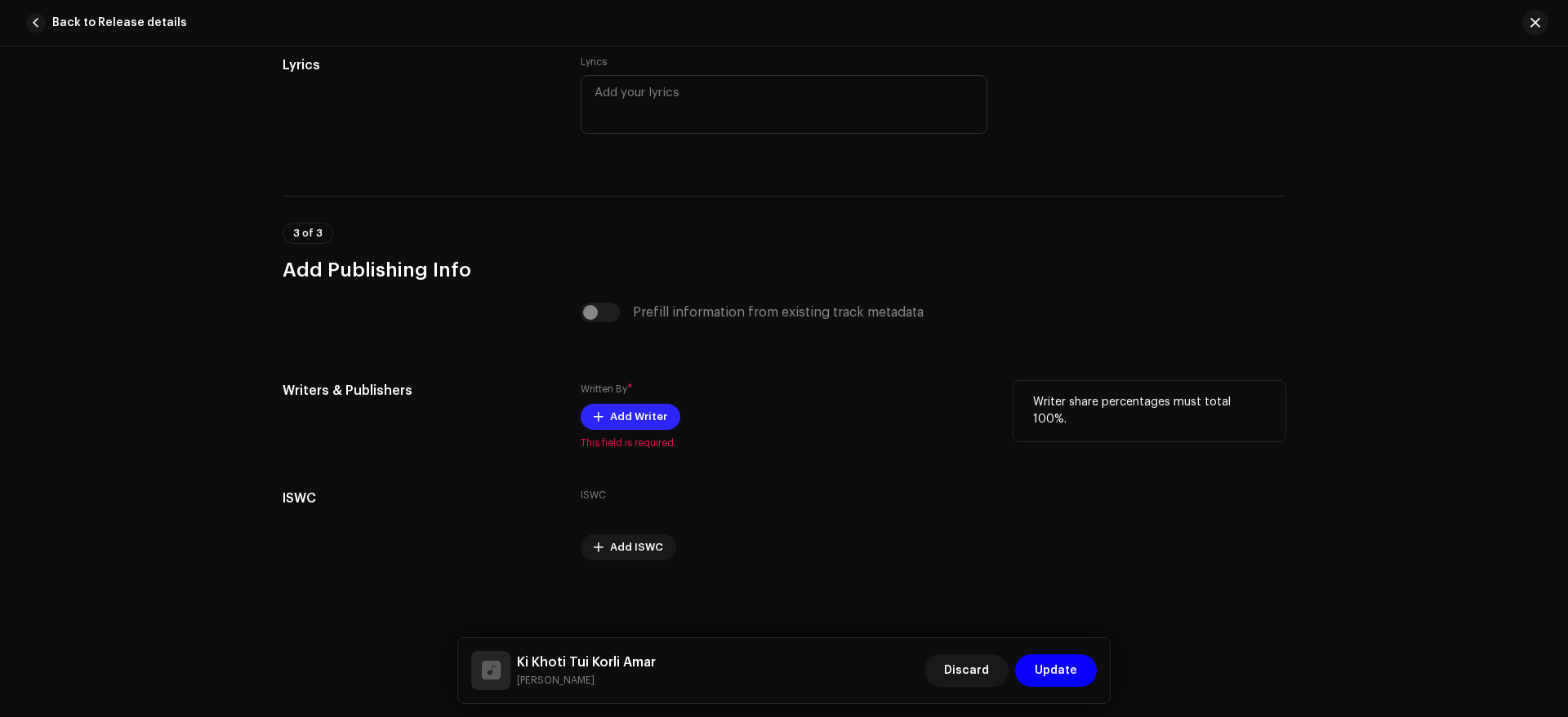
click at [626, 415] on span "Add Writer" at bounding box center [638, 417] width 57 height 33
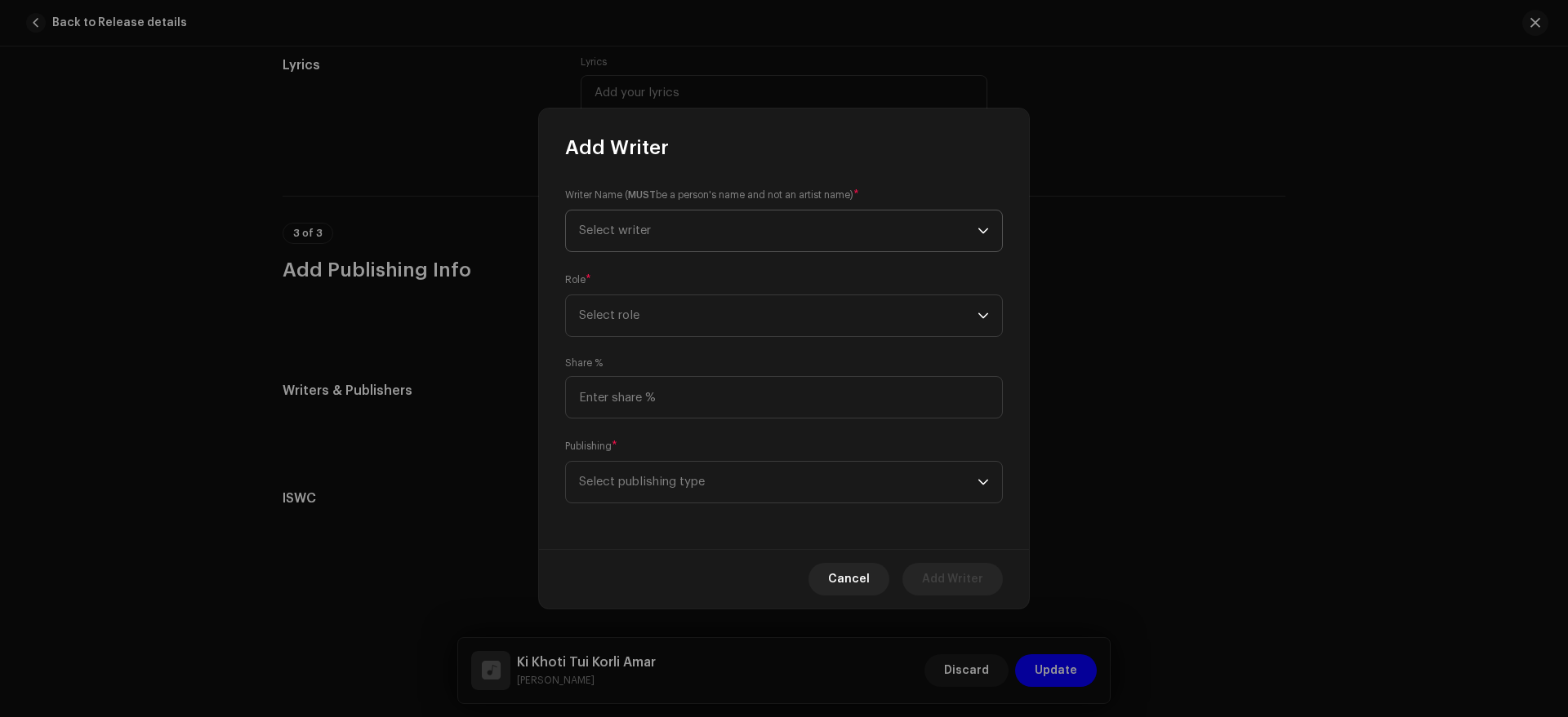
click at [694, 230] on span "Select writer" at bounding box center [778, 230] width 399 height 40
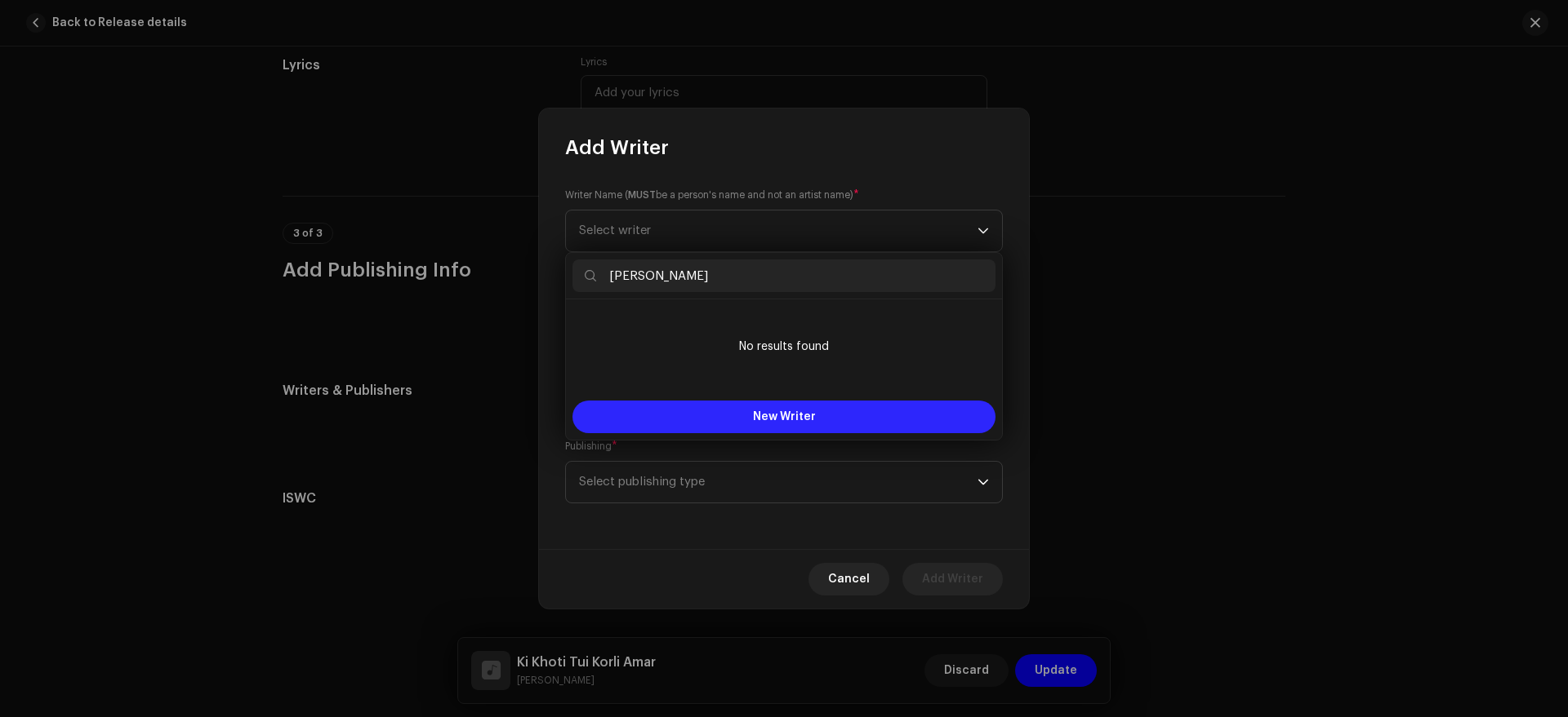
type input "[PERSON_NAME]"
click at [728, 412] on button "New Writer" at bounding box center [784, 417] width 423 height 33
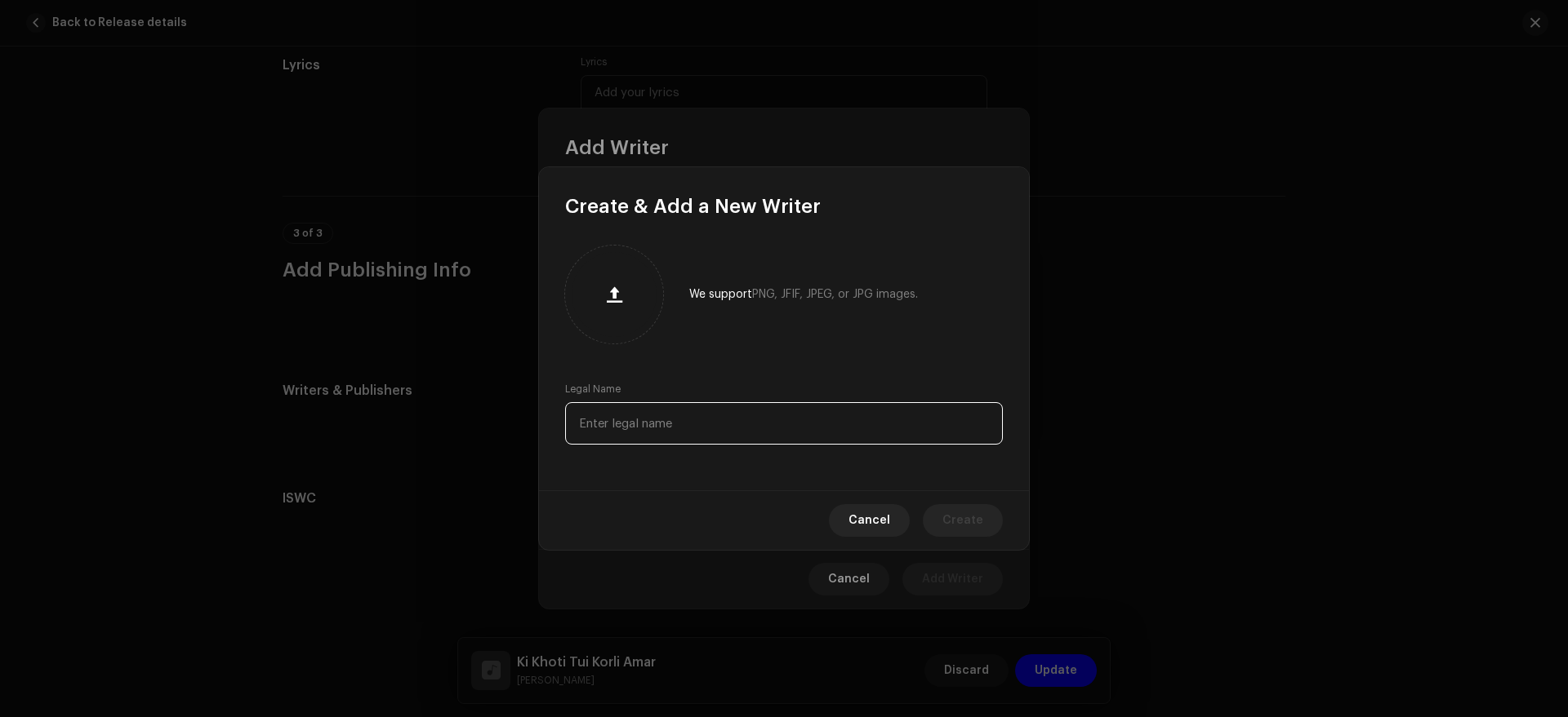
click at [701, 431] on input "text" at bounding box center [784, 423] width 437 height 42
paste input "[PERSON_NAME]"
type input "[PERSON_NAME]"
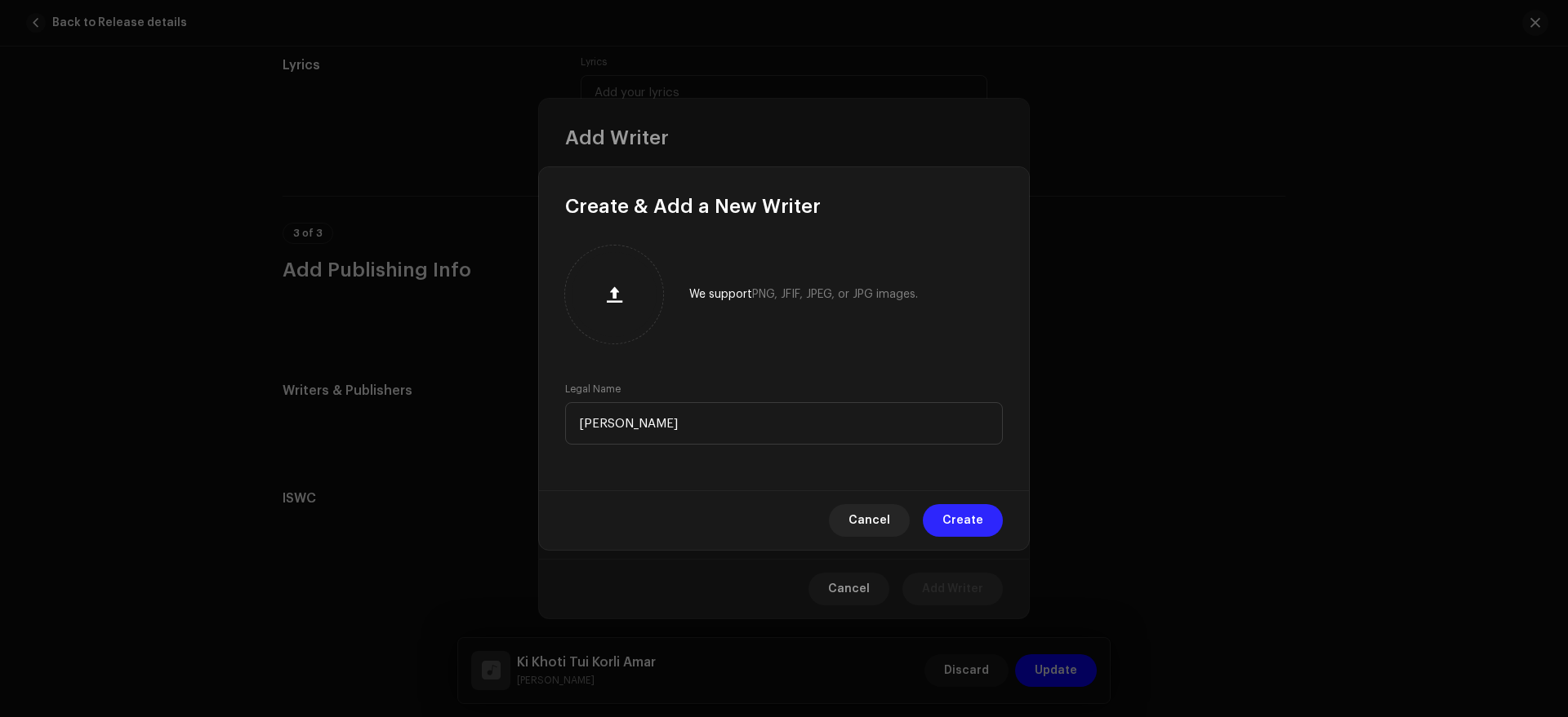
click at [950, 510] on span "Create" at bounding box center [963, 521] width 40 height 33
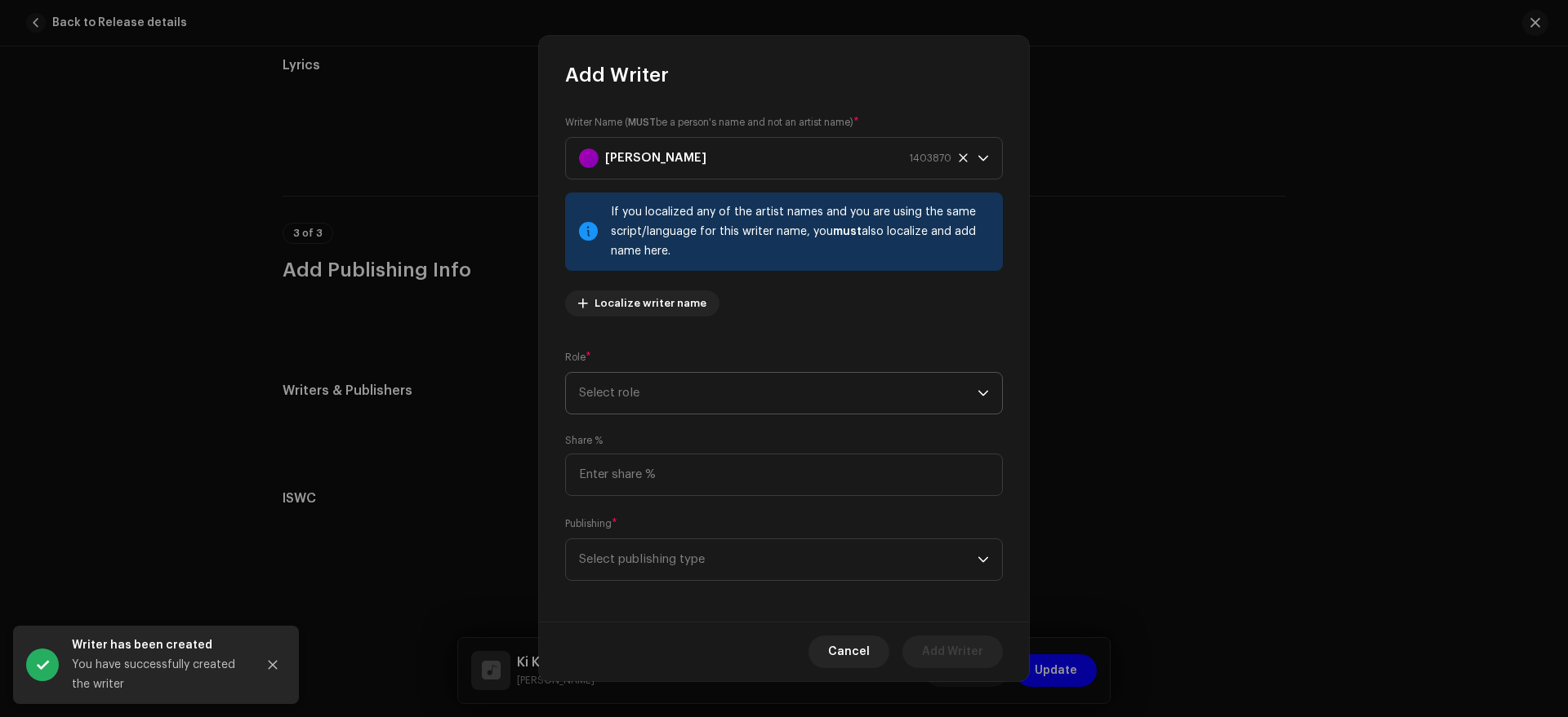
click at [691, 398] on span "Select role" at bounding box center [778, 393] width 399 height 40
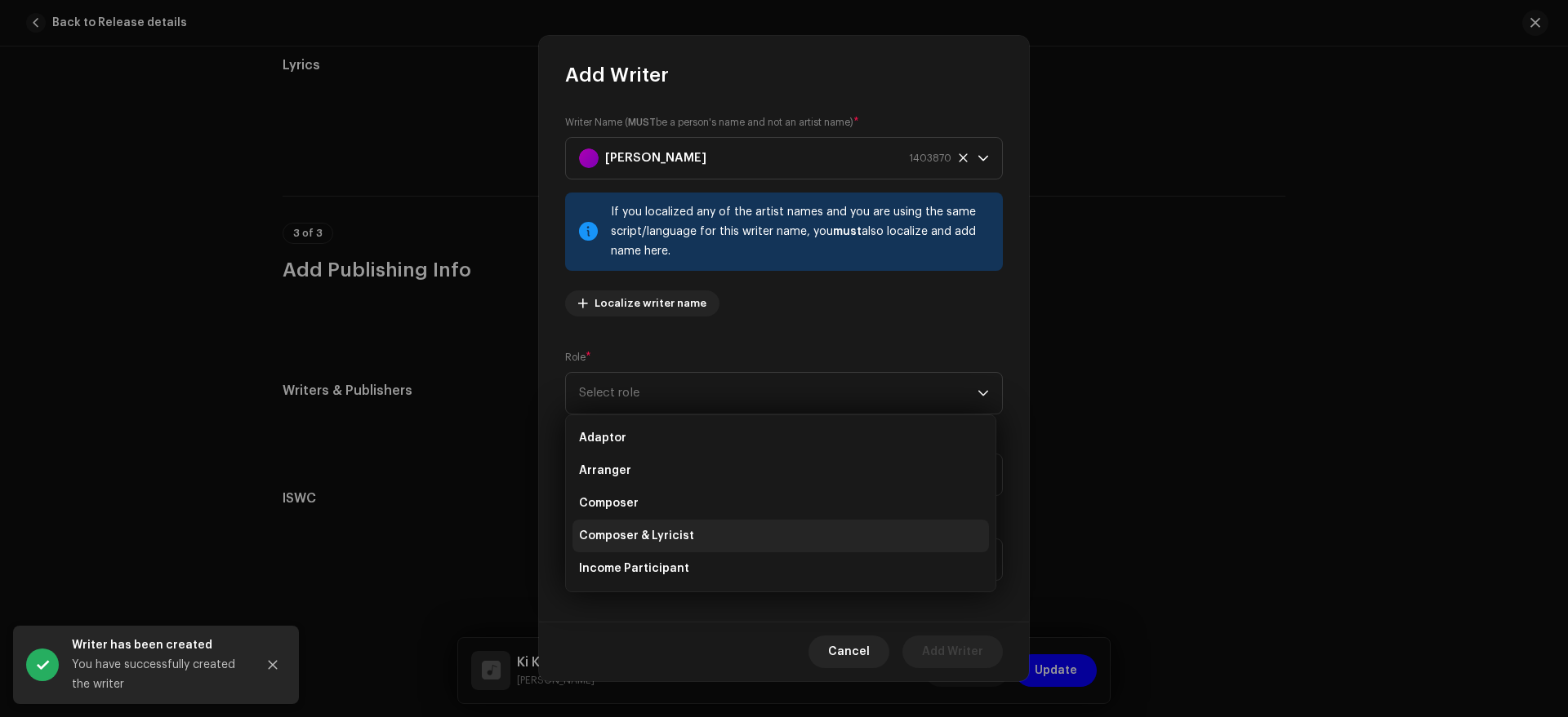
click at [714, 532] on li "Composer & Lyricist" at bounding box center [780, 536] width 416 height 33
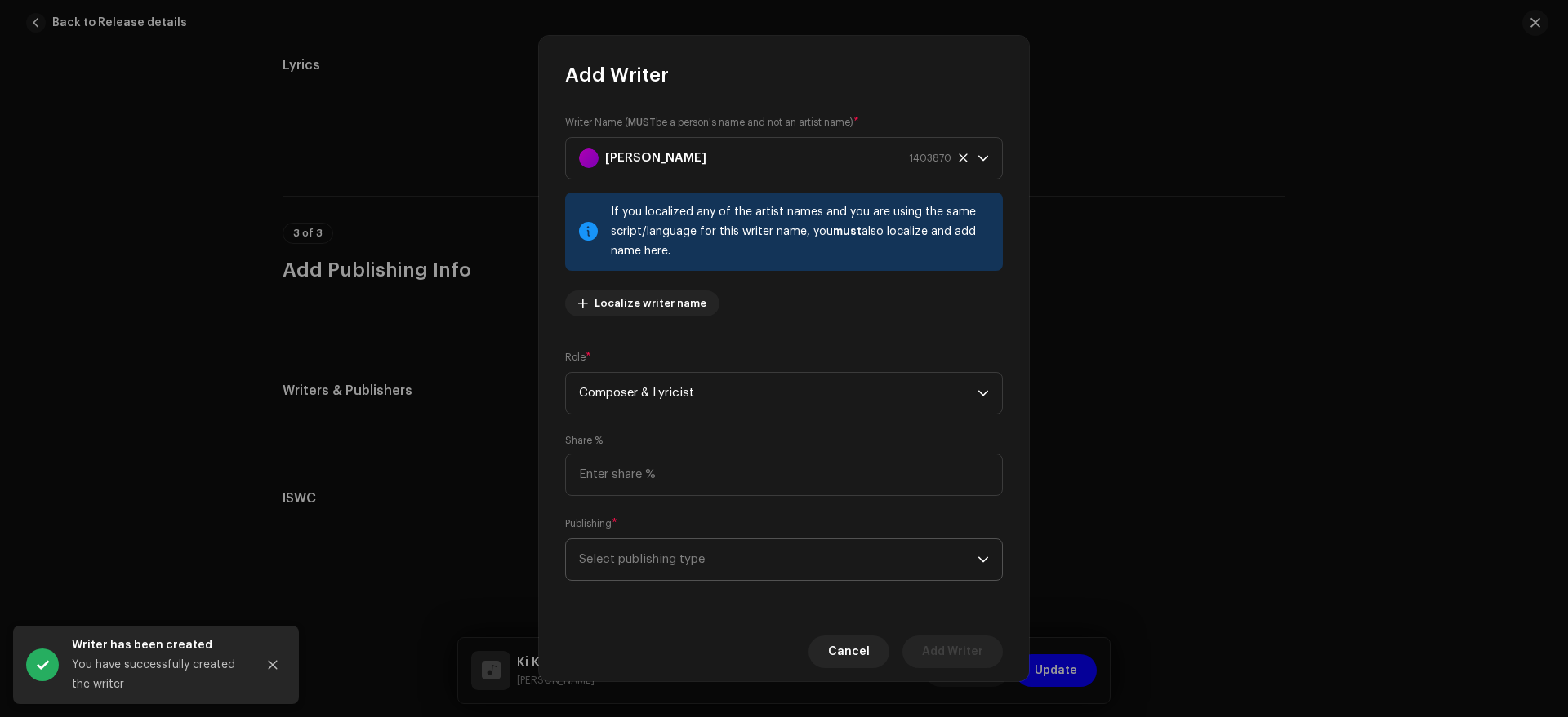
click at [717, 544] on span "Select publishing type" at bounding box center [778, 560] width 399 height 40
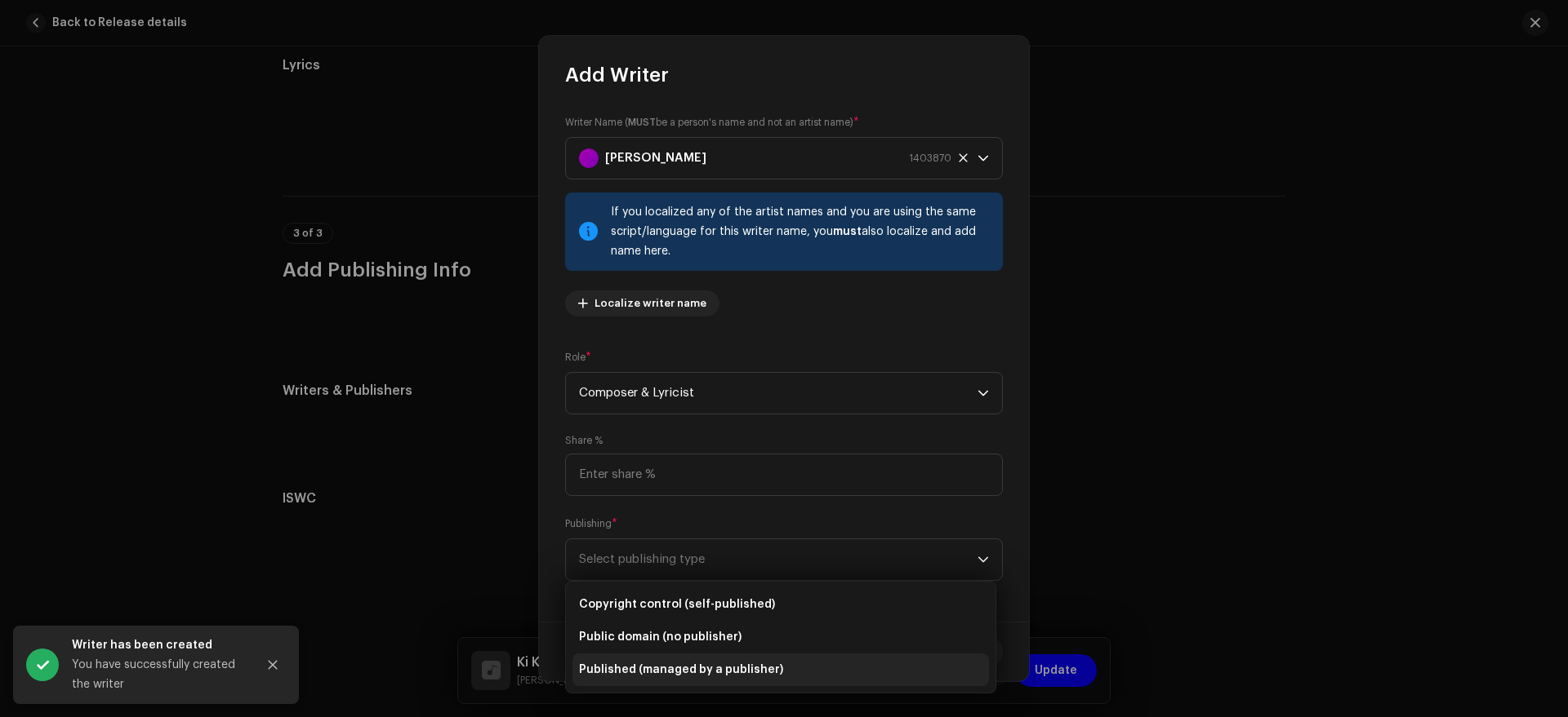
click at [774, 665] on li "Published (managed by a publisher)" at bounding box center [780, 670] width 416 height 33
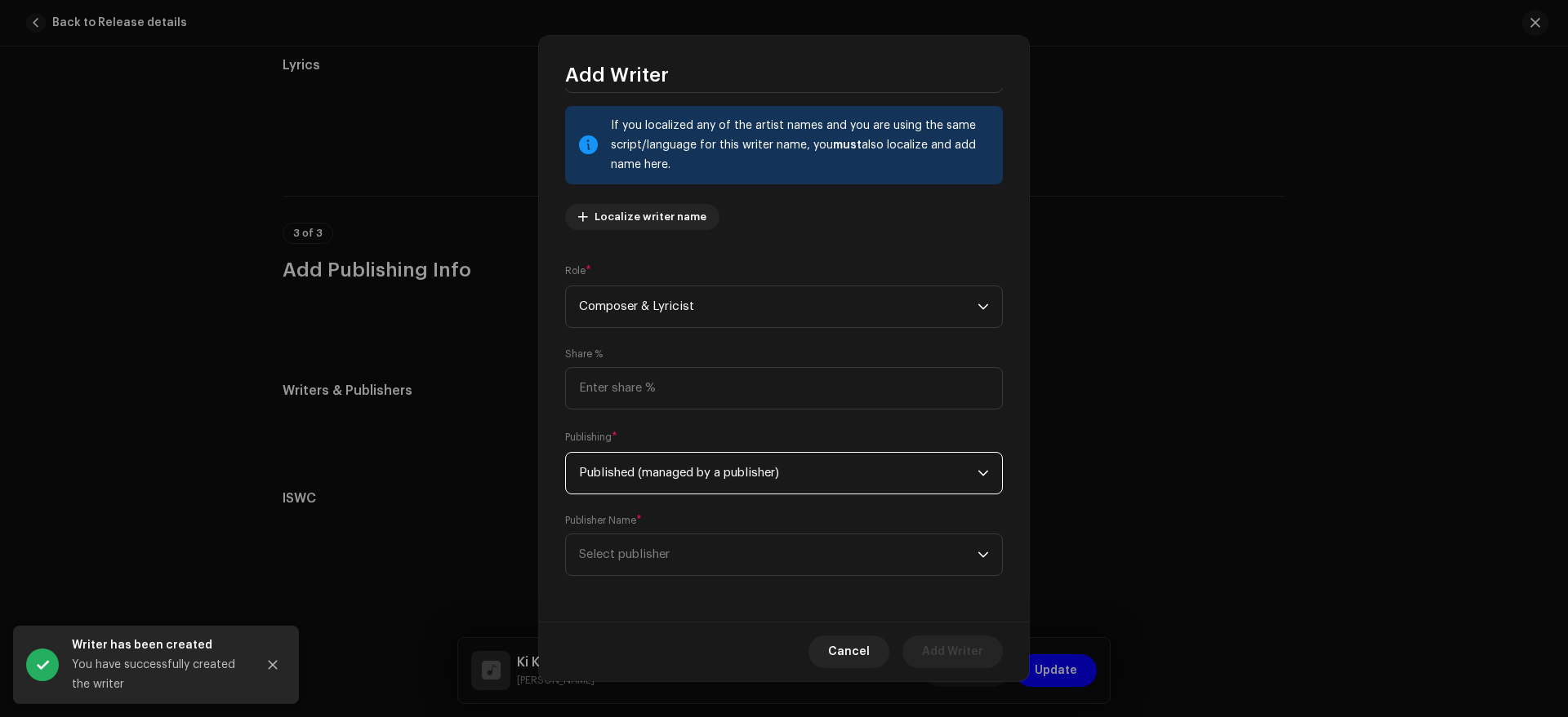
scroll to position [85, 0]
click at [775, 547] on span "Select publisher" at bounding box center [778, 555] width 399 height 40
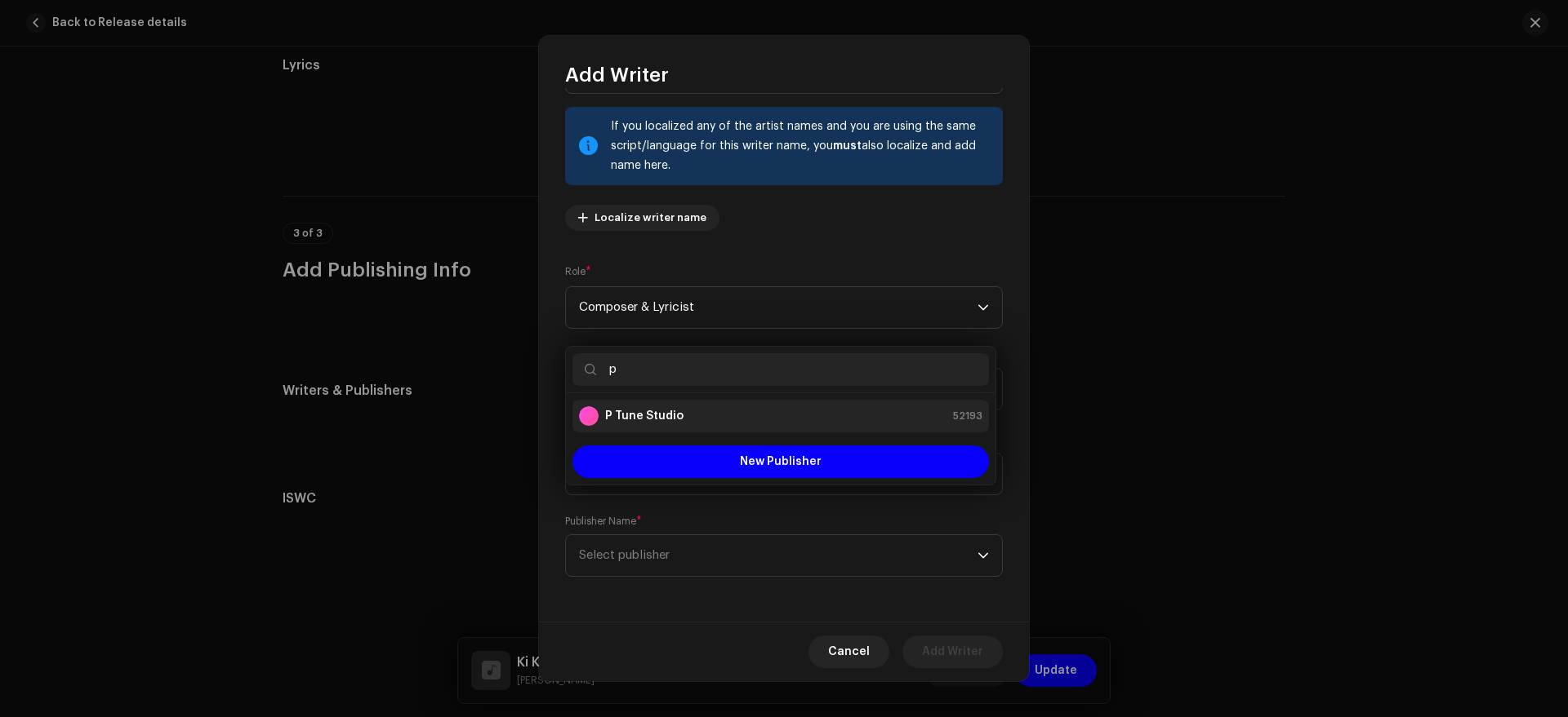
type input "p"
click at [716, 418] on div "P Tune Studio 52193" at bounding box center [780, 416] width 403 height 19
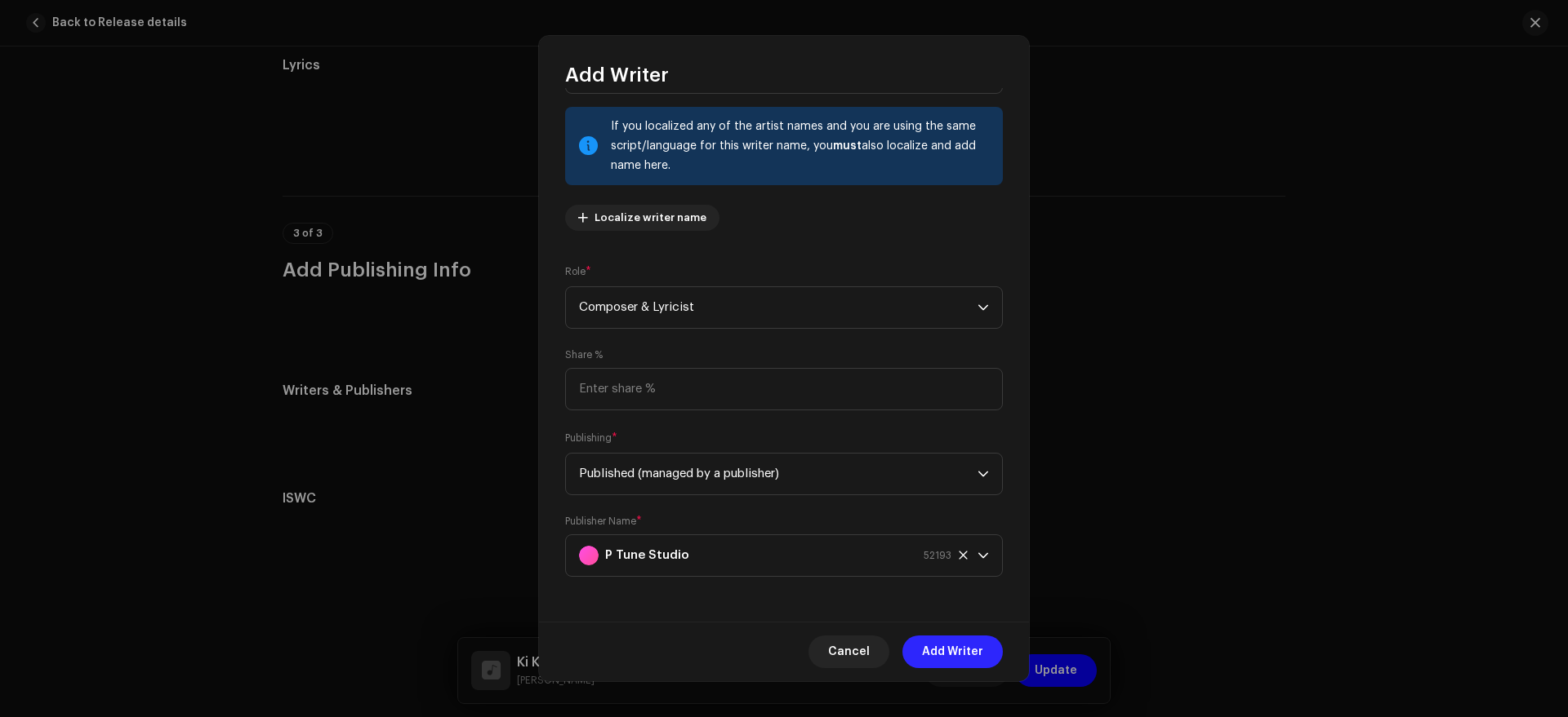
click at [948, 661] on span "Add Writer" at bounding box center [952, 652] width 62 height 33
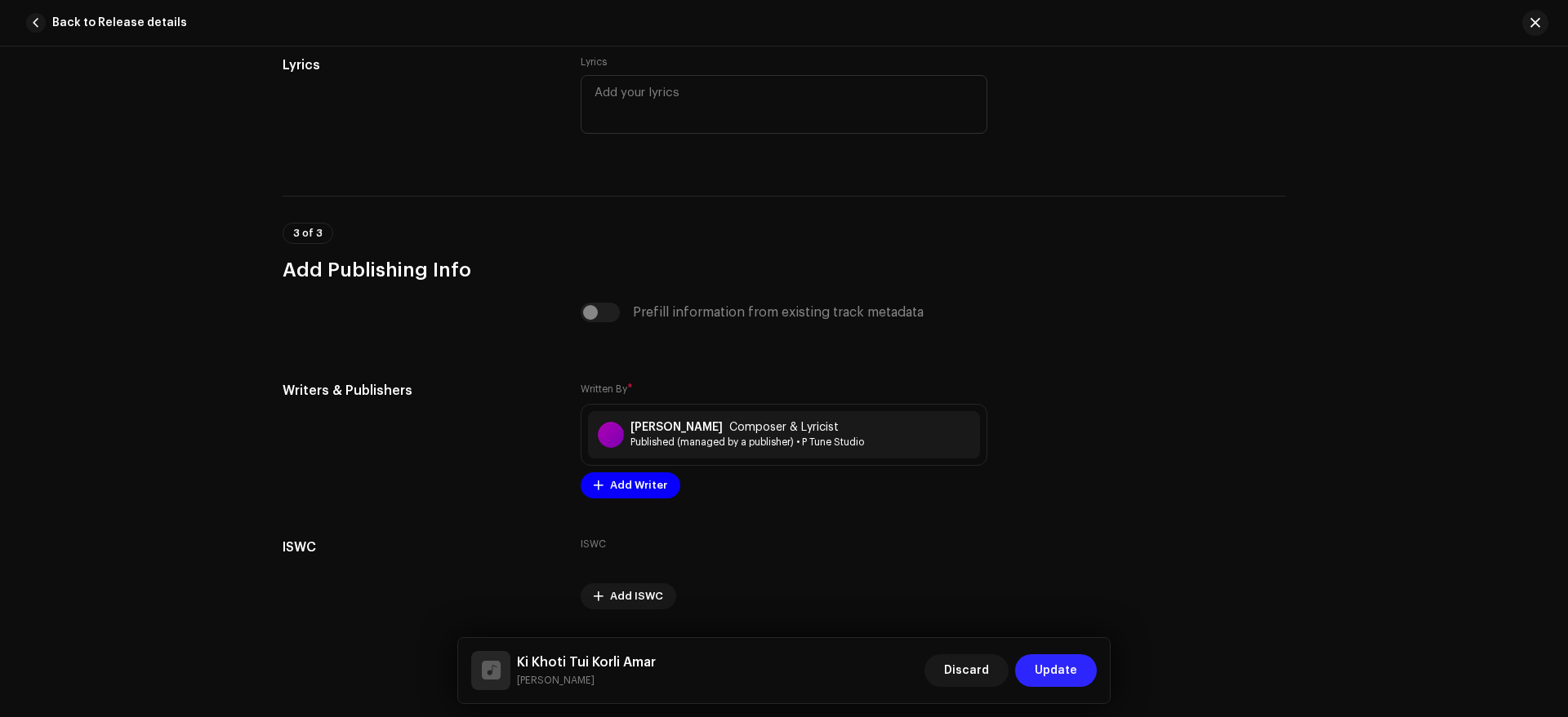
click at [1077, 673] on button "Update" at bounding box center [1055, 671] width 82 height 33
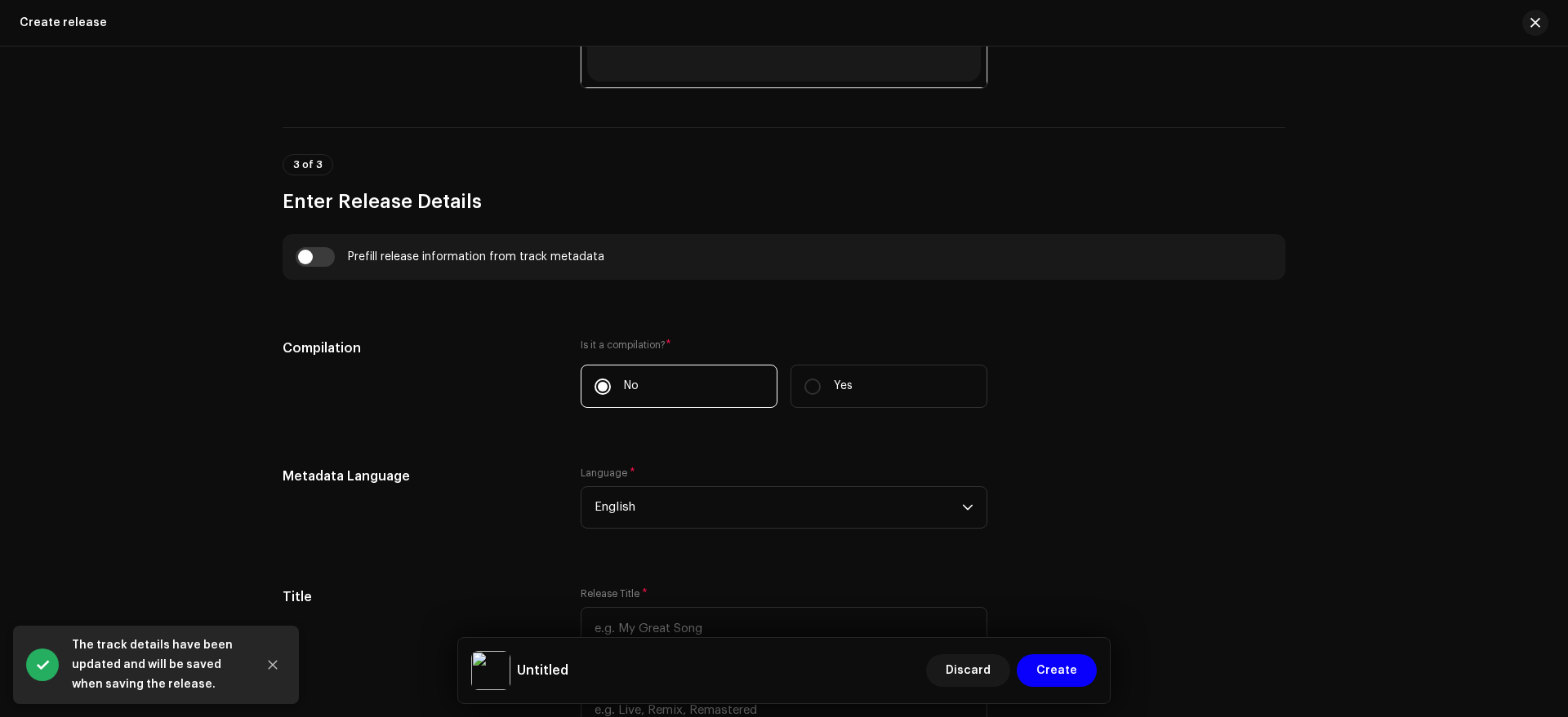
scroll to position [1008, 0]
click at [326, 256] on input "checkbox" at bounding box center [315, 255] width 39 height 19
checkbox input "true"
type input "Ki Khoti Tui Korli Amar"
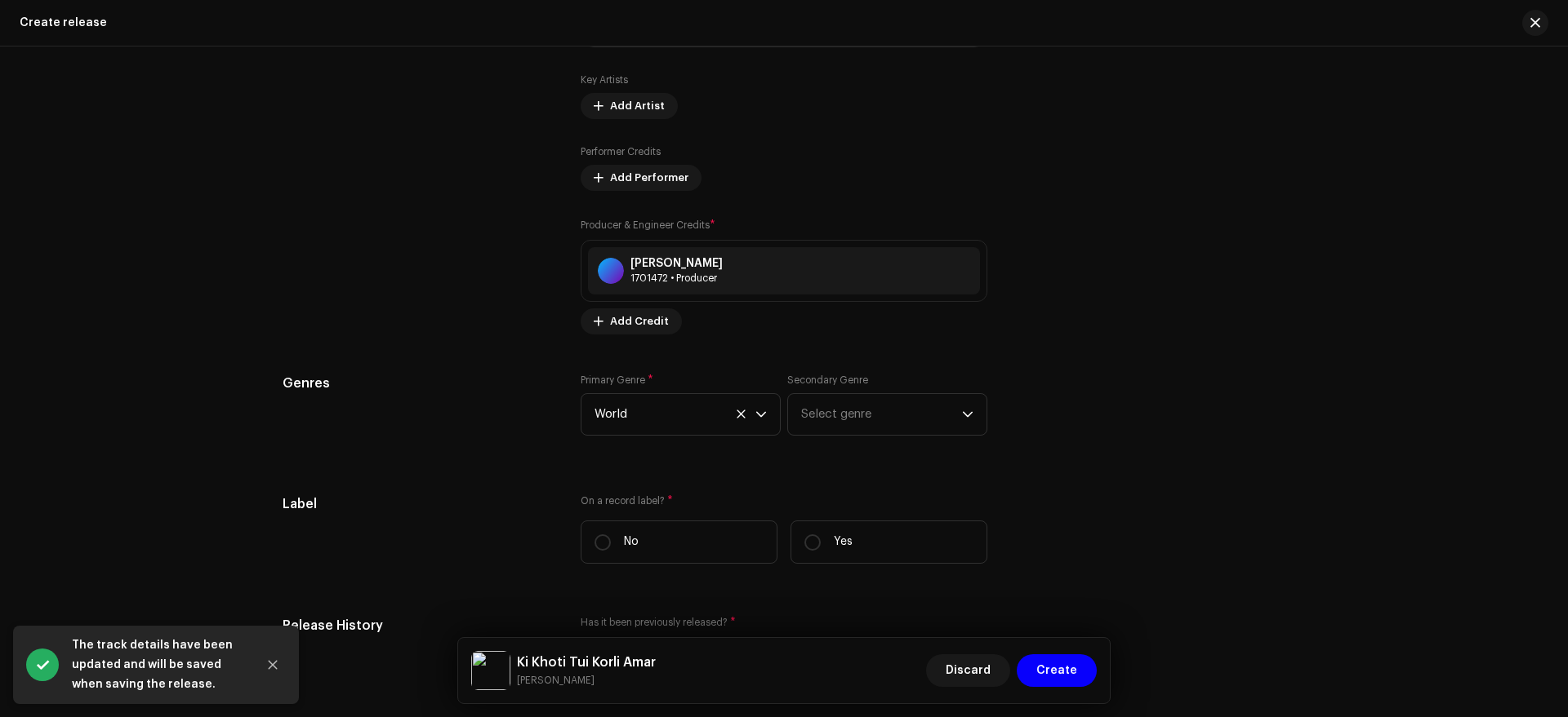
scroll to position [2188, 0]
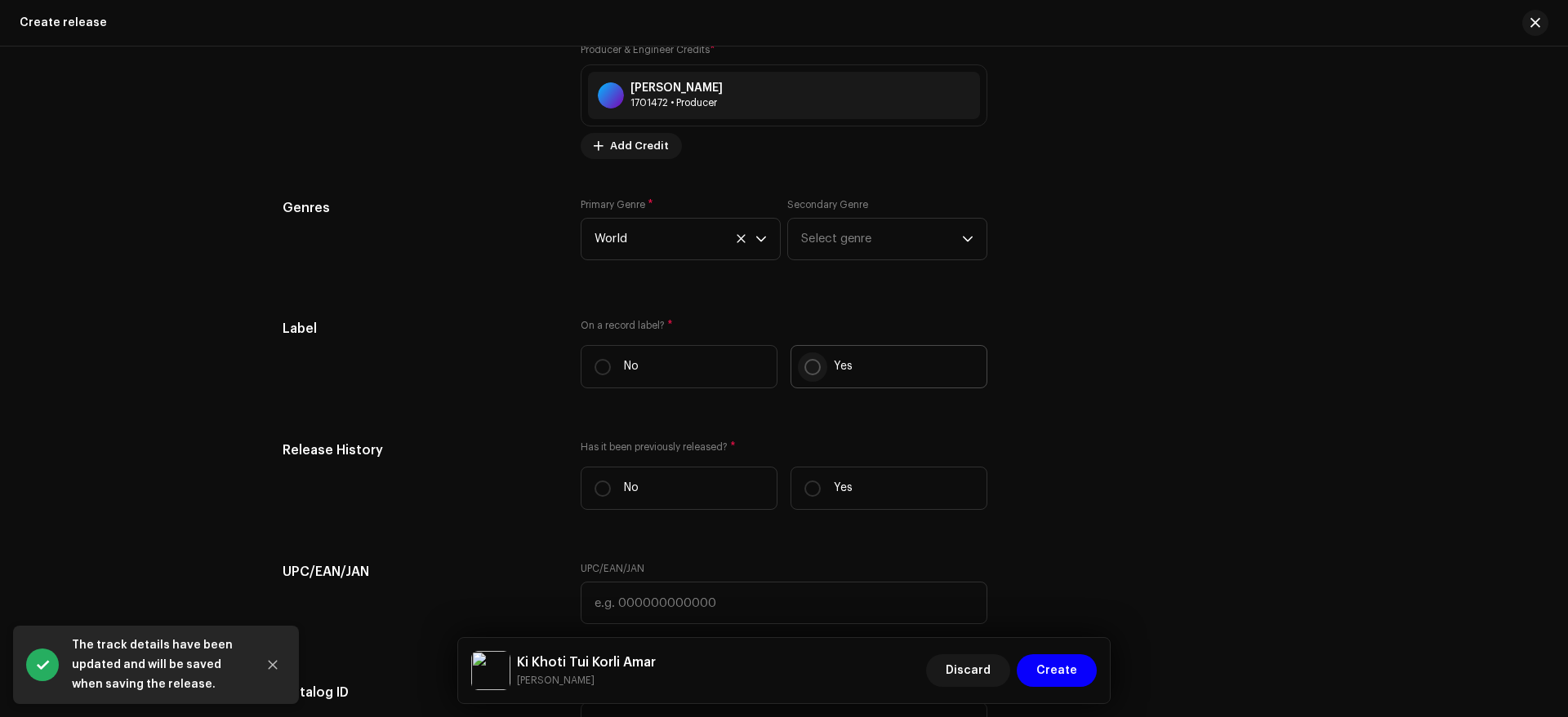
click at [809, 362] on input "Yes" at bounding box center [813, 367] width 17 height 17
radio input "true"
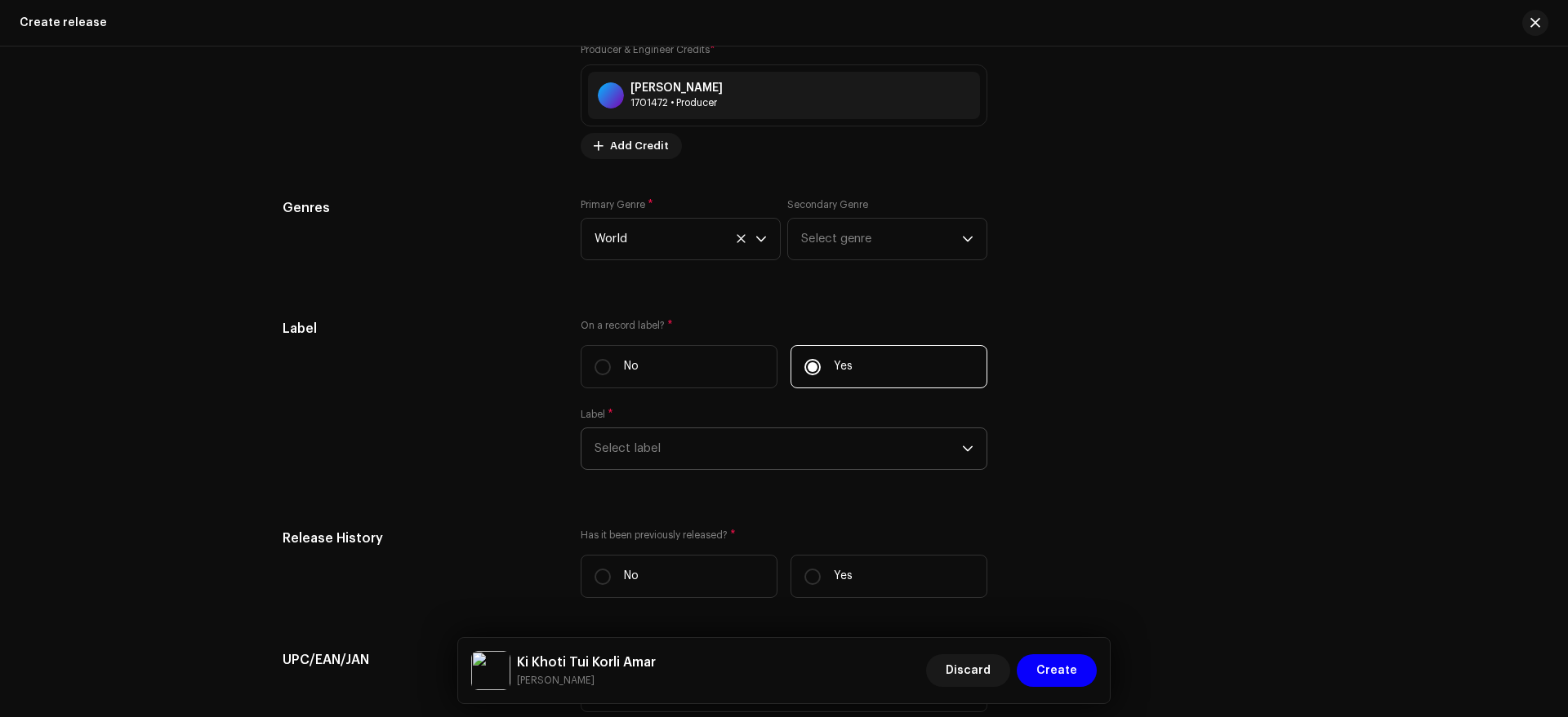
click at [769, 451] on span "Select label" at bounding box center [778, 449] width 367 height 40
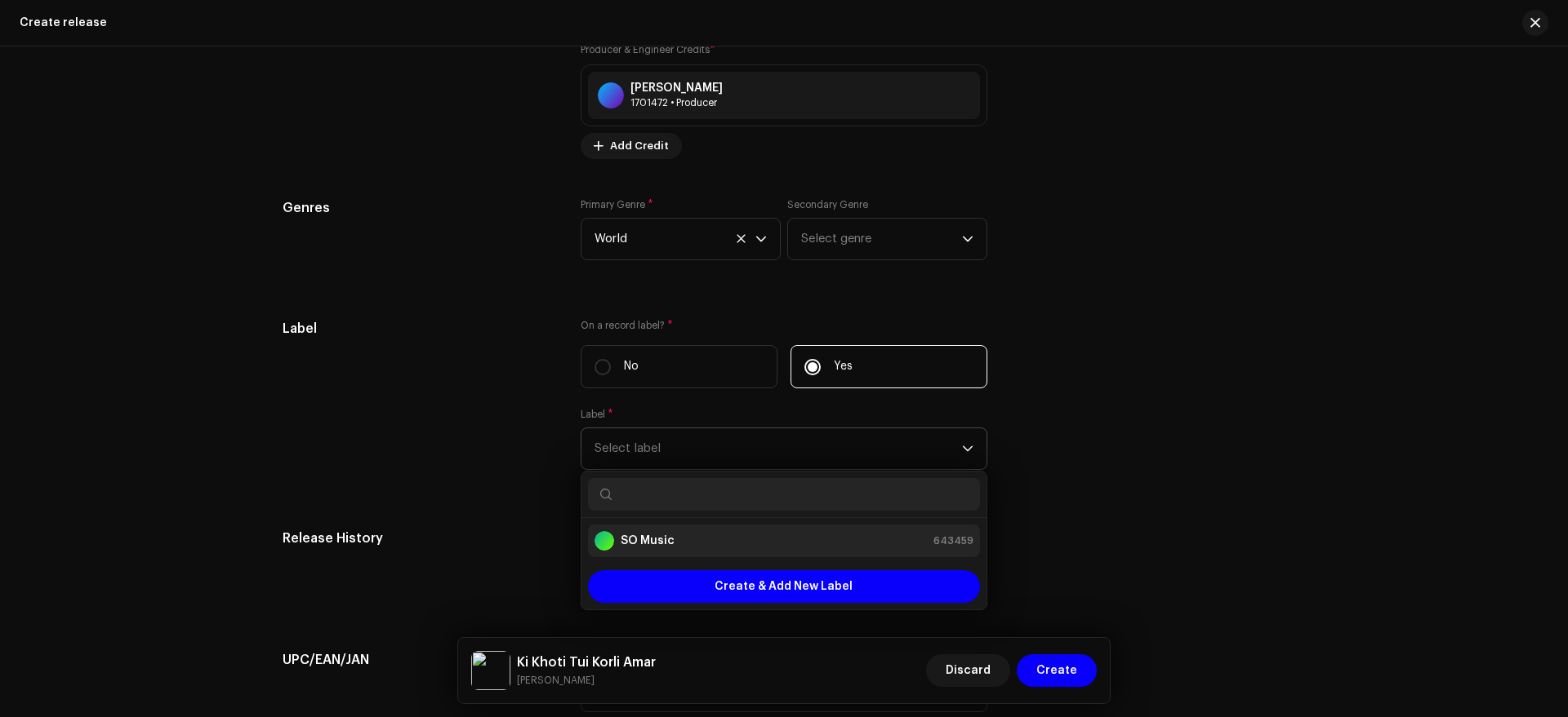
click at [777, 533] on div "SO Music 643459" at bounding box center [784, 541] width 378 height 19
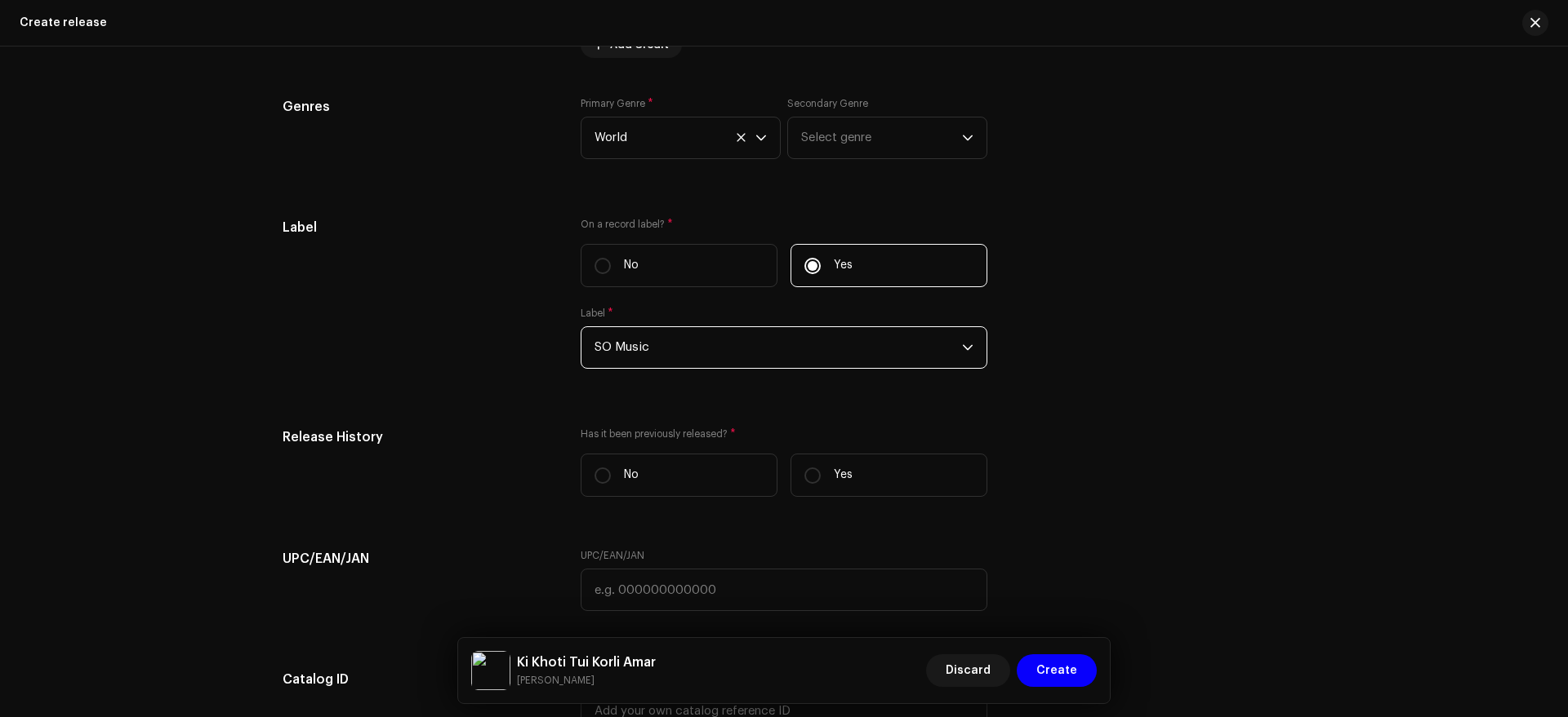
scroll to position [2294, 0]
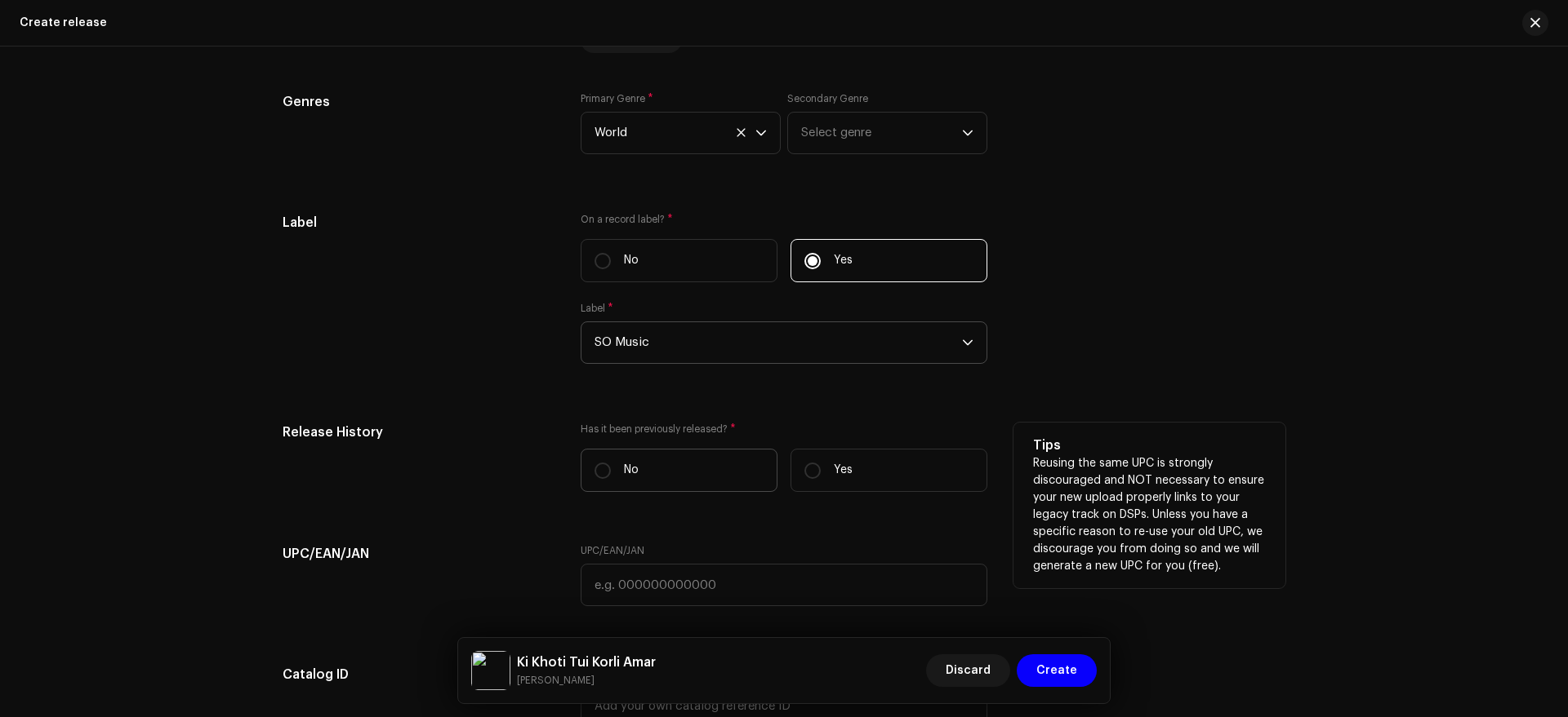
click at [648, 486] on label "No" at bounding box center [679, 470] width 197 height 43
click at [611, 479] on input "No" at bounding box center [603, 471] width 17 height 17
radio input "true"
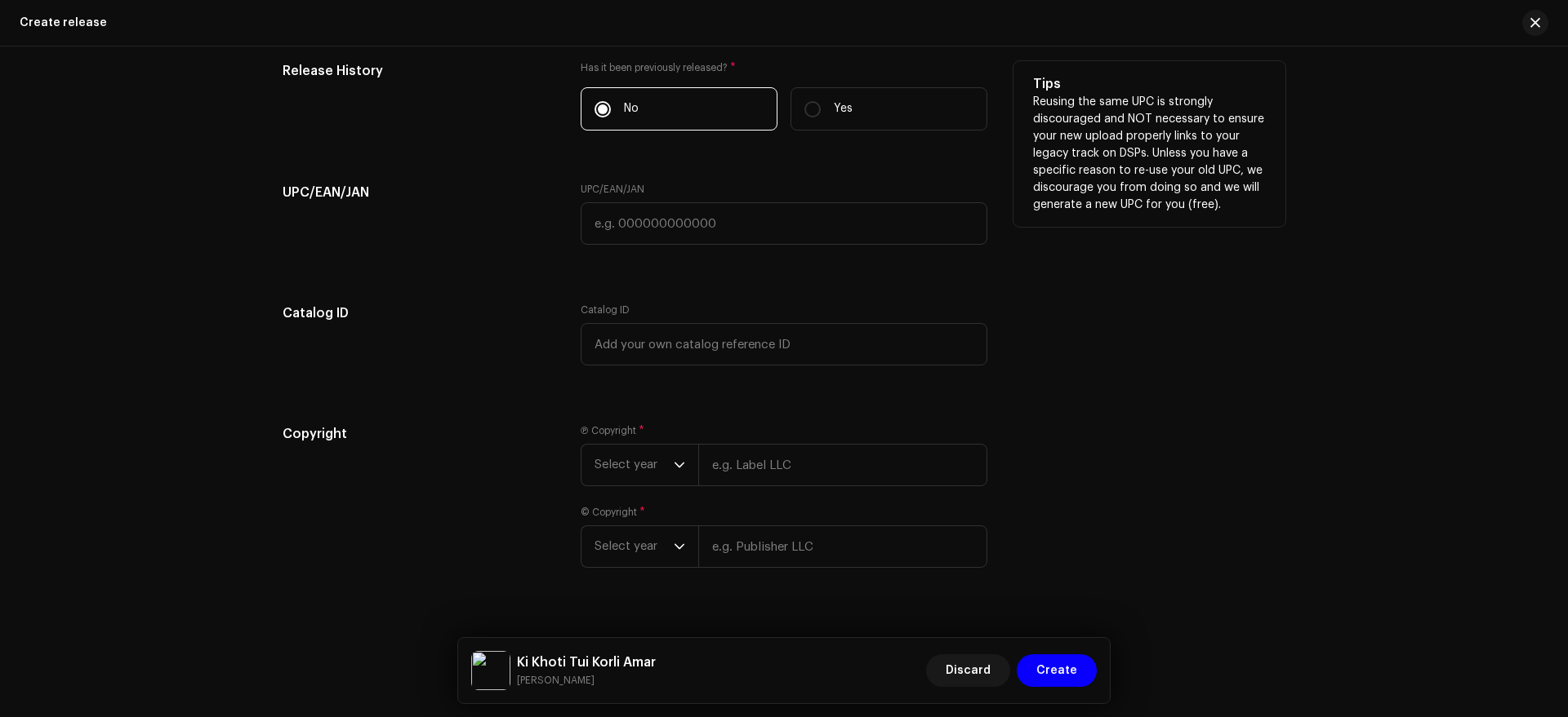
scroll to position [2683, 0]
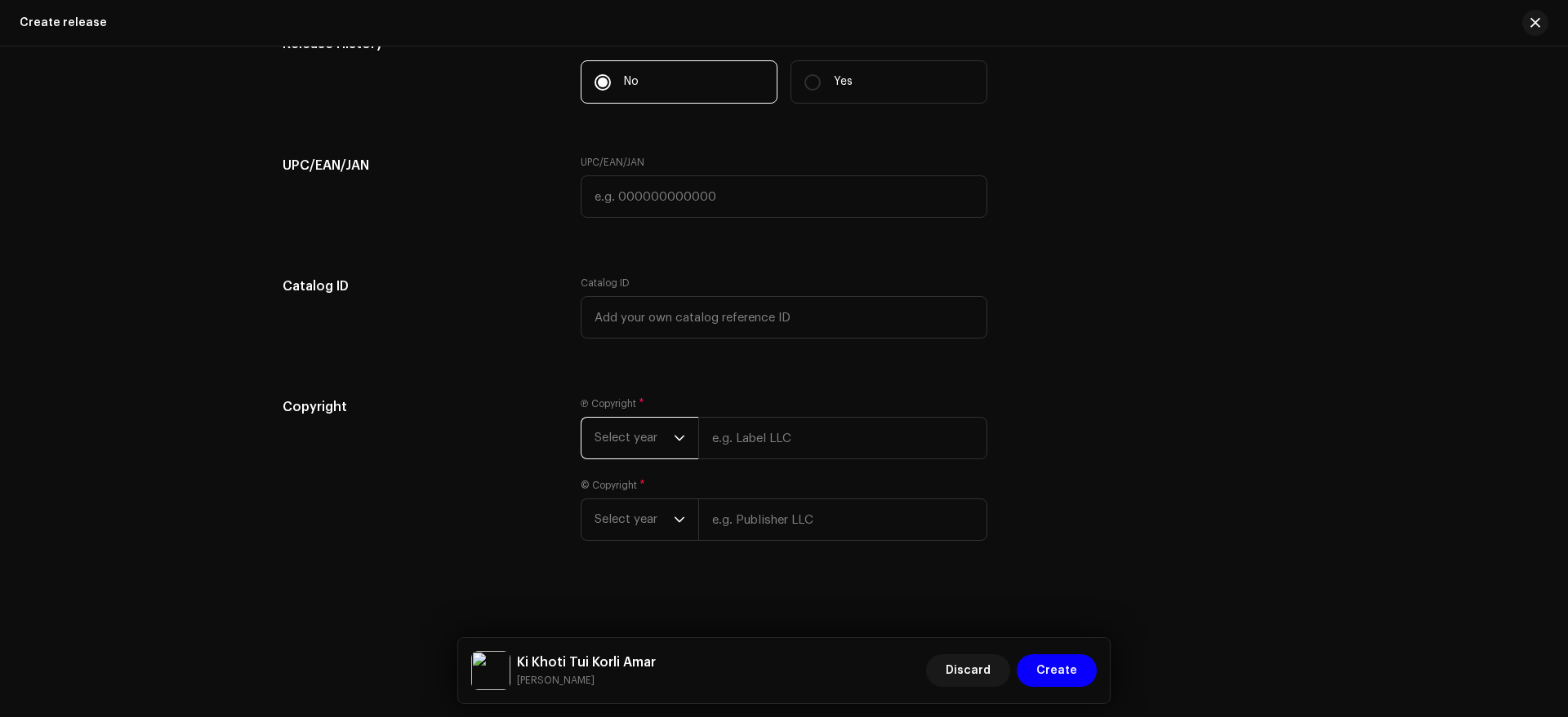
click at [652, 453] on span "Select year" at bounding box center [634, 438] width 79 height 40
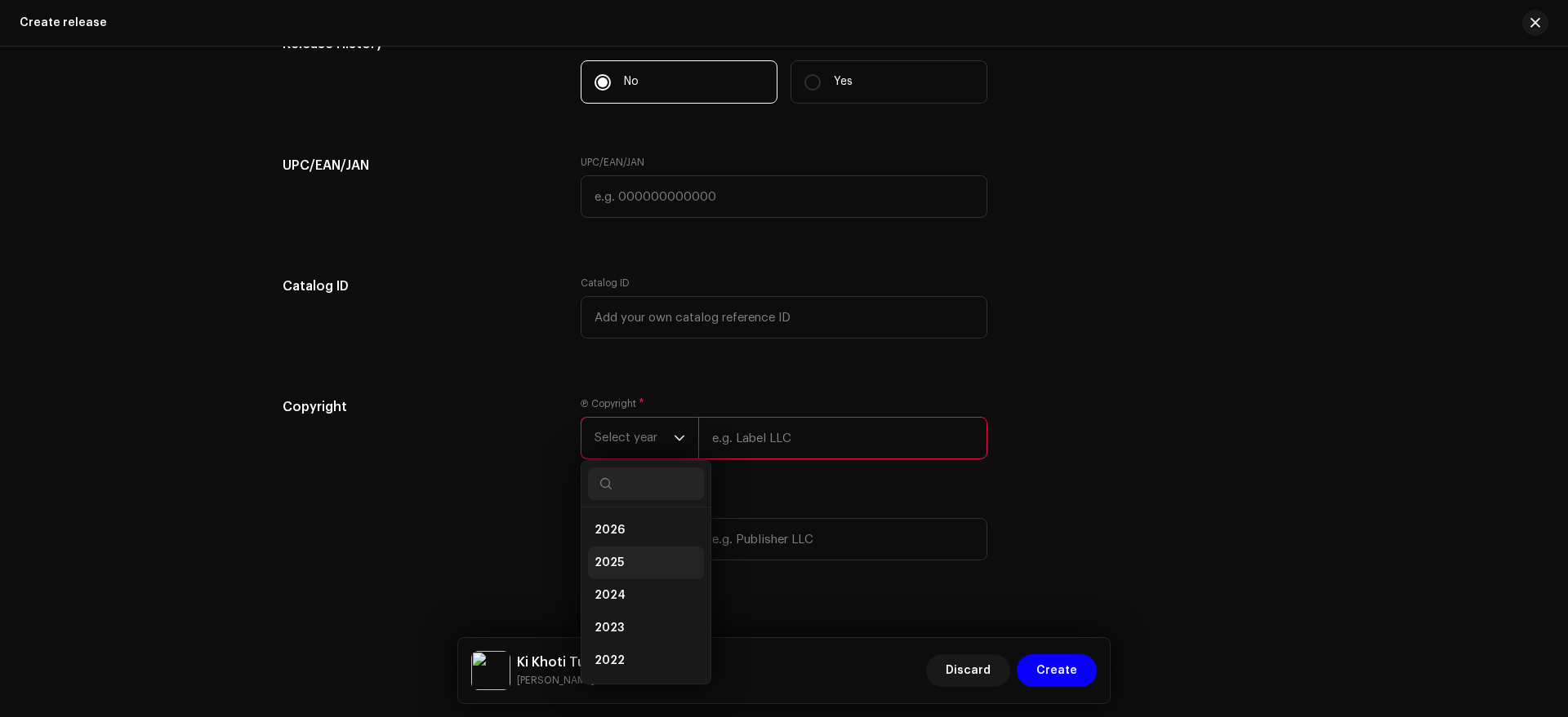
click at [652, 572] on li "2025" at bounding box center [646, 564] width 116 height 33
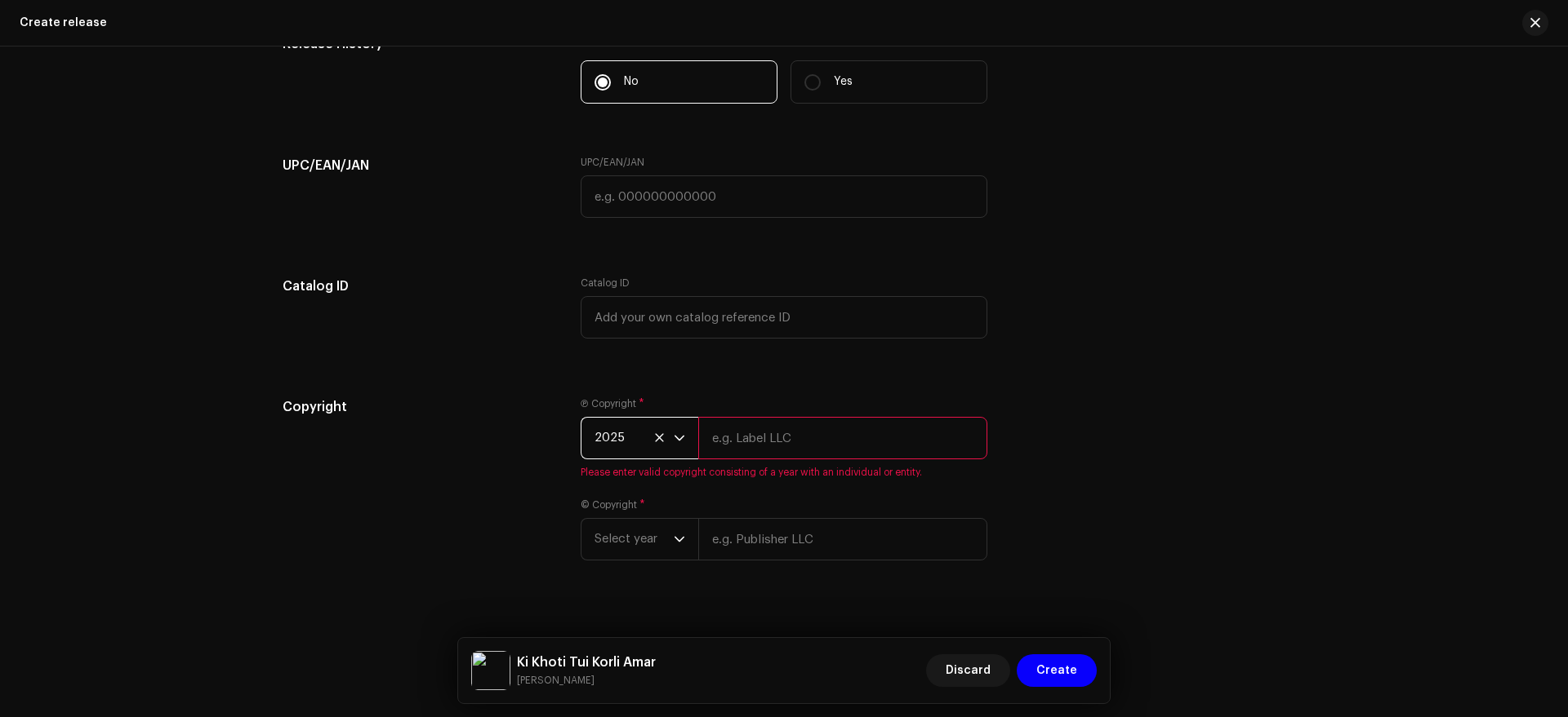
click at [652, 572] on div "Ⓟ Copyright * 2025 Please enter valid copyright consisting of a year with an in…" at bounding box center [784, 488] width 407 height 183
click at [629, 530] on span "Select year" at bounding box center [634, 539] width 79 height 40
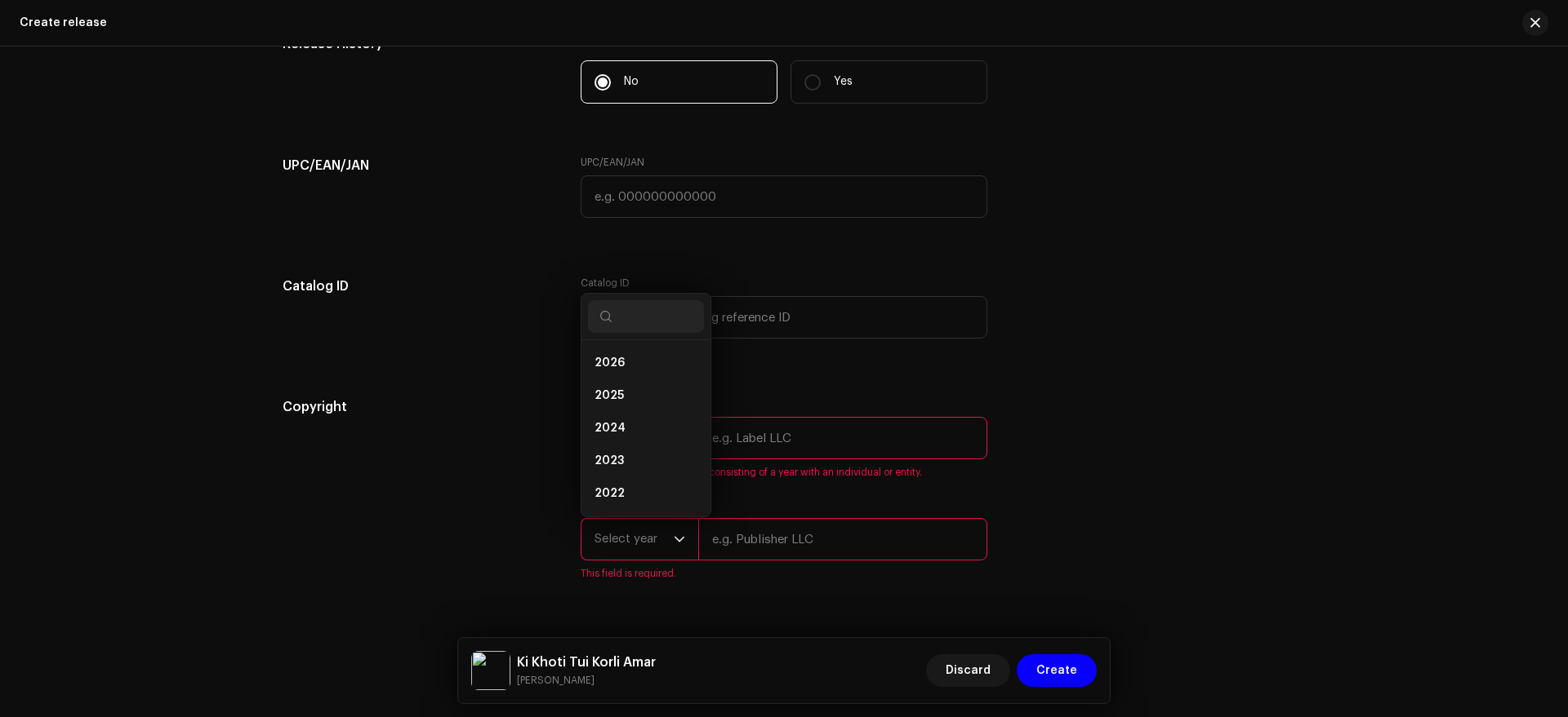
scroll to position [26, 0]
click at [612, 377] on span "2025" at bounding box center [609, 370] width 29 height 17
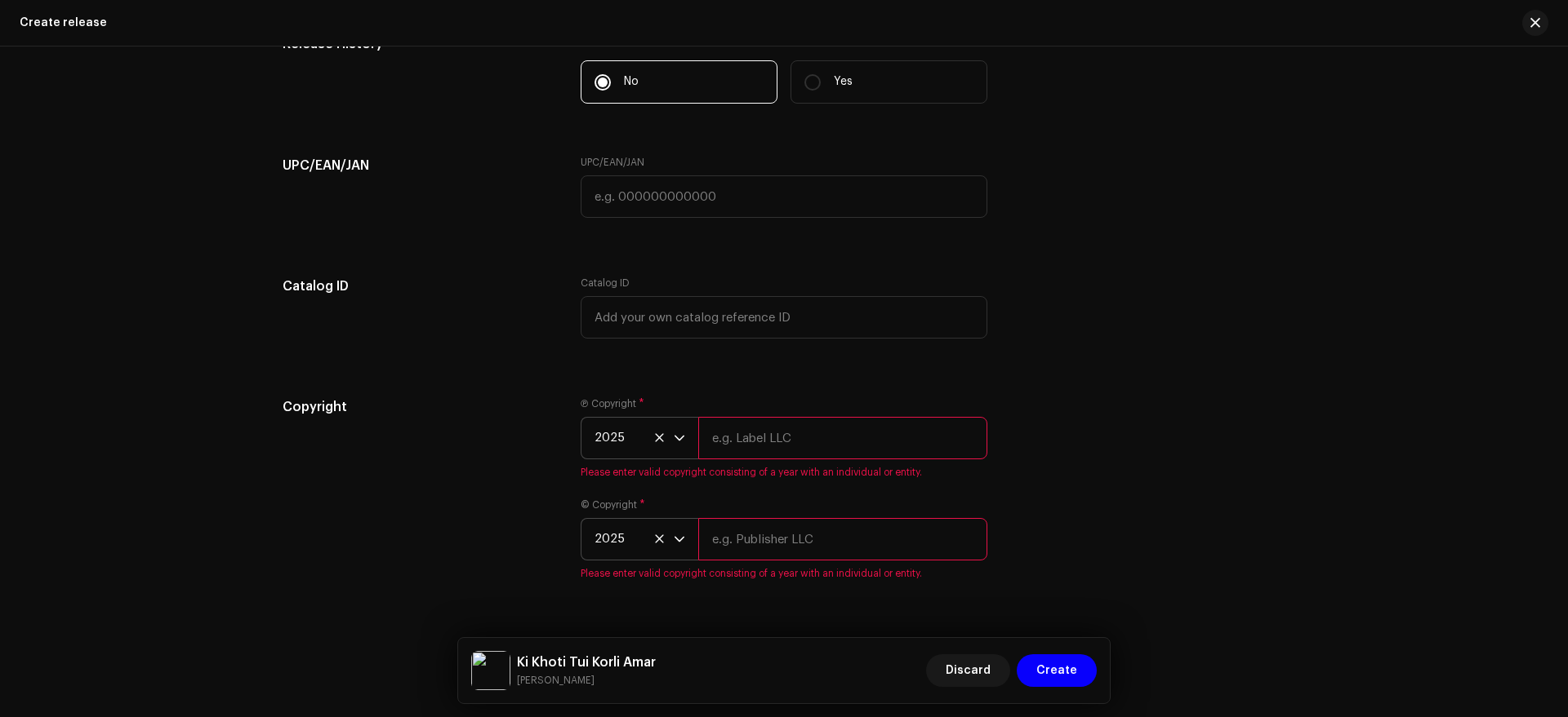
click at [765, 453] on input "text" at bounding box center [842, 438] width 289 height 42
type input "SO Music"
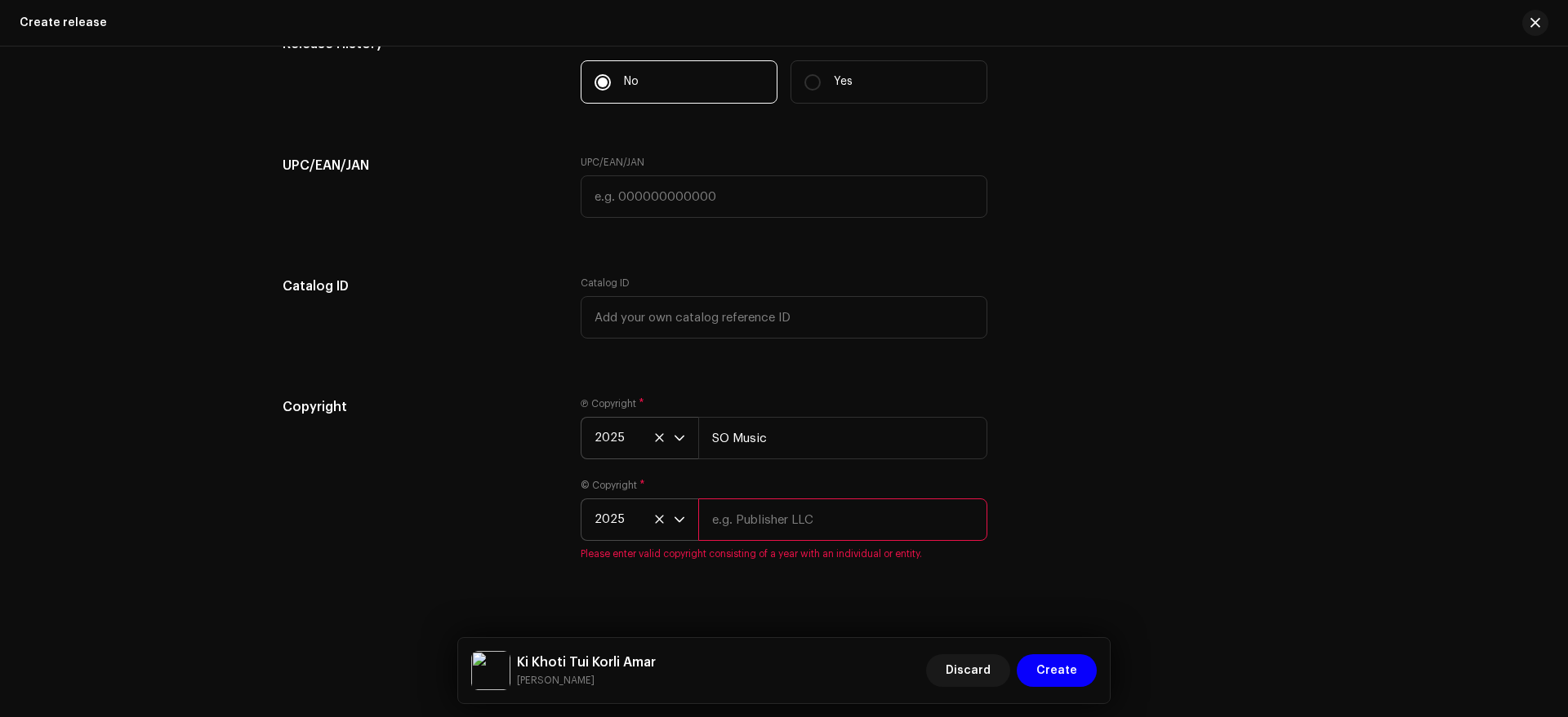
click at [852, 531] on input "text" at bounding box center [842, 520] width 289 height 42
type input "SO Music"
click at [1053, 665] on span "Create" at bounding box center [1056, 671] width 40 height 33
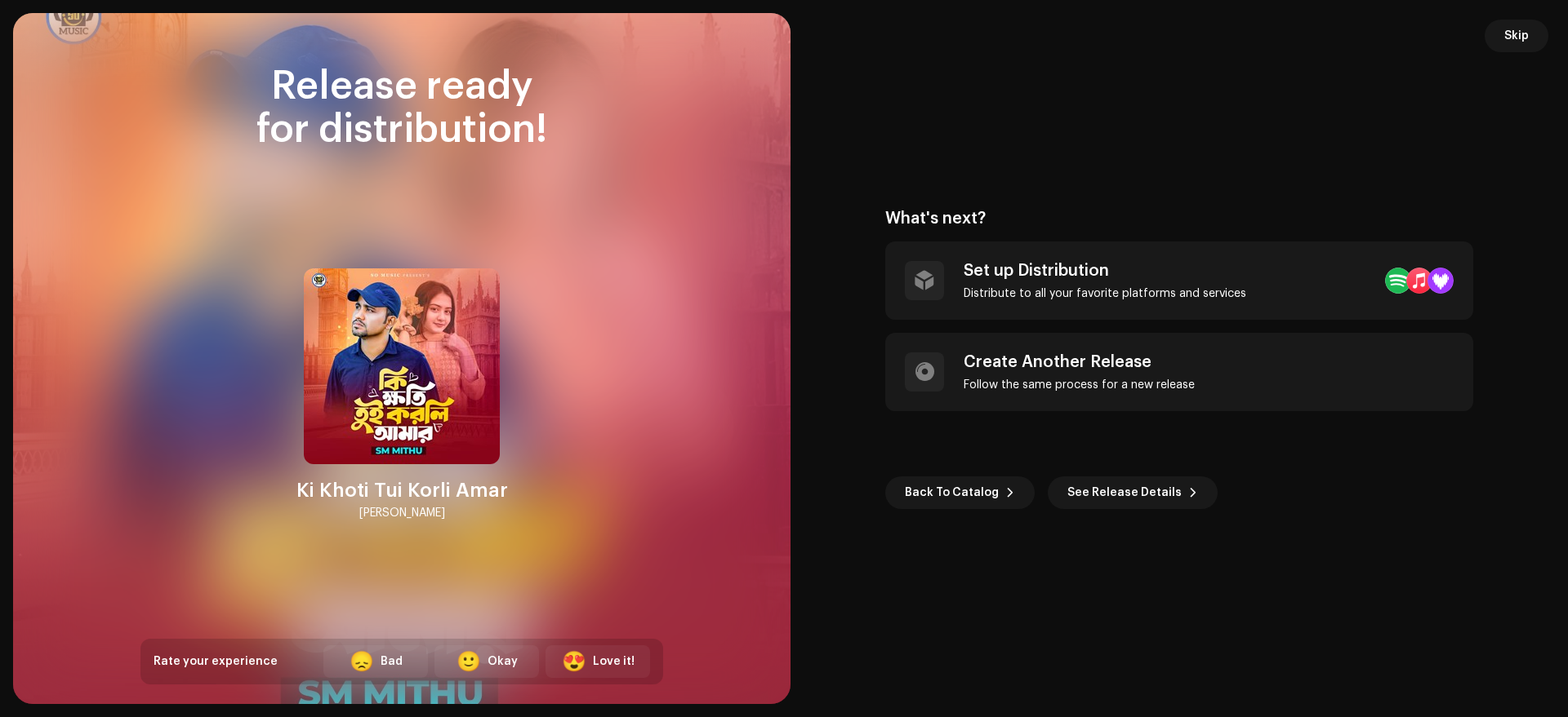
click at [1069, 319] on div "What's next? Set up Distribution Distribute to all your favorite platforms and …" at bounding box center [1179, 359] width 588 height 300
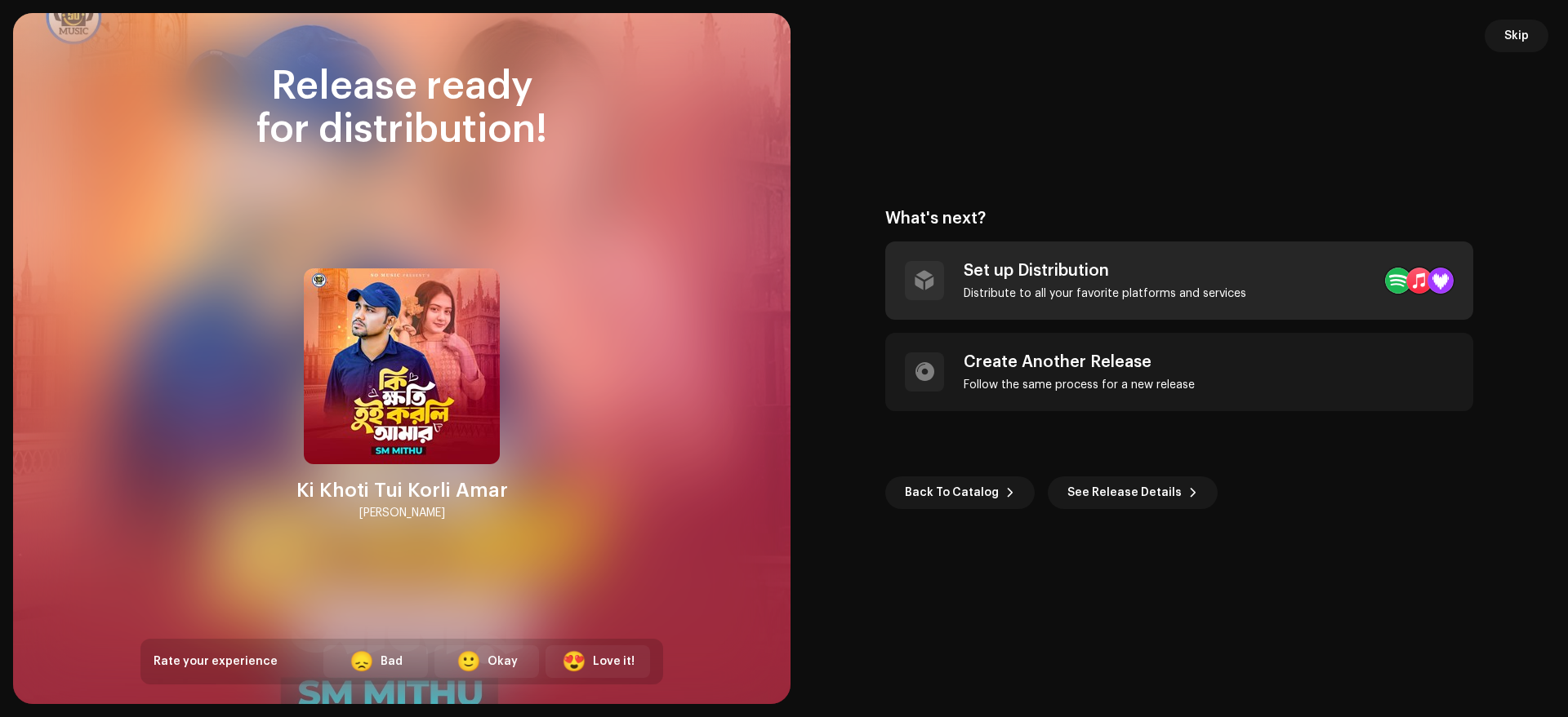
click at [1045, 298] on div "Distribute to all your favorite platforms and services" at bounding box center [1105, 294] width 283 height 13
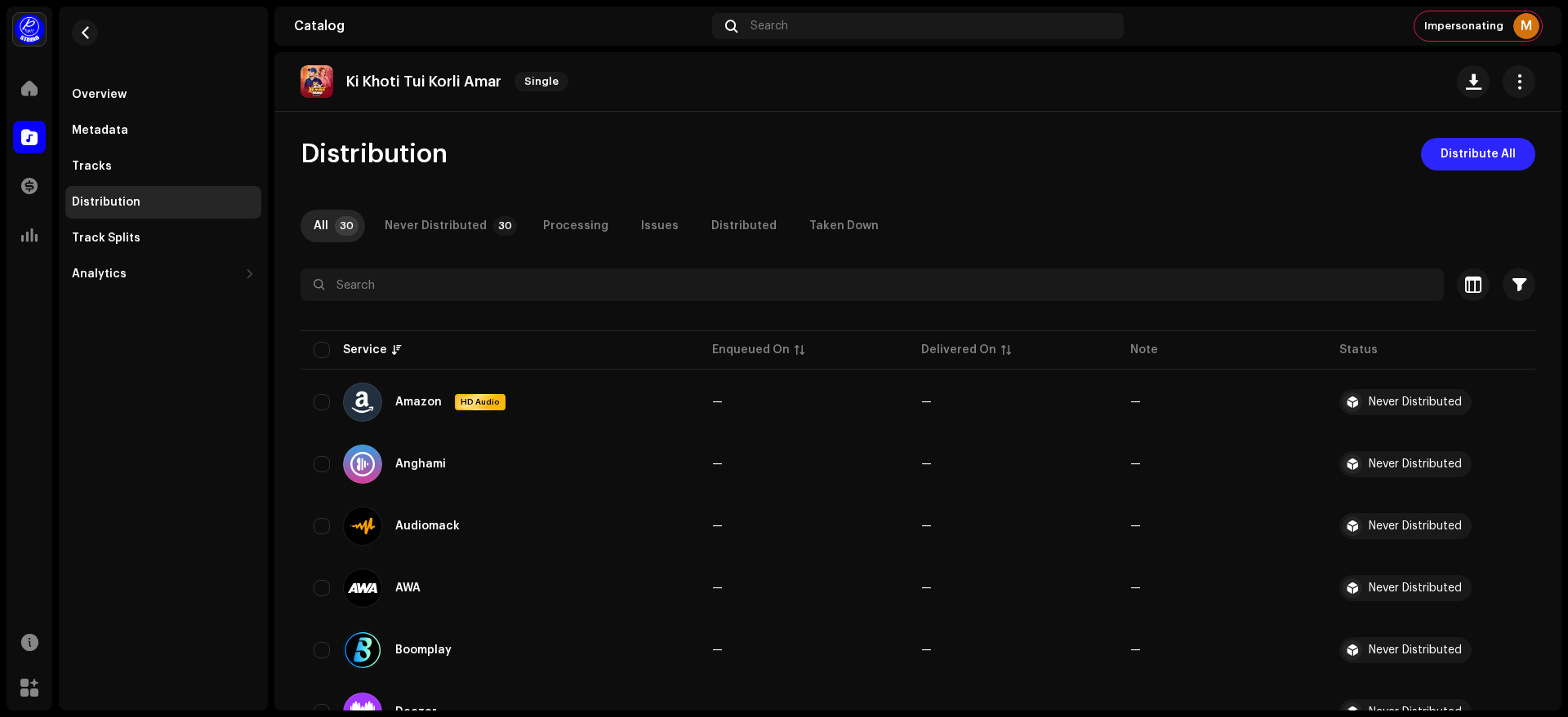
click at [1471, 148] on span "Distribute All" at bounding box center [1478, 154] width 75 height 33
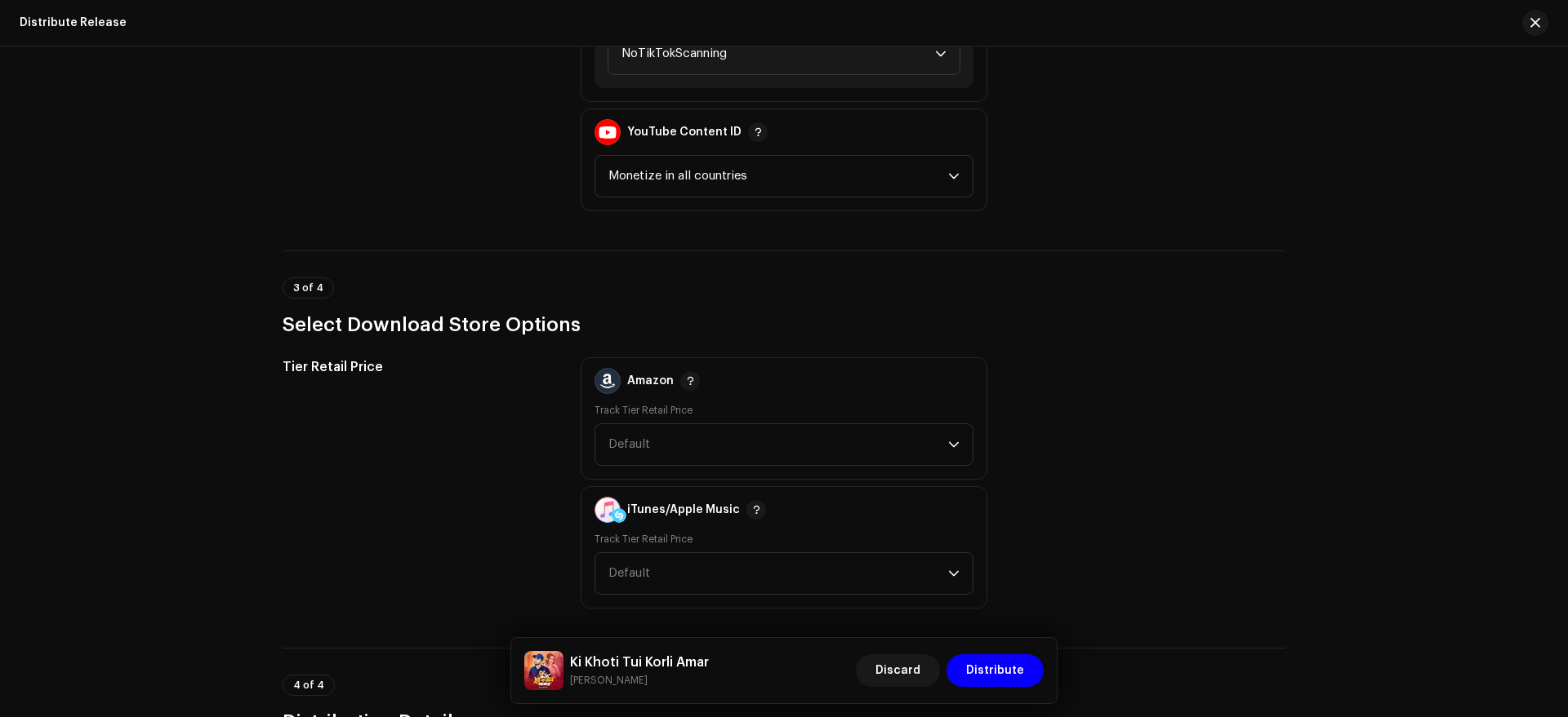
scroll to position [2077, 0]
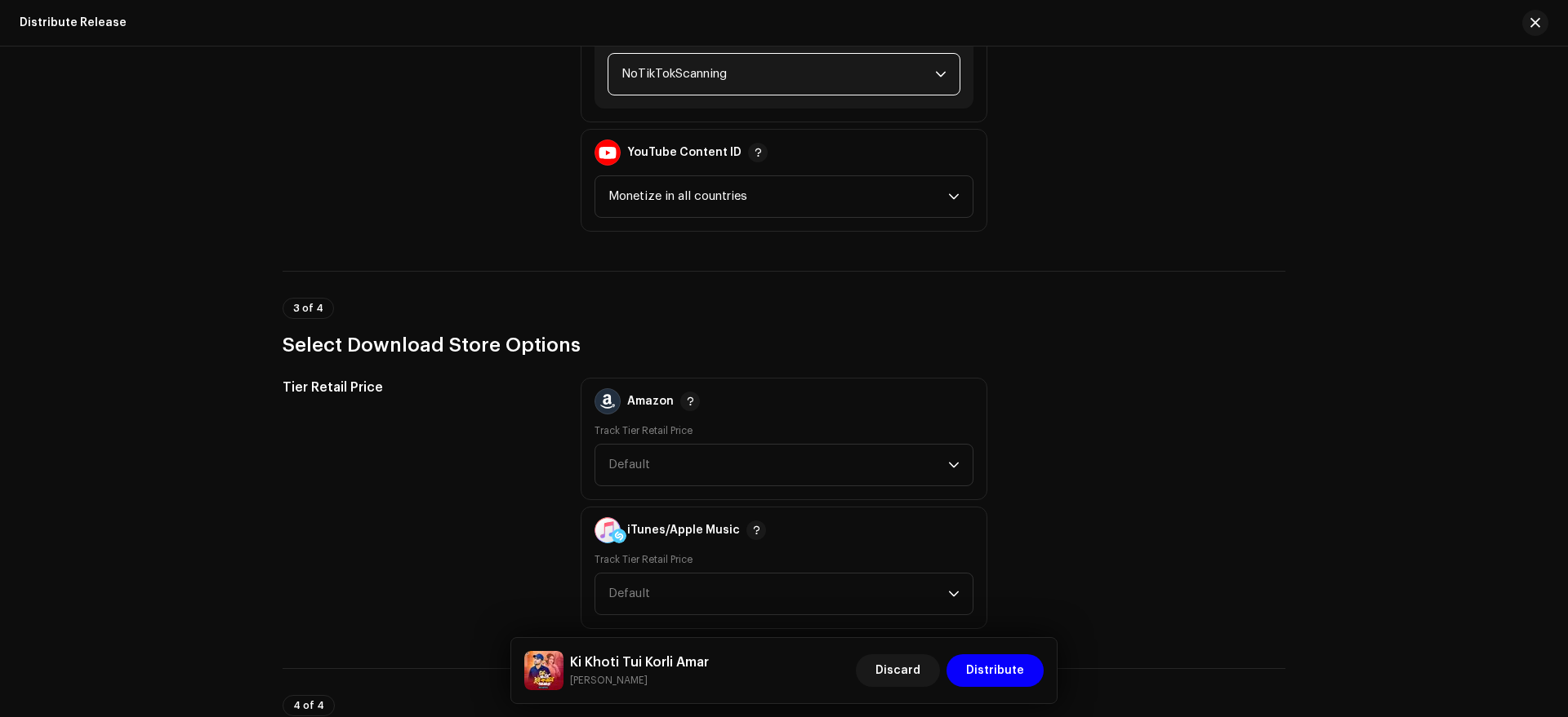
click at [735, 88] on span "NoTikTokScanning" at bounding box center [777, 74] width 313 height 40
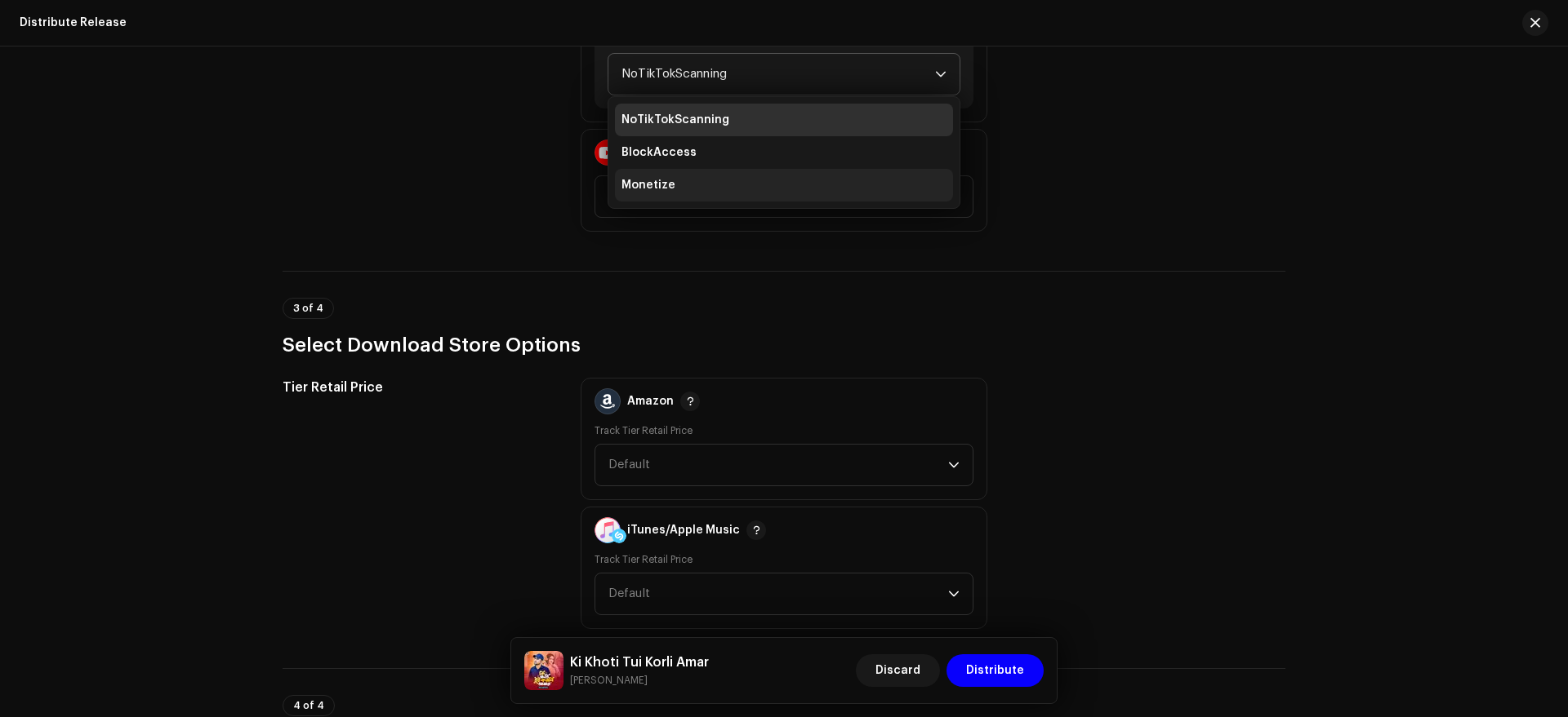
click at [733, 200] on li "Monetize" at bounding box center [784, 185] width 338 height 33
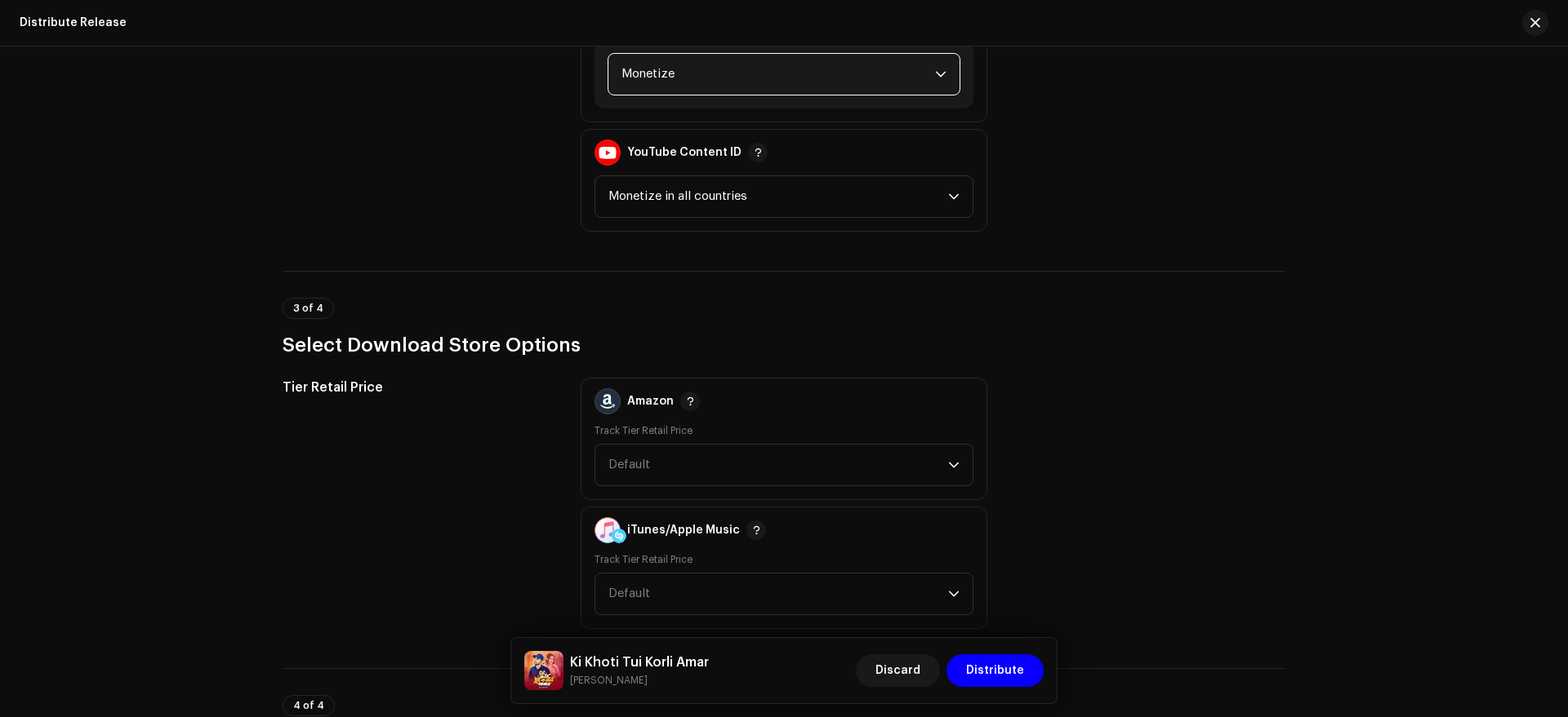
scroll to position [2562, 0]
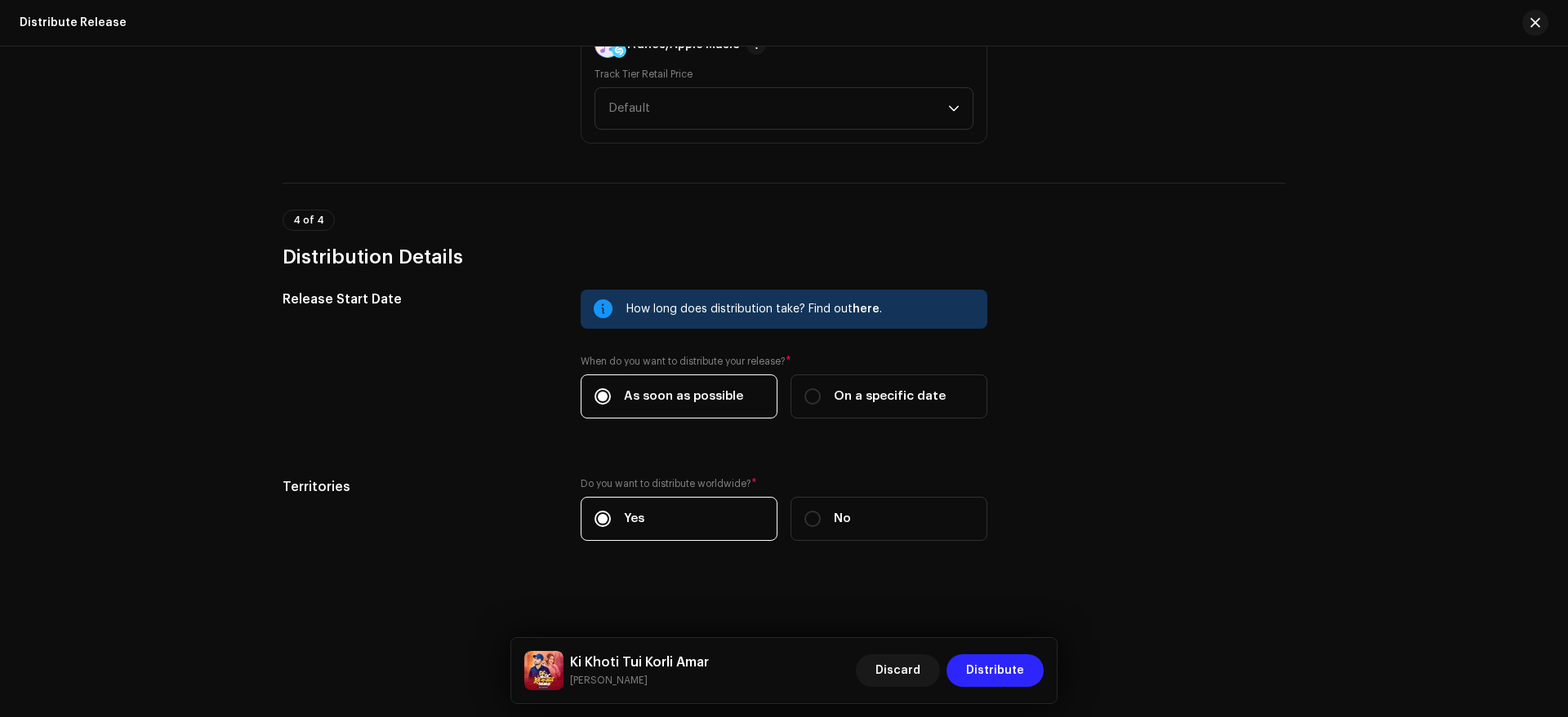
click at [995, 667] on span "Distribute" at bounding box center [994, 671] width 58 height 33
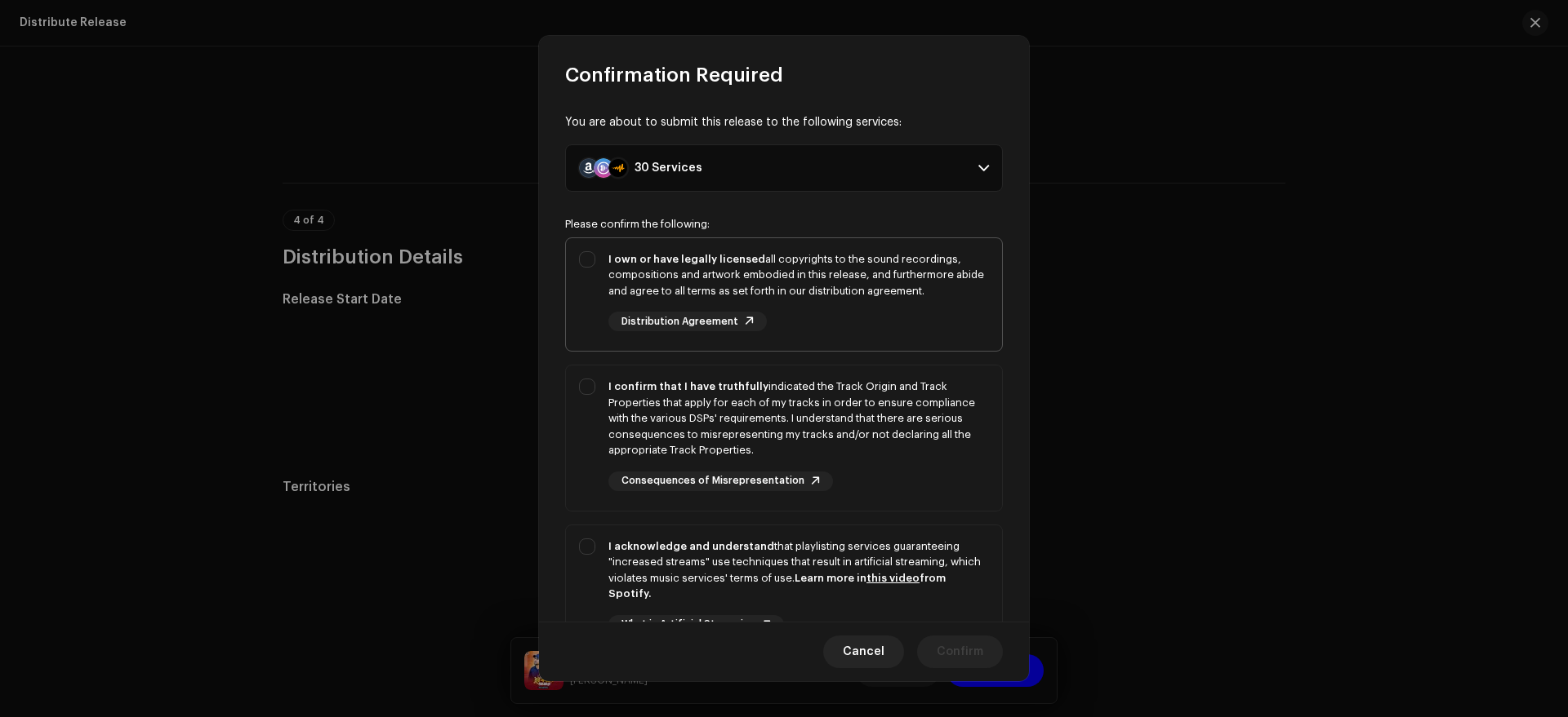
click at [852, 268] on div "I own or have legally licensed all copyrights to the sound recordings, composit…" at bounding box center [798, 275] width 380 height 48
checkbox input "true"
click at [911, 397] on div "I confirm that I have truthfully indicated the Track Origin and Track Propertie…" at bounding box center [798, 418] width 380 height 80
checkbox input "true"
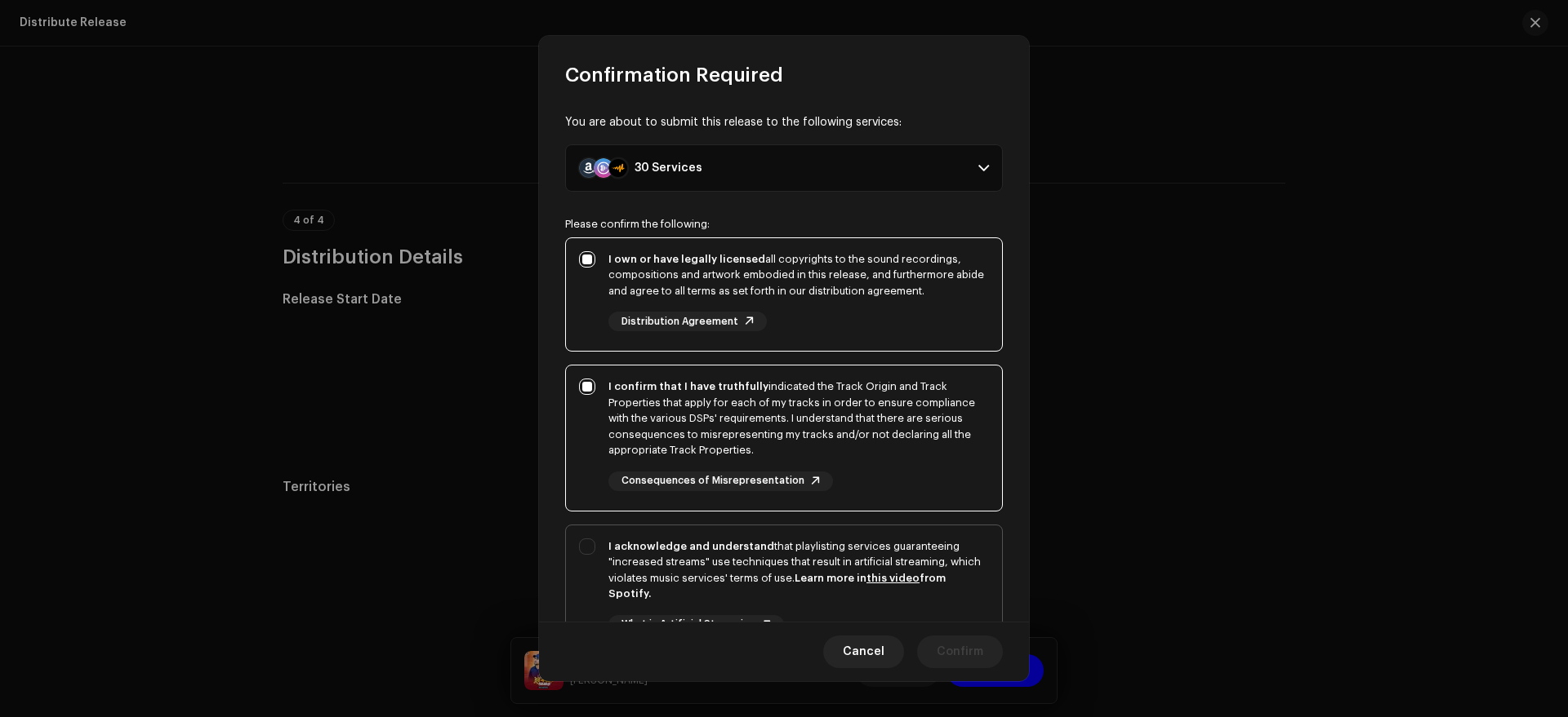
click at [984, 580] on div "I acknowledge and understand that playlisting services guaranteeing "increased …" at bounding box center [784, 599] width 436 height 149
checkbox input "true"
click at [969, 655] on span "Confirm" at bounding box center [959, 652] width 47 height 33
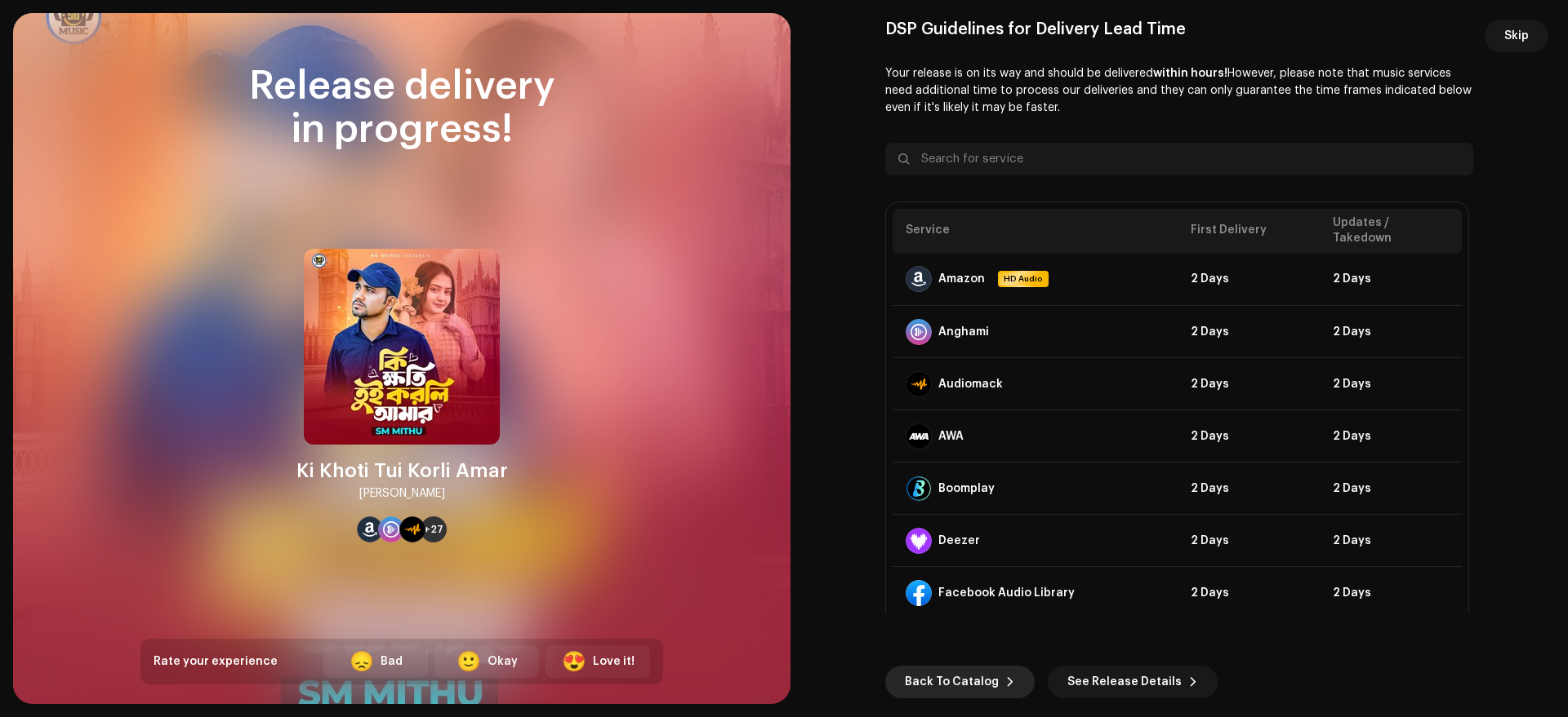
click at [944, 674] on span "Back To Catalog" at bounding box center [952, 682] width 94 height 33
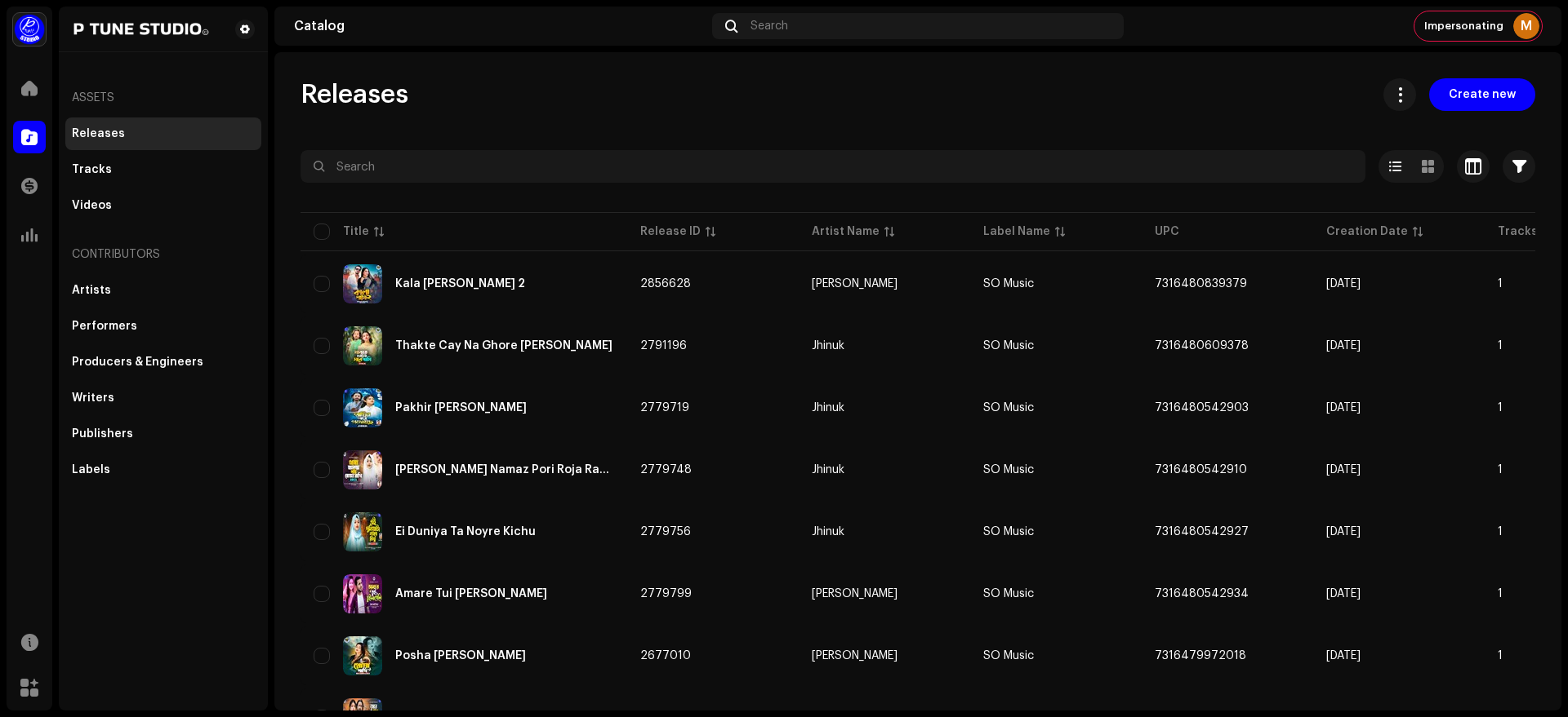
click at [1471, 28] on span "Impersonating" at bounding box center [1463, 26] width 79 height 13
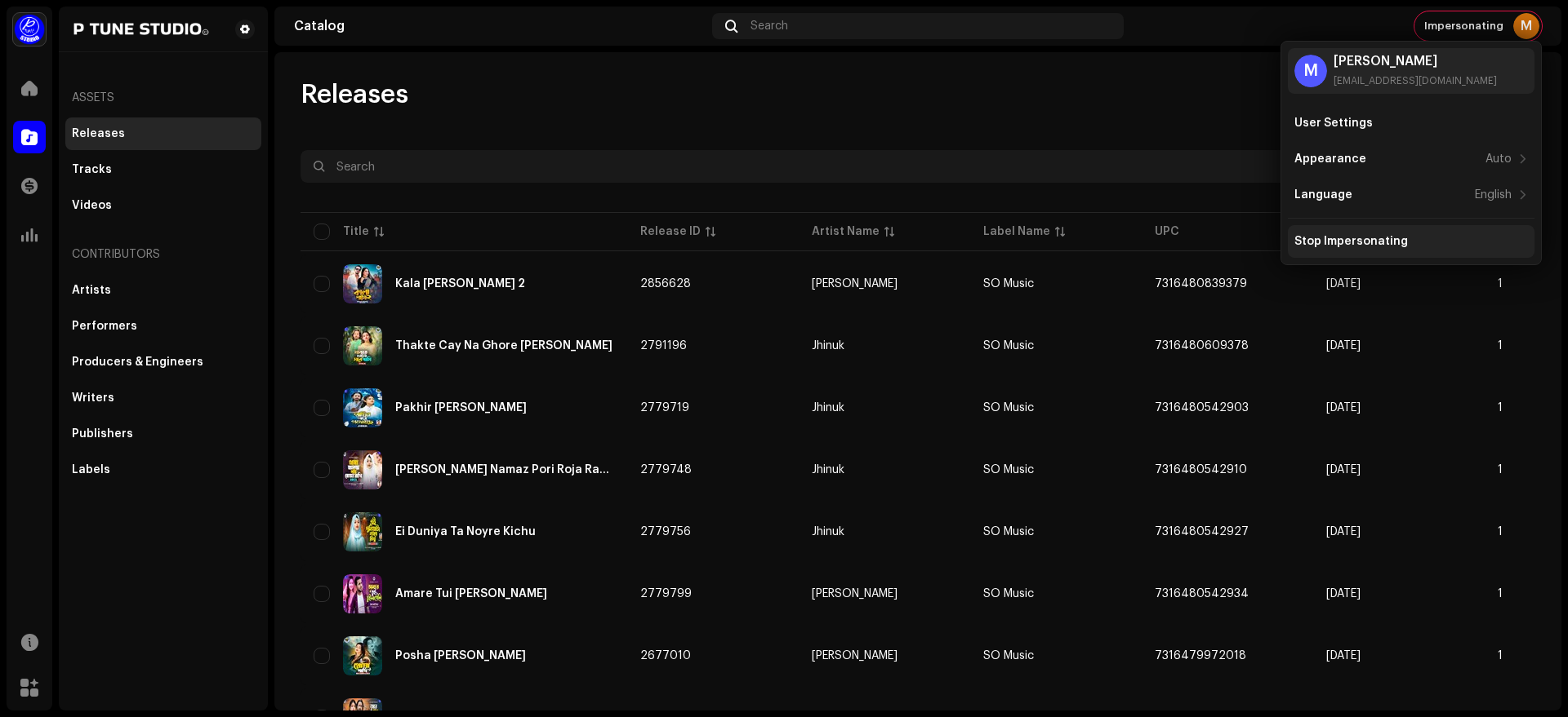
click at [1360, 253] on div "Stop Impersonating" at bounding box center [1411, 241] width 246 height 33
